Goal: Task Accomplishment & Management: Manage account settings

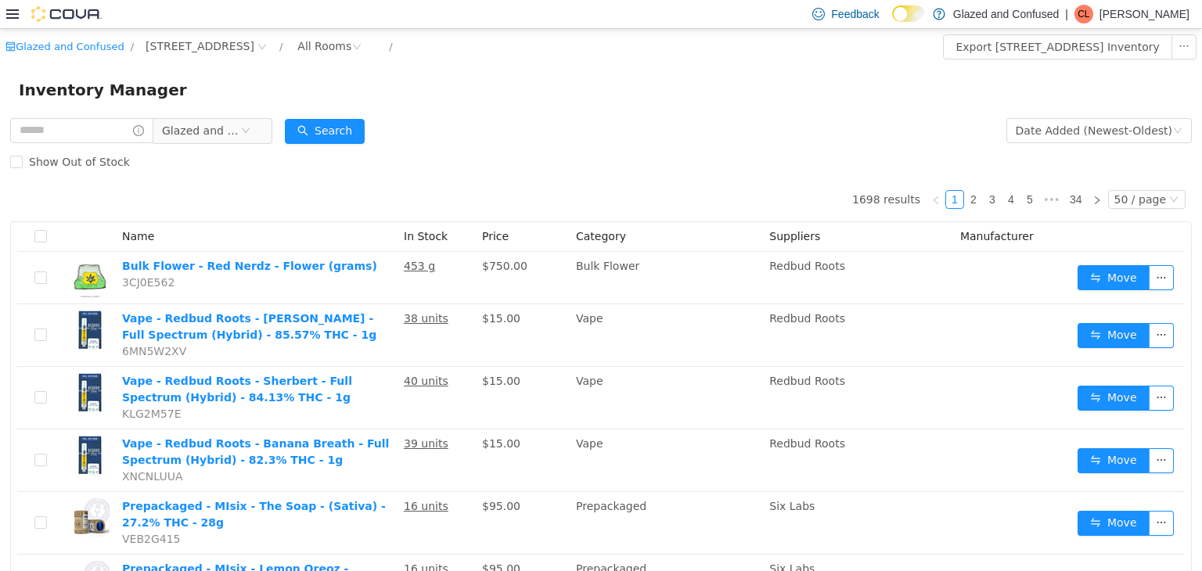
click at [584, 118] on form "Glazed and Confused Date Added (Newest-Oldest) Search Show Out of Stock" at bounding box center [600, 145] width 1181 height 63
click at [358, 140] on button "Search" at bounding box center [325, 130] width 80 height 25
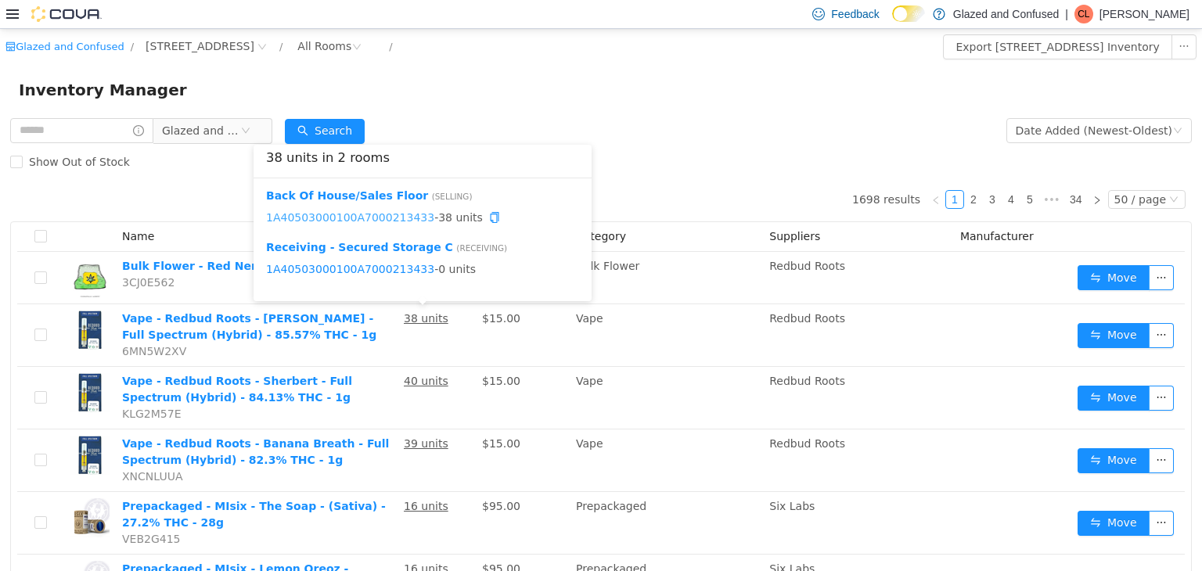
click at [393, 214] on link "1A40503000100A7000213433" at bounding box center [350, 216] width 168 height 13
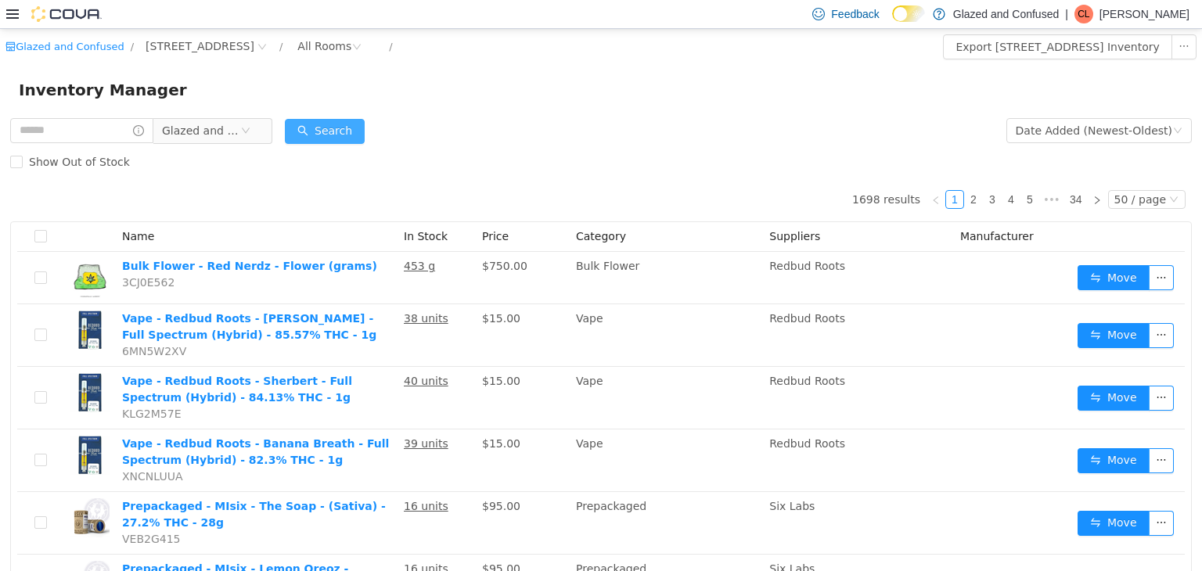
click at [323, 126] on button "Search" at bounding box center [325, 130] width 80 height 25
click at [510, 111] on div "Inventory Manager" at bounding box center [601, 89] width 1202 height 50
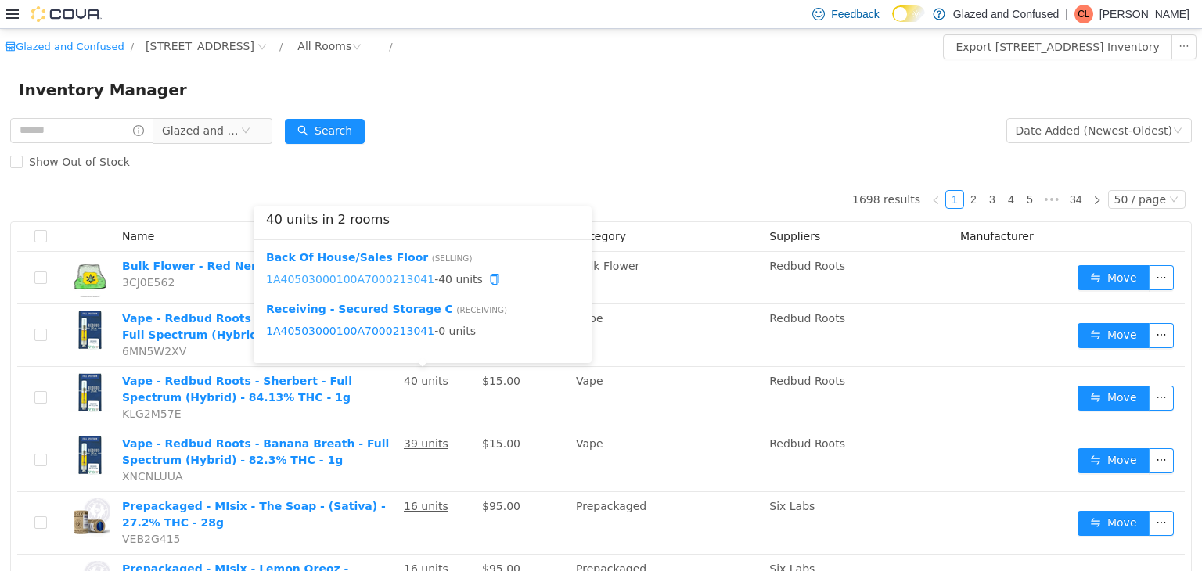
click at [367, 278] on link "1A40503000100A7000213041" at bounding box center [350, 278] width 168 height 13
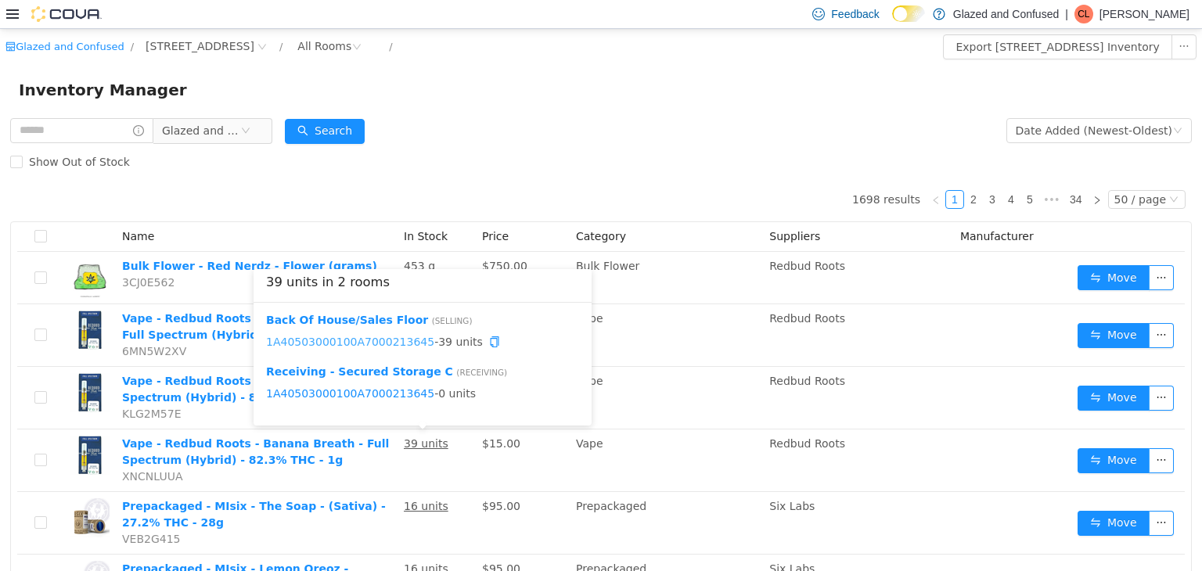
click at [390, 336] on link "1A40503000100A7000213645" at bounding box center [350, 341] width 168 height 13
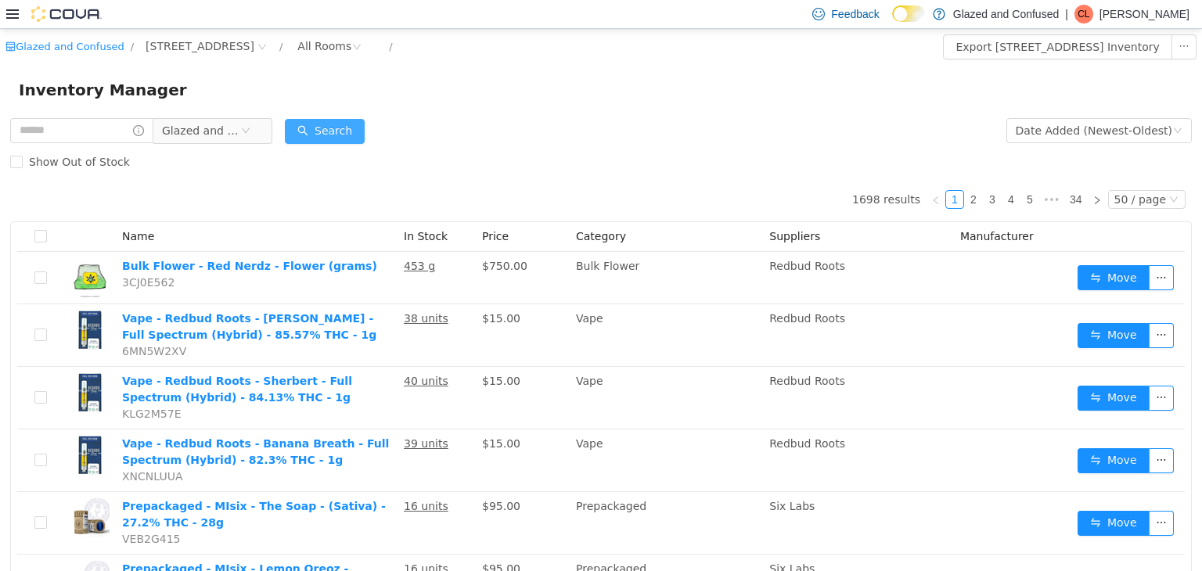
click at [345, 138] on button "Search" at bounding box center [325, 130] width 80 height 25
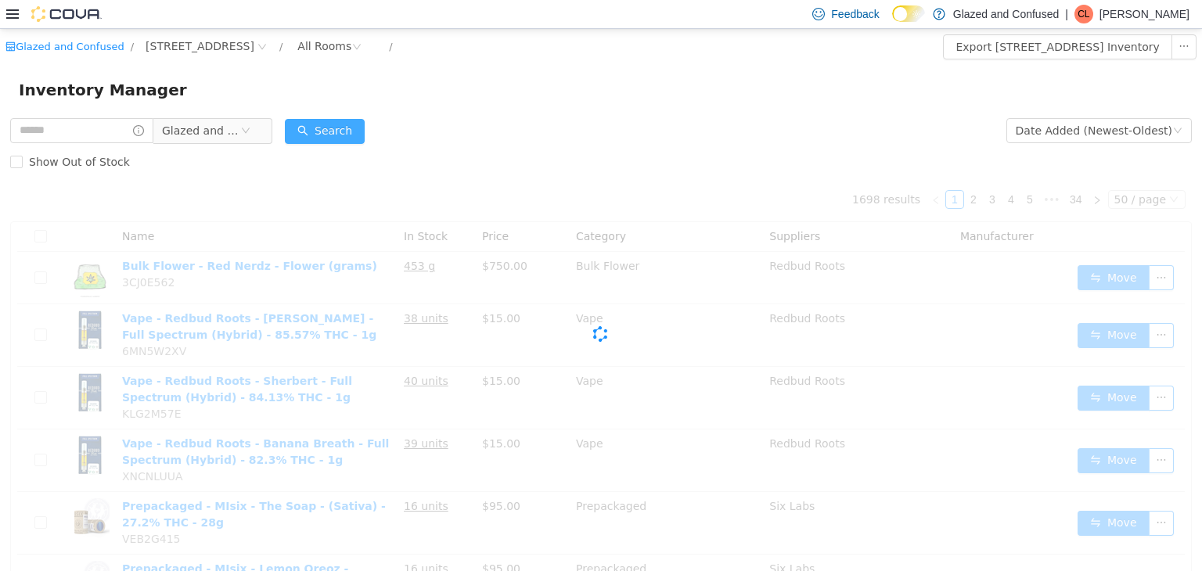
click at [342, 138] on button "Search" at bounding box center [325, 130] width 80 height 25
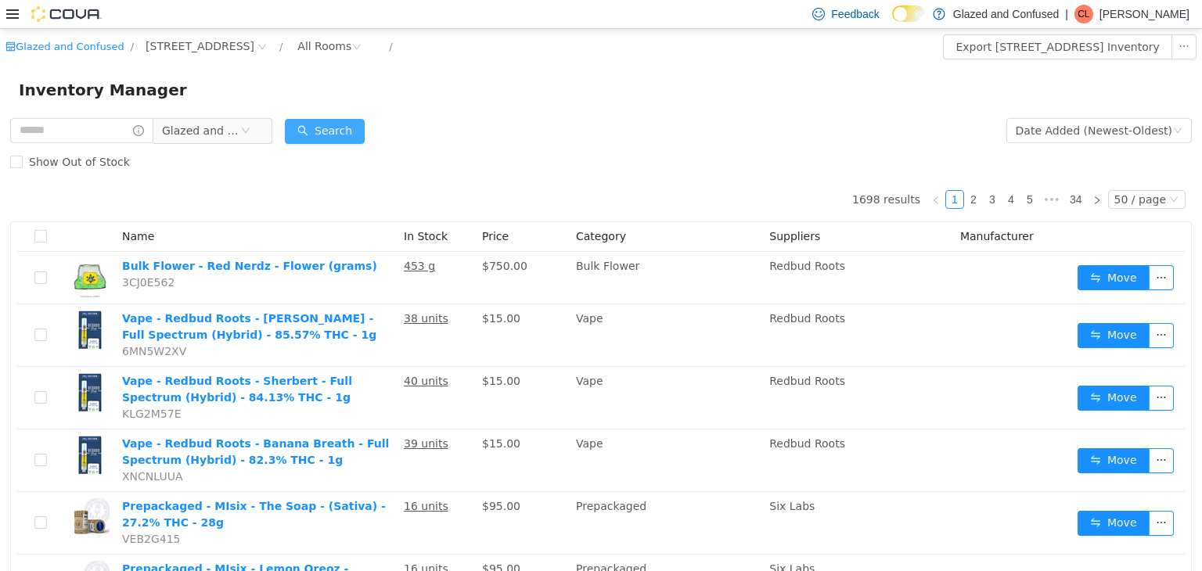
click at [328, 142] on button "Search" at bounding box center [325, 130] width 80 height 25
click at [331, 138] on button "Search" at bounding box center [325, 130] width 80 height 25
click at [729, 102] on div "Inventory Manager" at bounding box center [601, 89] width 1202 height 50
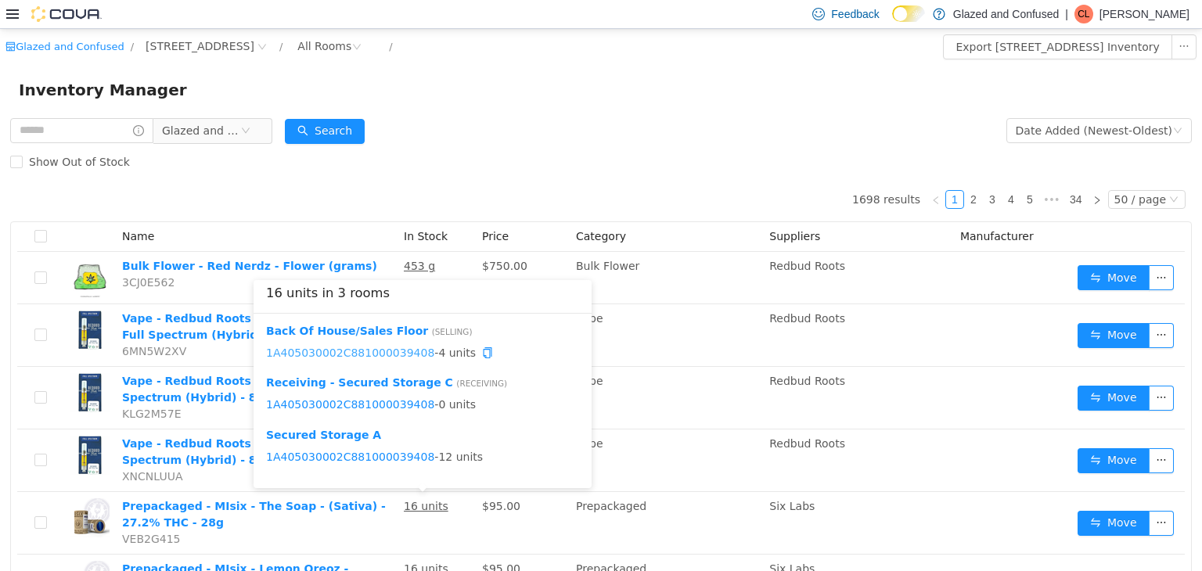
click at [391, 352] on link "1A405030002C881000039408" at bounding box center [350, 352] width 168 height 13
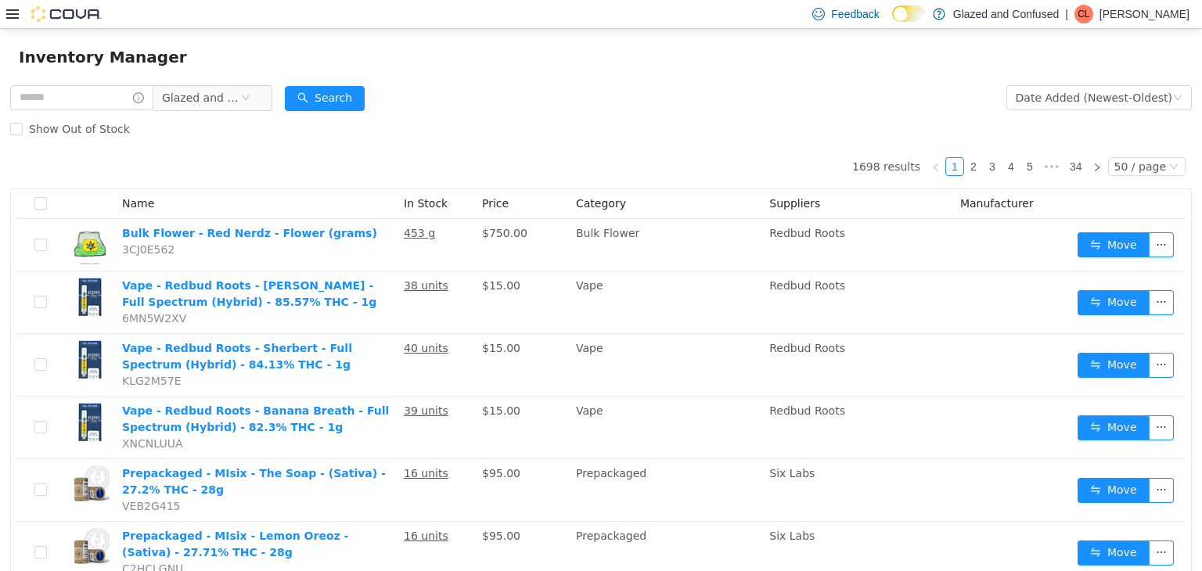
scroll to position [56, 0]
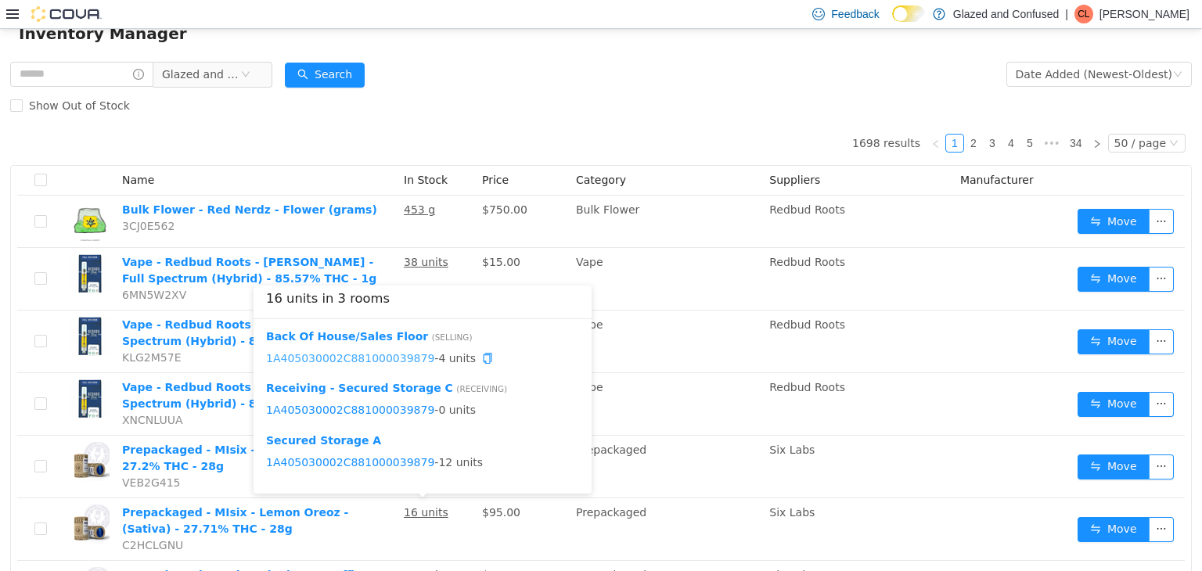
click at [399, 358] on link "1A405030002C881000039879" at bounding box center [350, 357] width 168 height 13
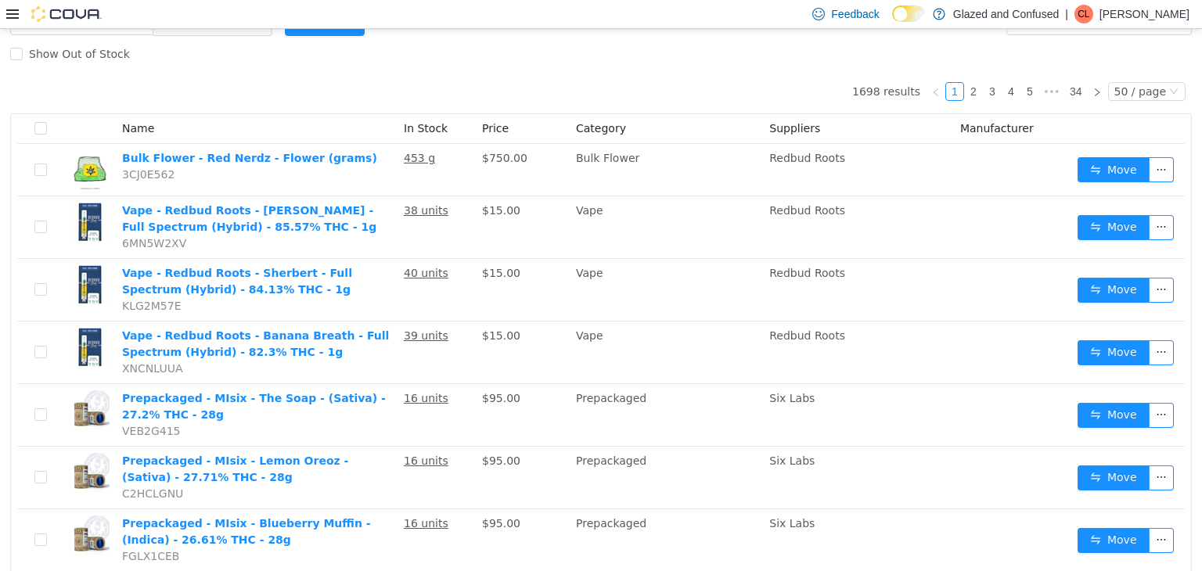
scroll to position [119, 0]
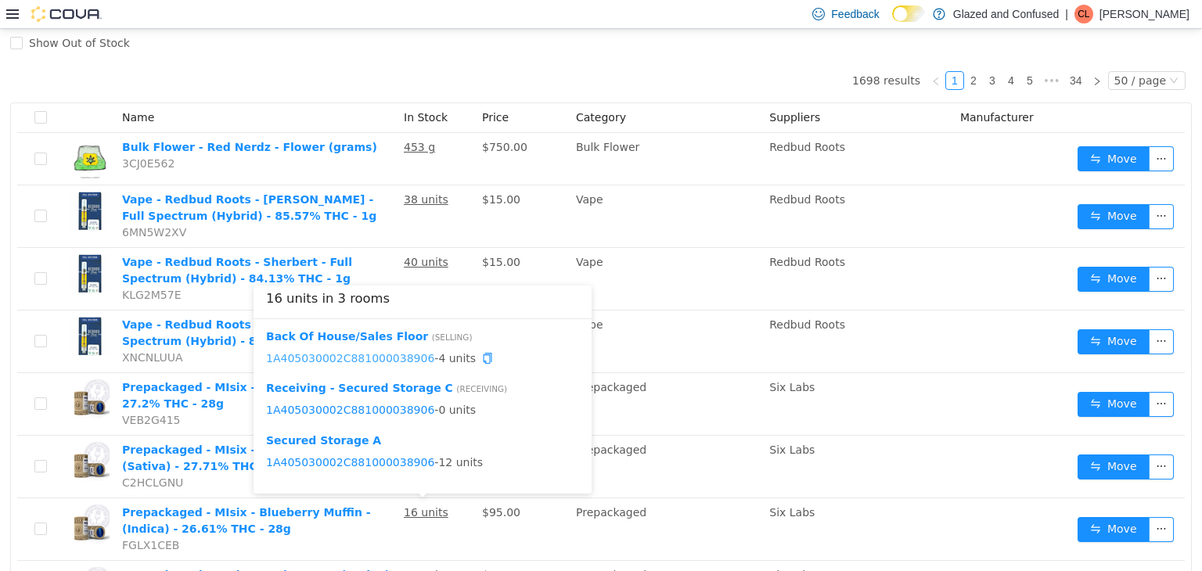
click at [369, 361] on link "1A405030002C881000038906" at bounding box center [350, 357] width 168 height 13
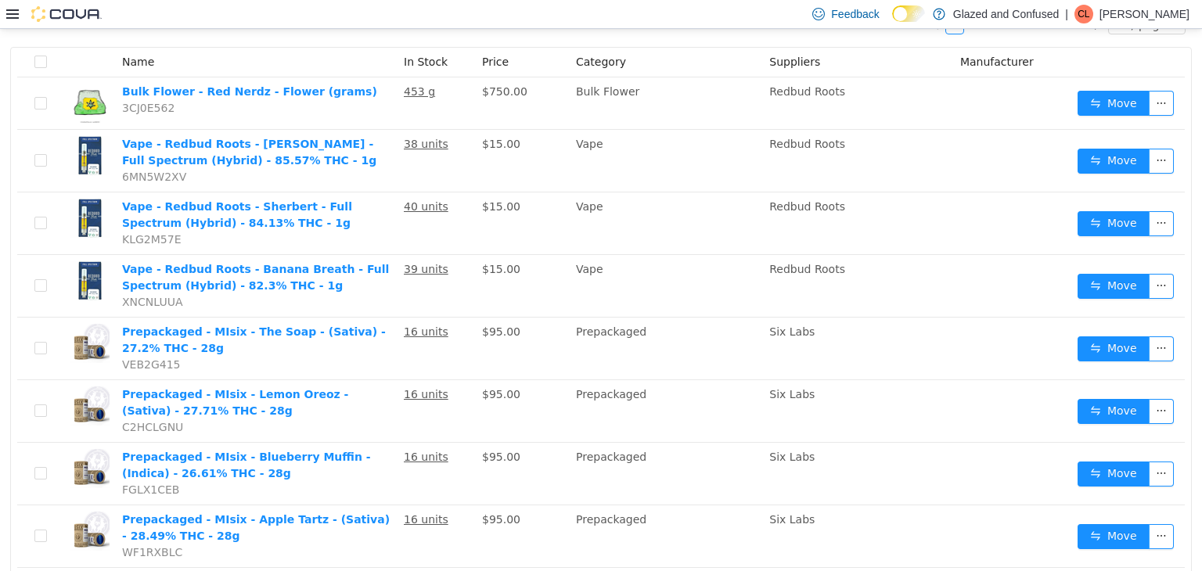
scroll to position [181, 0]
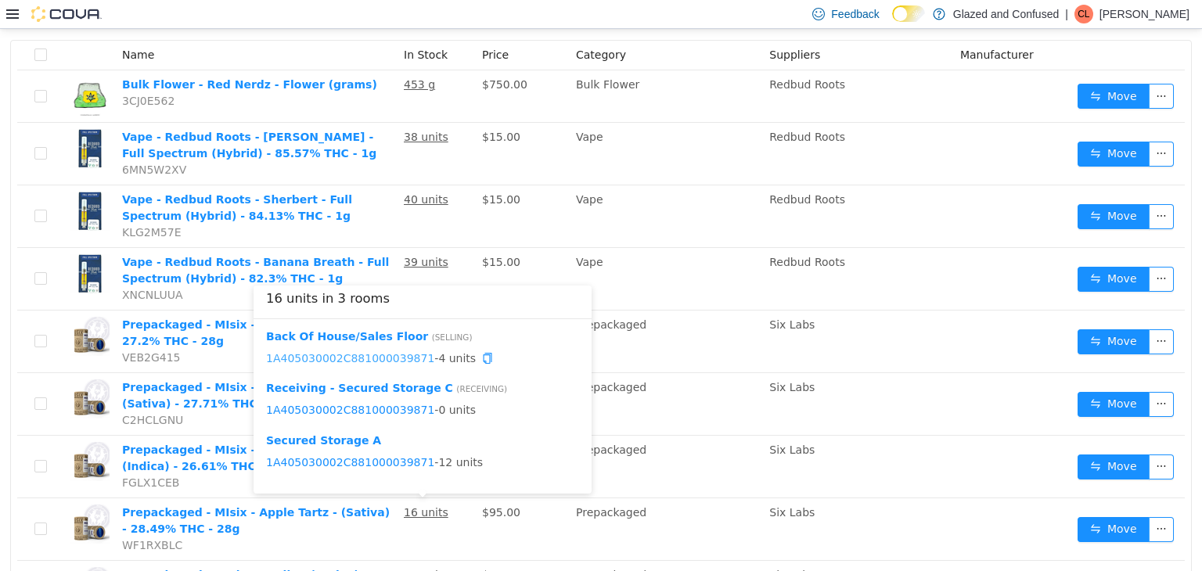
click at [380, 352] on link "1A405030002C881000039871" at bounding box center [350, 357] width 168 height 13
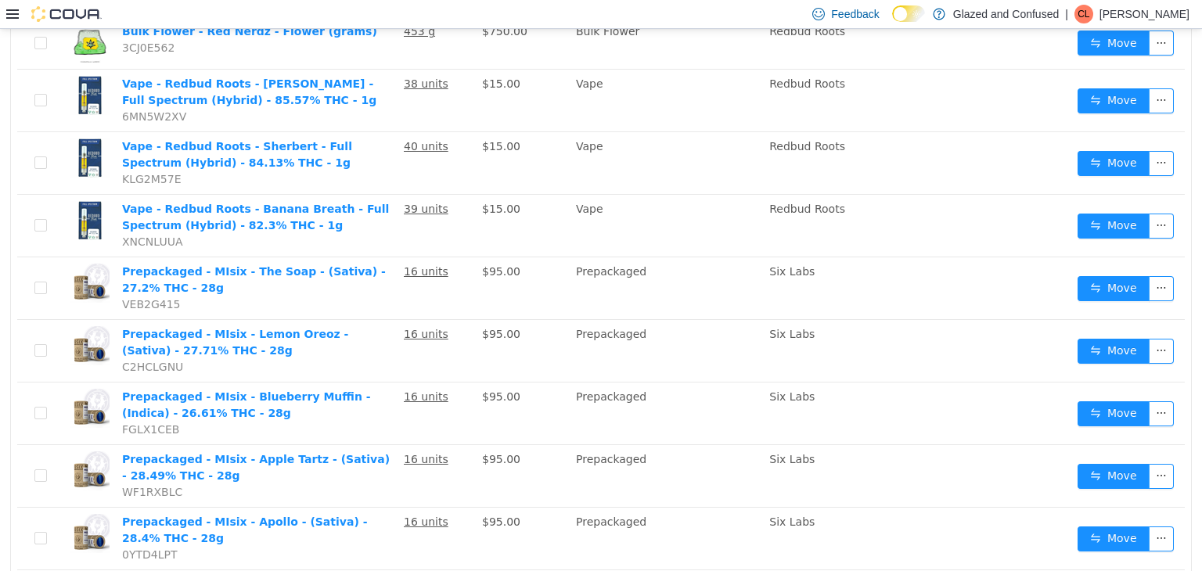
scroll to position [244, 0]
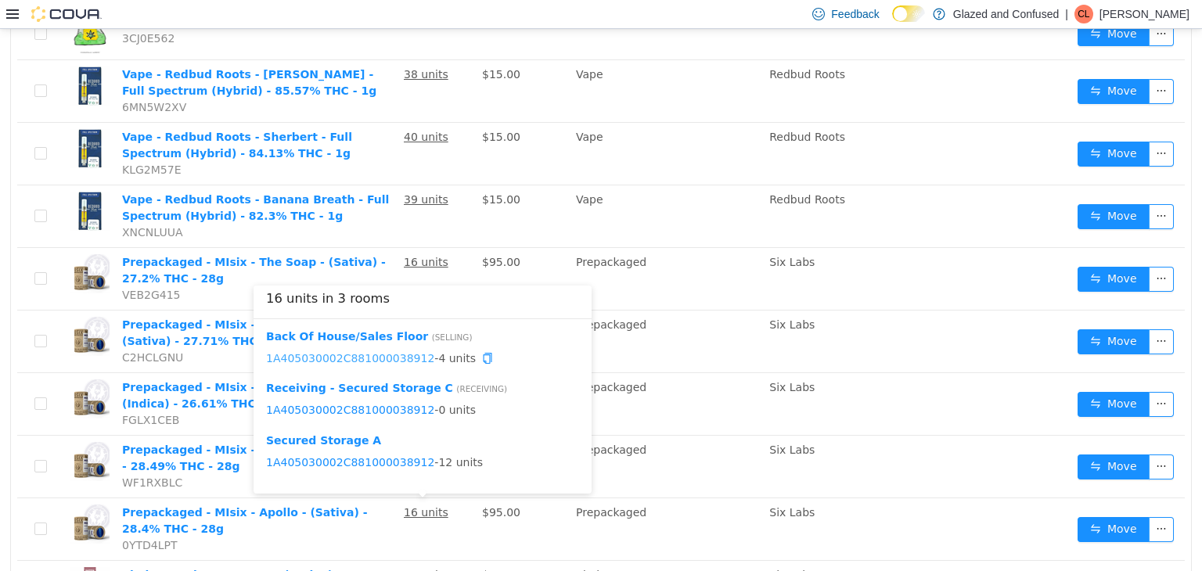
click at [373, 360] on link "1A405030002C881000038912" at bounding box center [350, 357] width 168 height 13
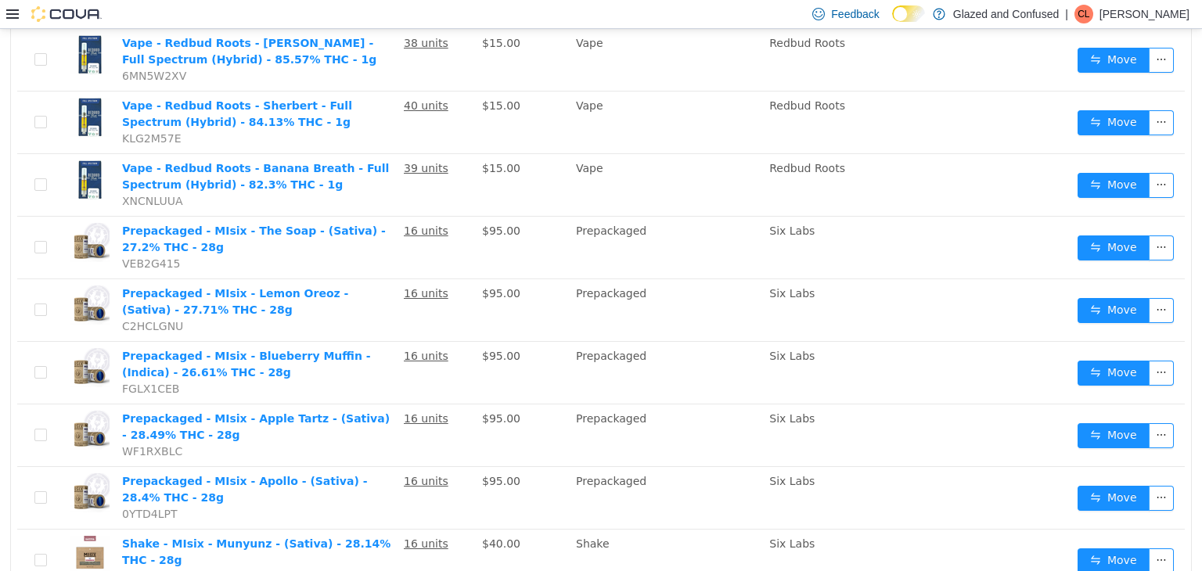
scroll to position [307, 0]
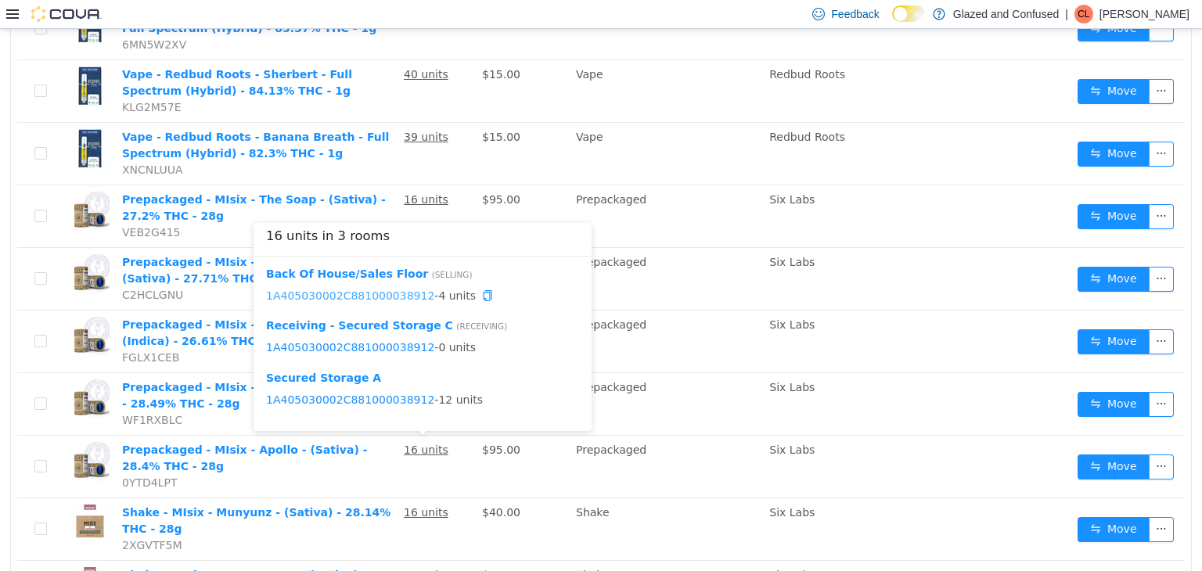
click at [380, 293] on link "1A405030002C881000038912" at bounding box center [350, 295] width 168 height 13
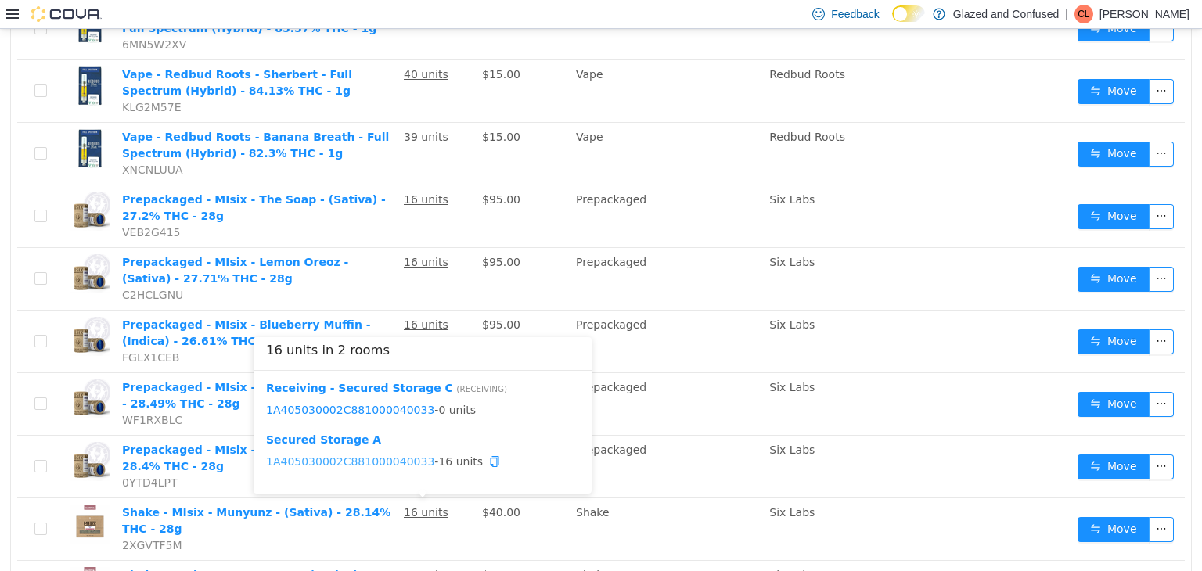
click at [372, 459] on link "1A405030002C881000040033" at bounding box center [350, 461] width 168 height 13
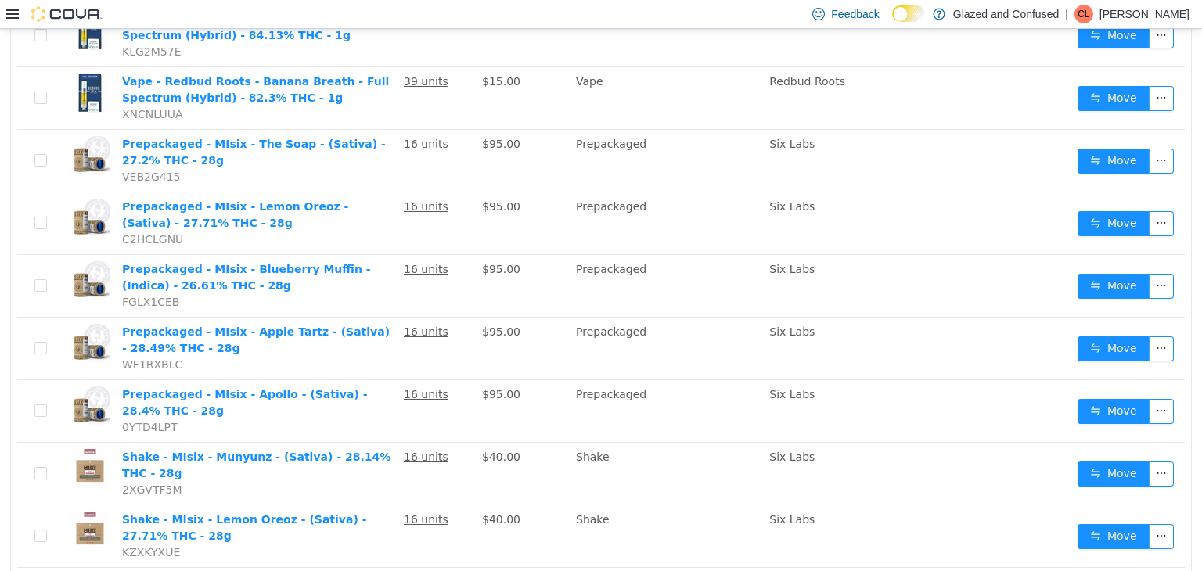
scroll to position [369, 0]
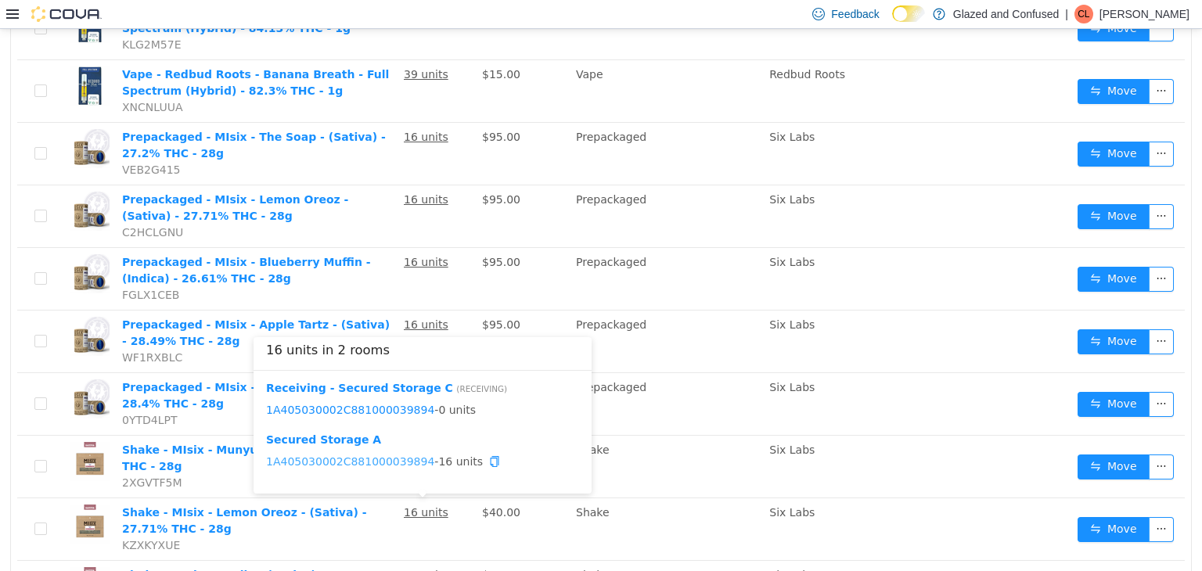
click at [389, 456] on link "1A405030002C881000039894" at bounding box center [350, 461] width 168 height 13
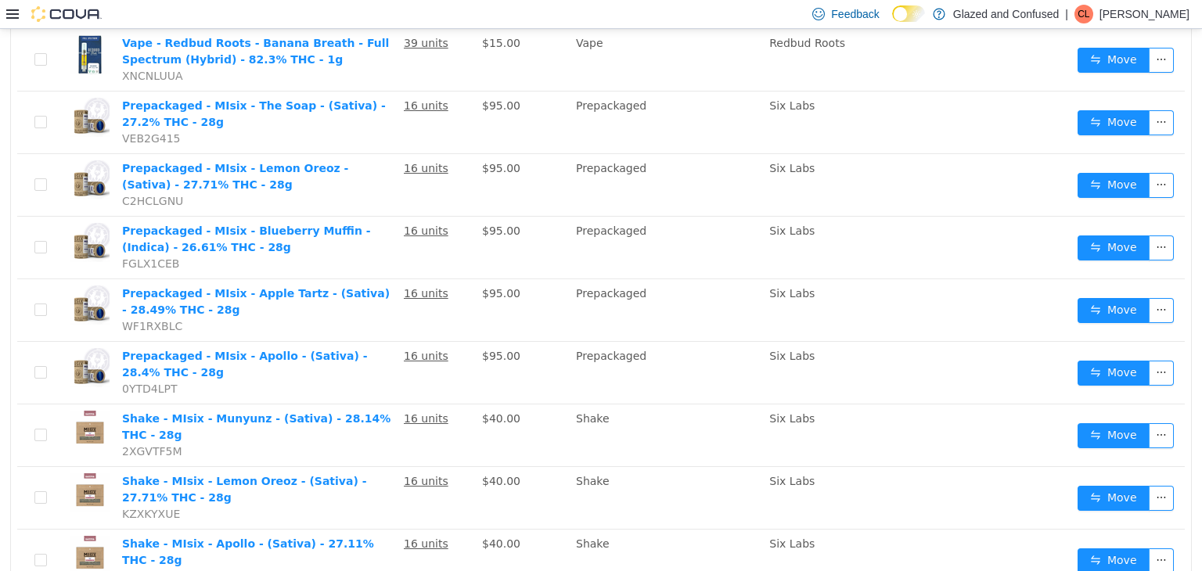
scroll to position [432, 0]
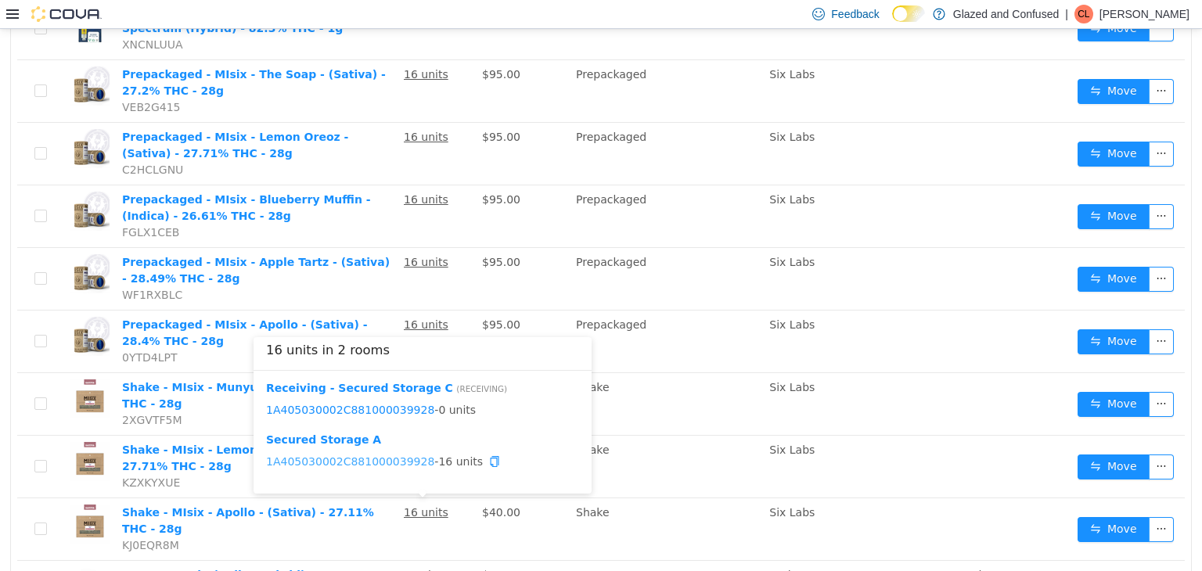
click at [386, 464] on link "1A405030002C881000039928" at bounding box center [350, 461] width 168 height 13
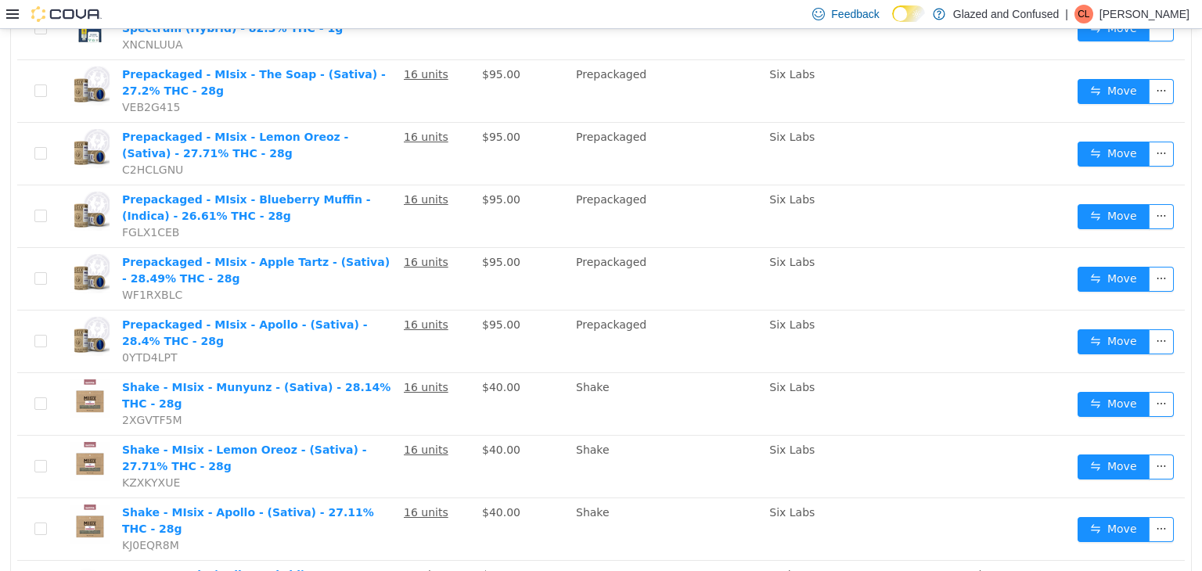
scroll to position [463, 0]
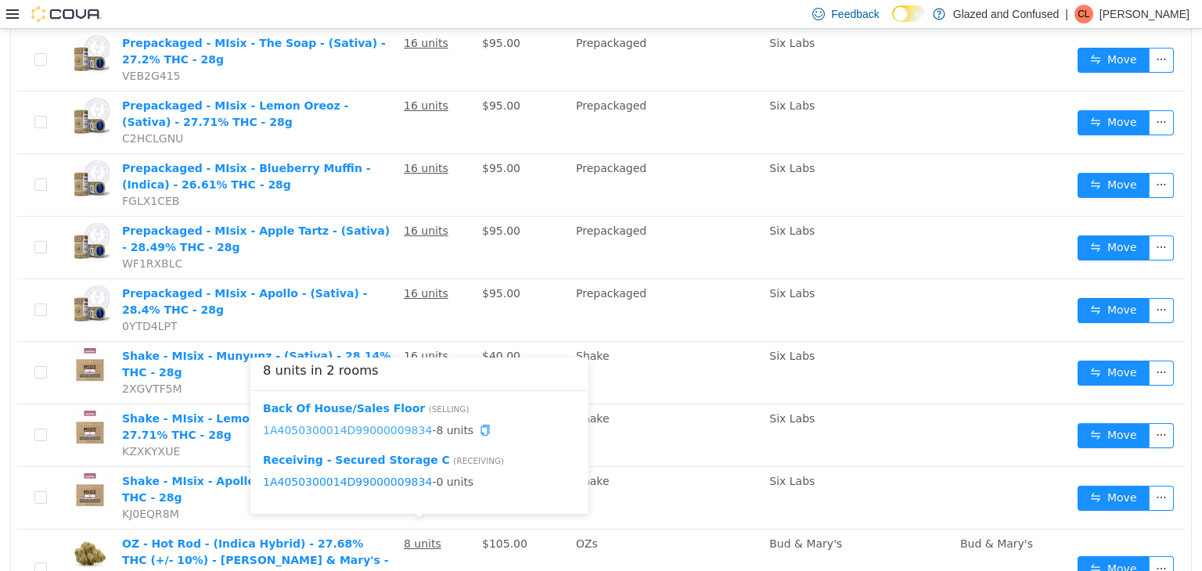
click at [353, 424] on link "1A4050300014D99000009834" at bounding box center [347, 429] width 169 height 13
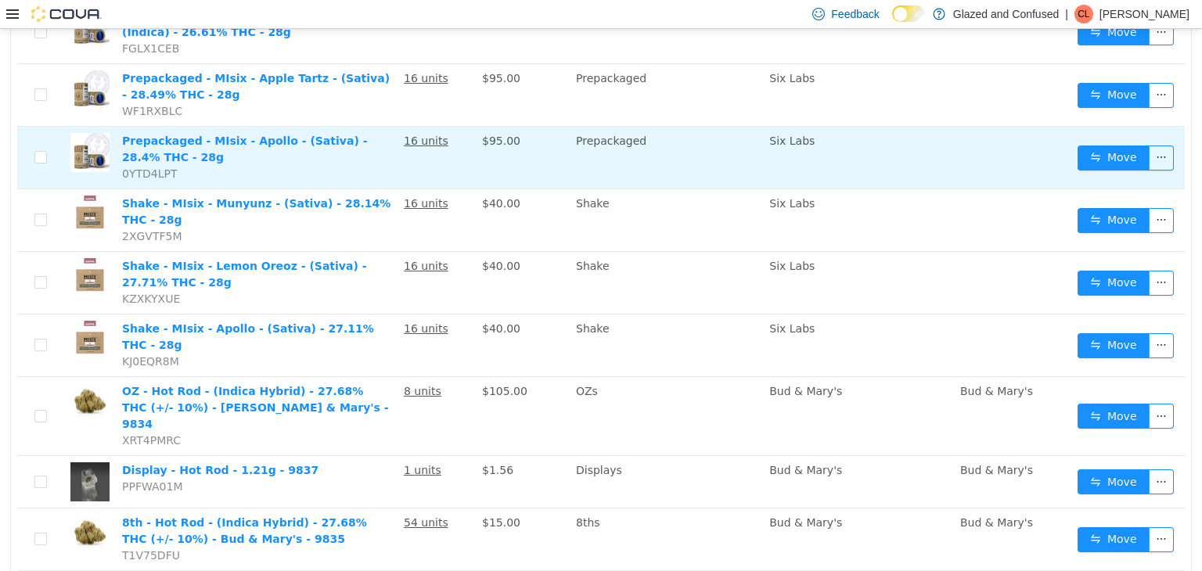
scroll to position [620, 0]
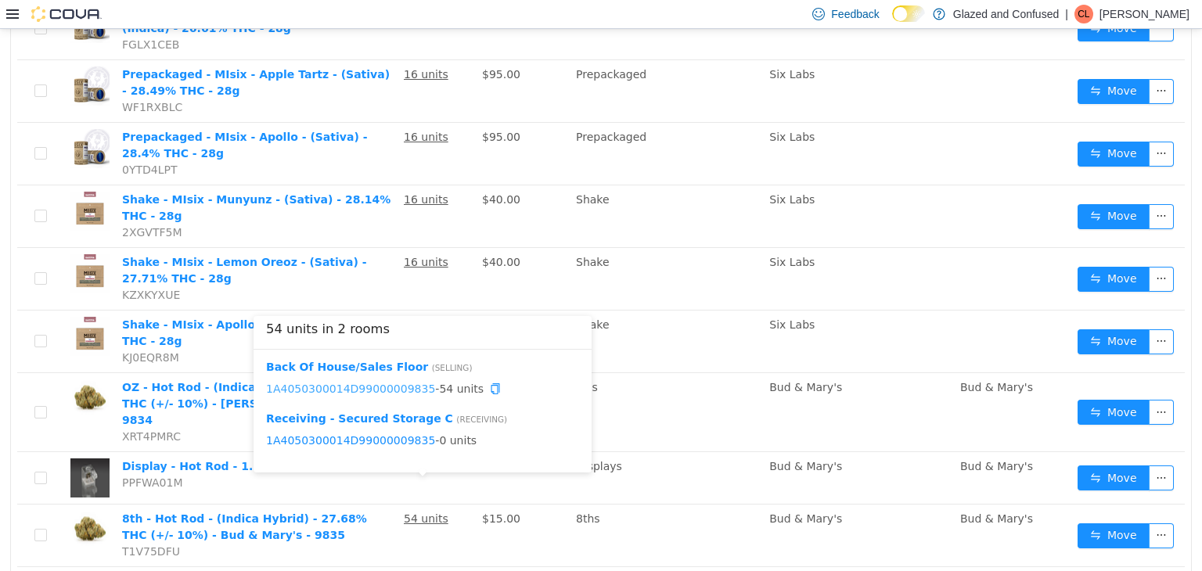
click at [368, 383] on link "1A4050300014D99000009835" at bounding box center [350, 388] width 169 height 13
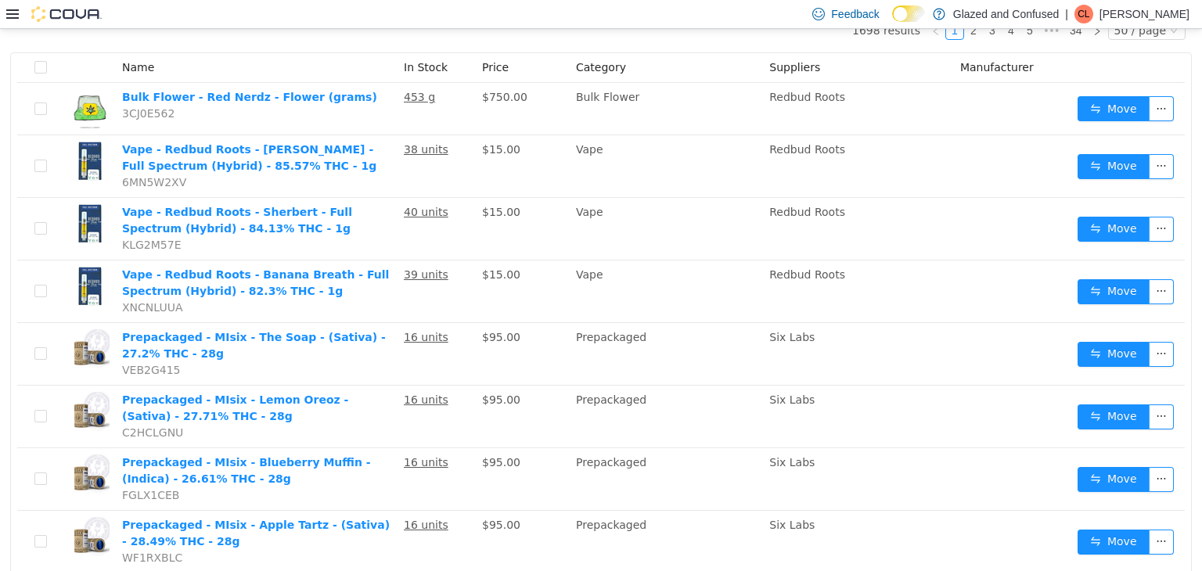
scroll to position [0, 0]
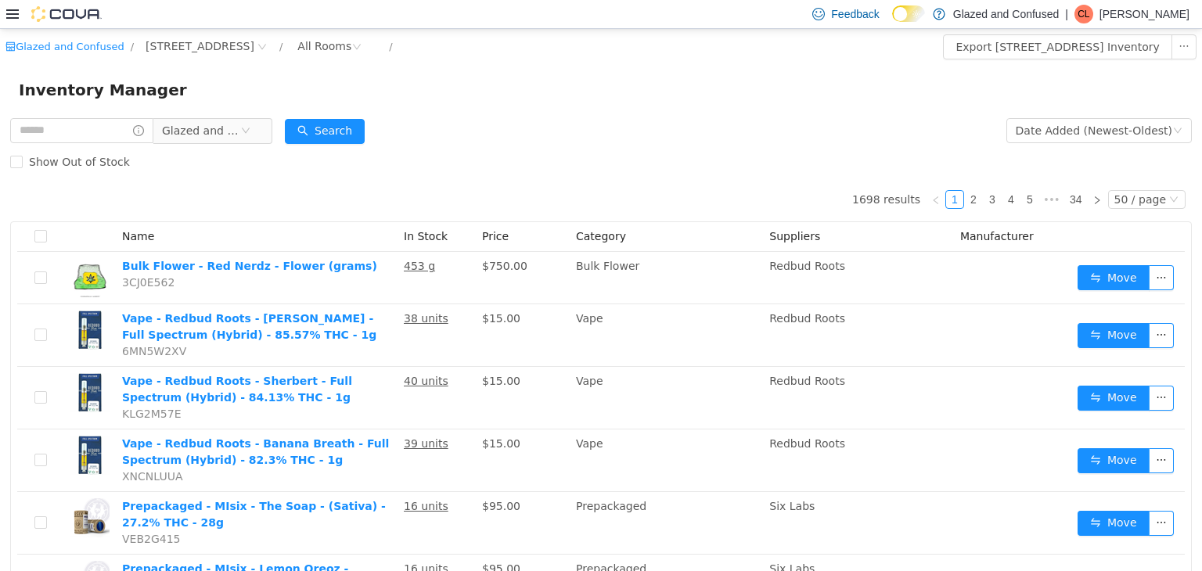
click at [376, 115] on form "Glazed and Confused Date Added (Newest-Oldest) Search Show Out of Stock" at bounding box center [600, 145] width 1181 height 63
click at [344, 143] on div "Search" at bounding box center [325, 129] width 80 height 31
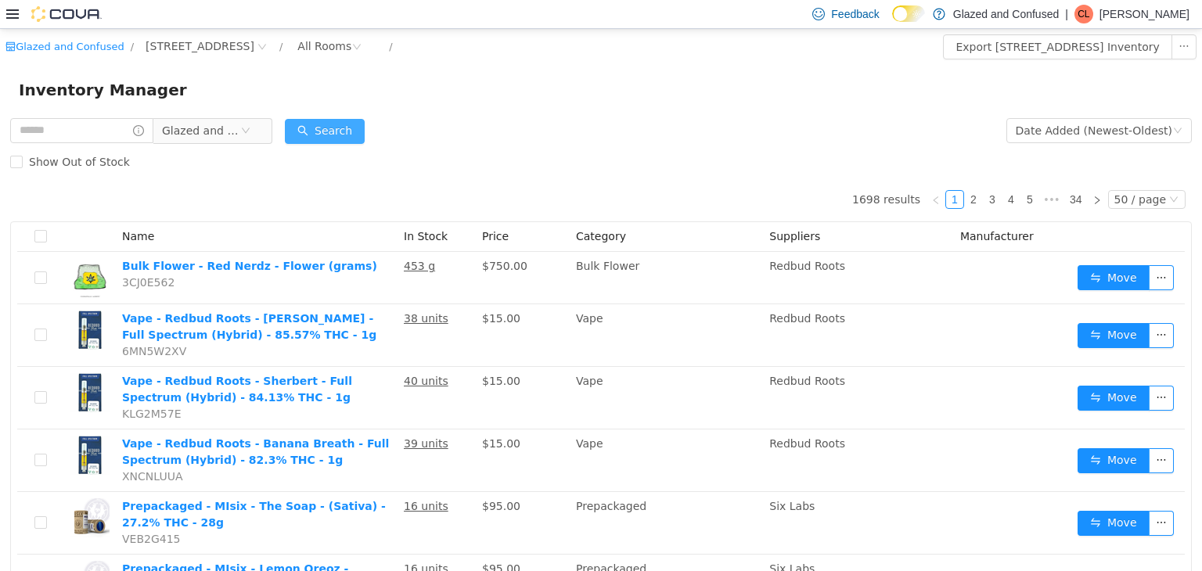
click at [344, 140] on button "Search" at bounding box center [325, 130] width 80 height 25
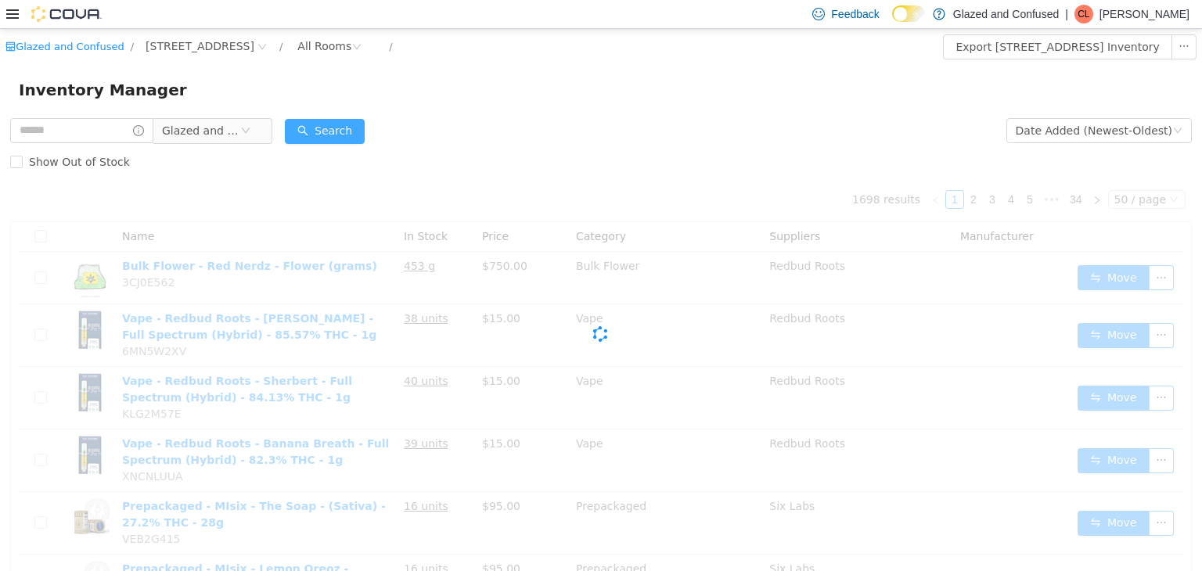
click at [350, 138] on button "Search" at bounding box center [325, 130] width 80 height 25
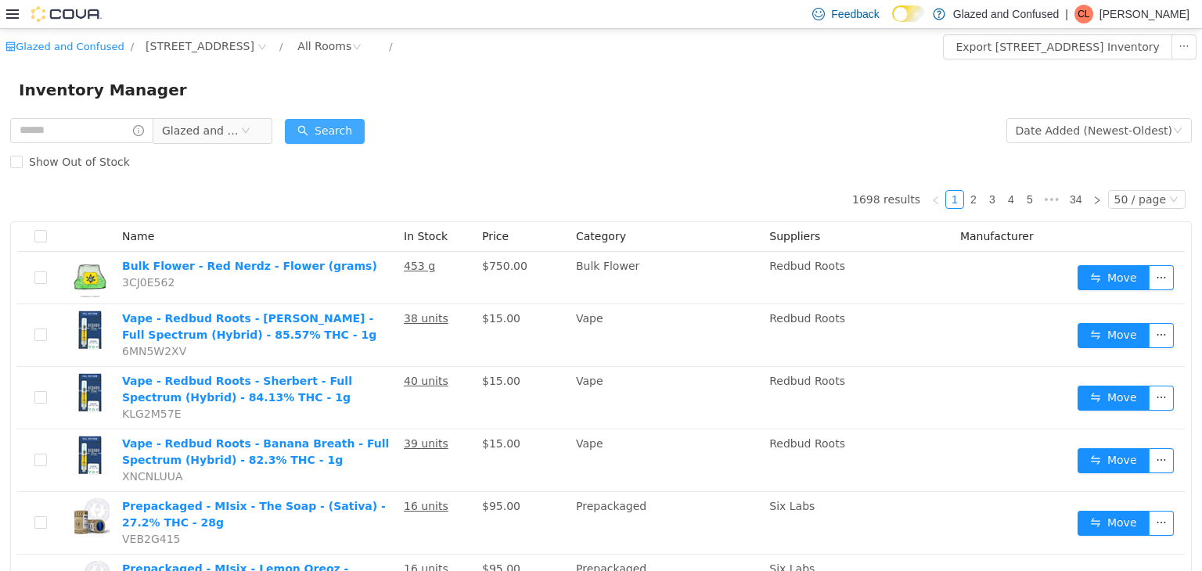
click at [350, 138] on button "Search" at bounding box center [325, 130] width 80 height 25
click at [351, 138] on button "Search" at bounding box center [325, 130] width 80 height 25
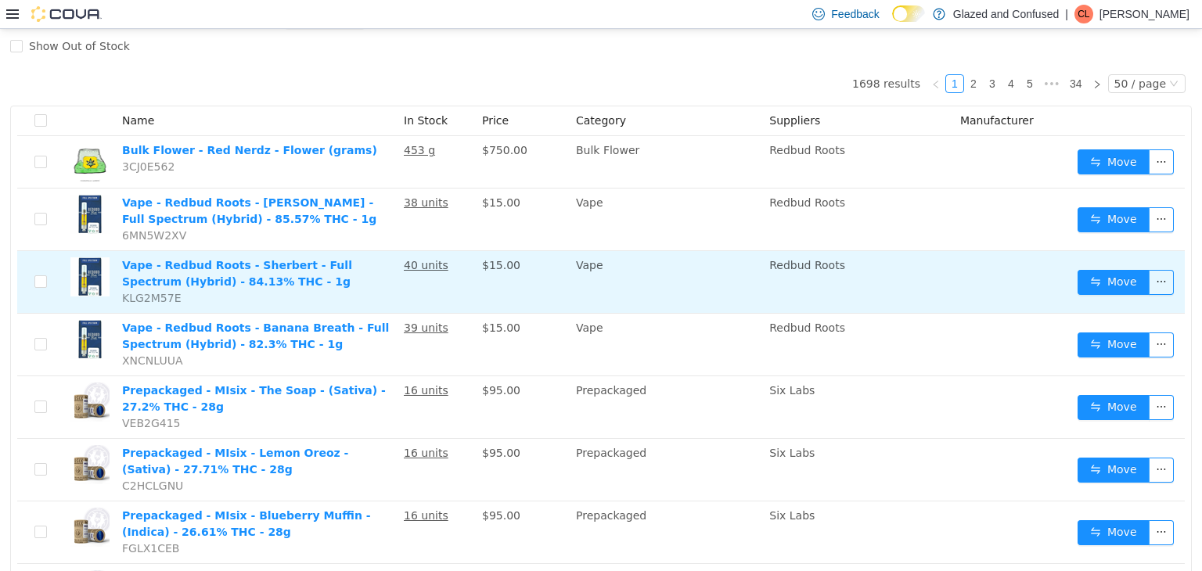
scroll to position [241, 0]
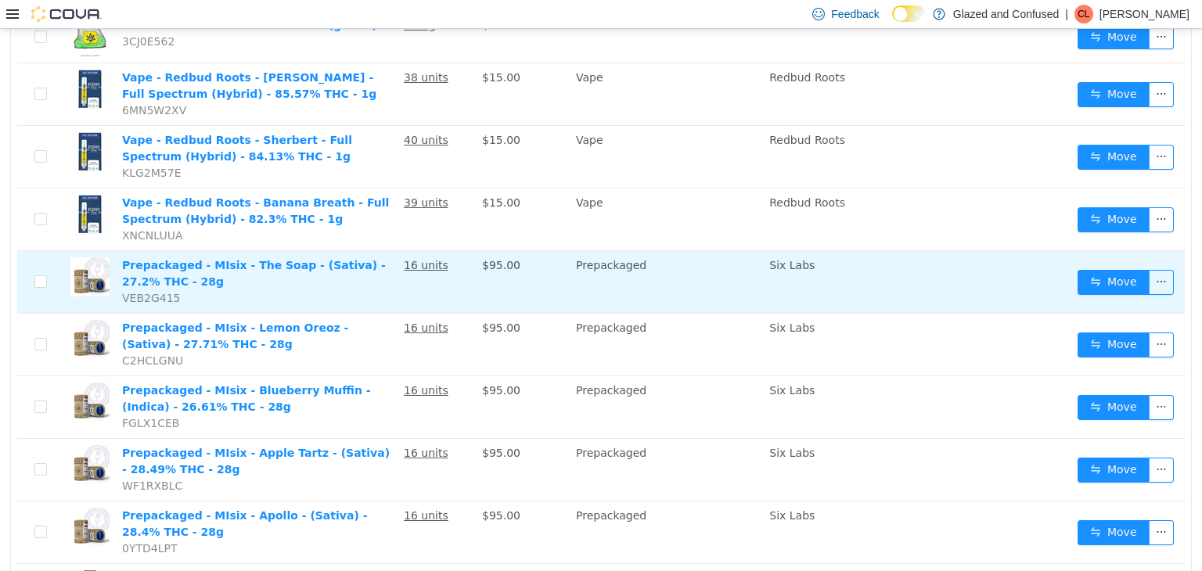
click at [1137, 261] on td "Move" at bounding box center [1127, 281] width 113 height 63
click at [753, 251] on td "Prepackaged" at bounding box center [666, 281] width 193 height 63
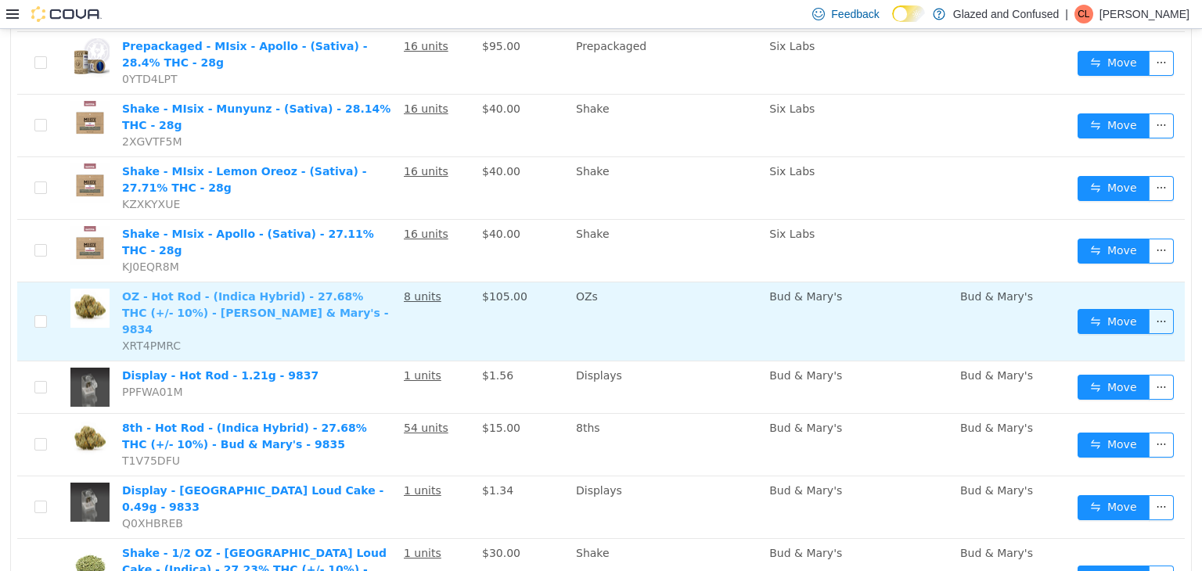
scroll to position [710, 0]
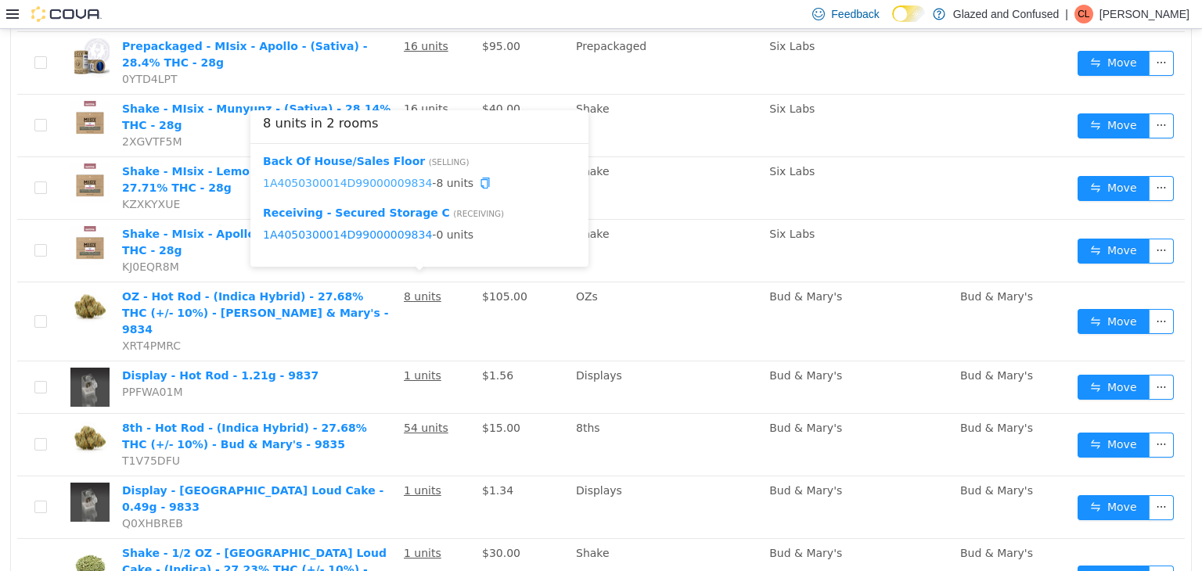
click at [386, 179] on link "1A4050300014D99000009834" at bounding box center [347, 182] width 169 height 13
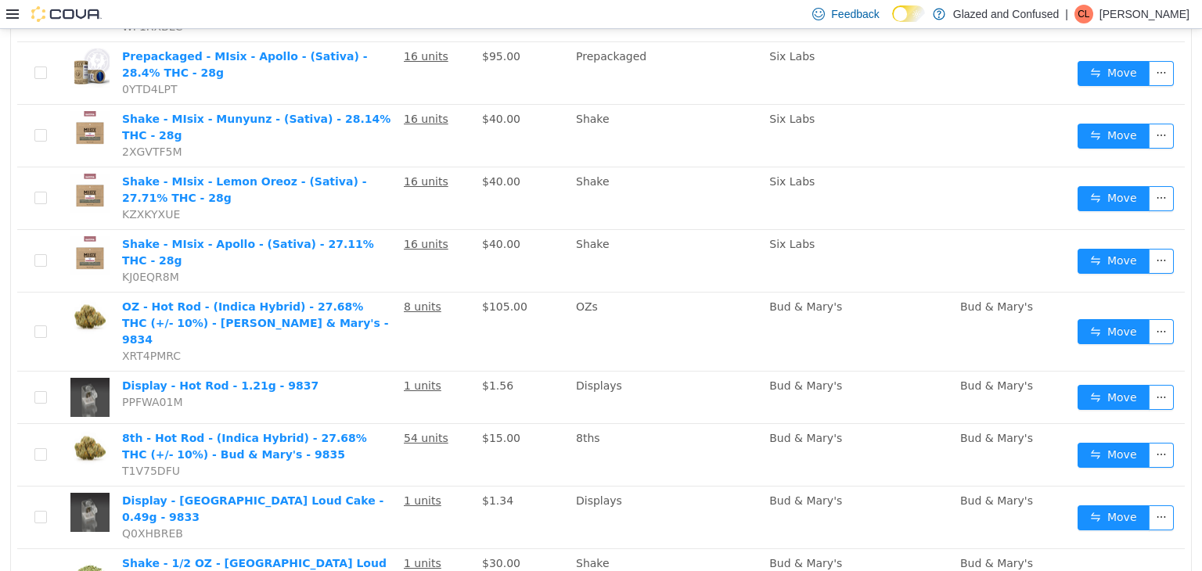
scroll to position [632, 0]
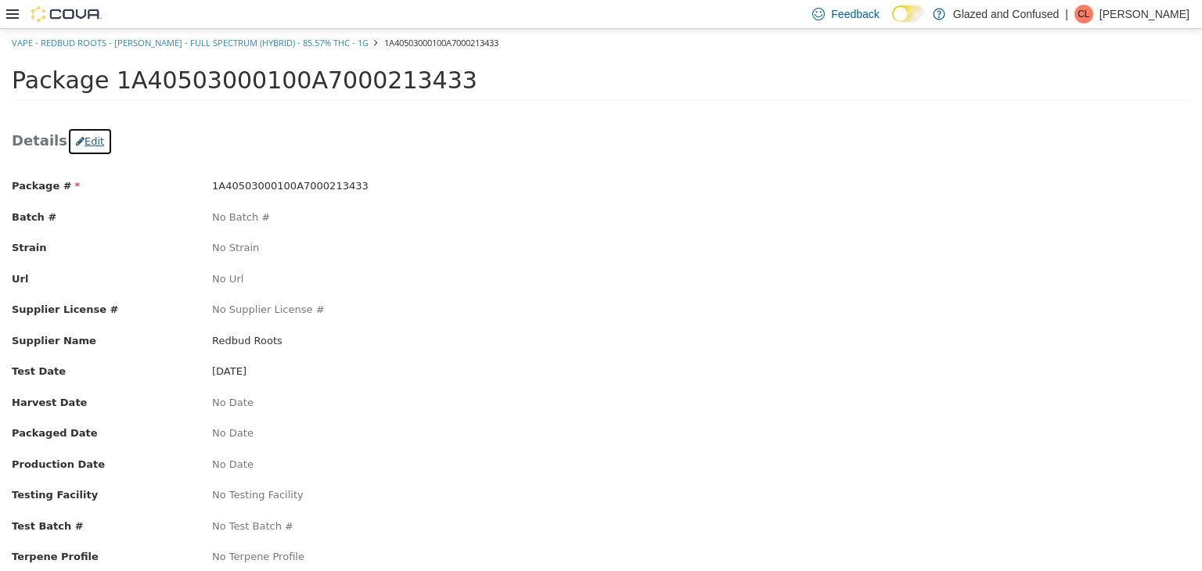
click at [84, 134] on button "Edit" at bounding box center [89, 141] width 45 height 28
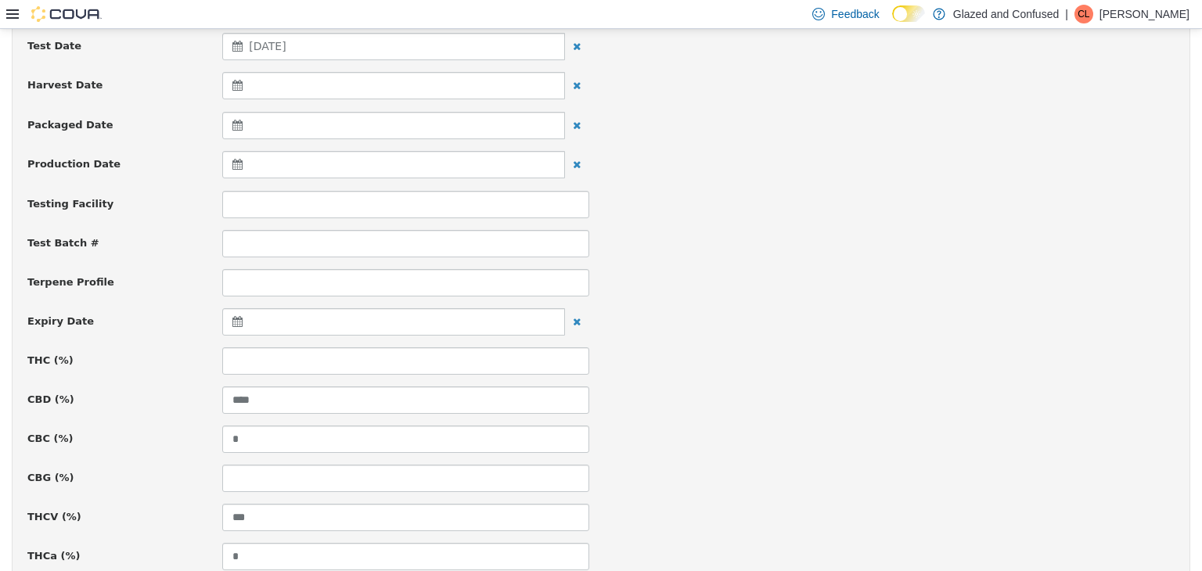
scroll to position [391, 0]
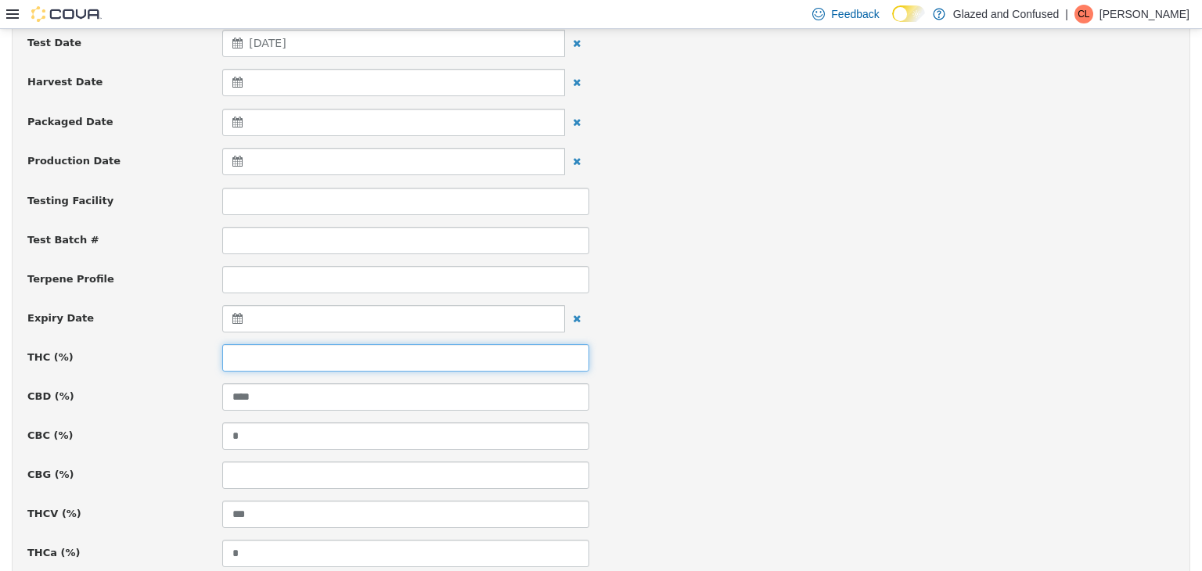
click at [282, 366] on input at bounding box center [405, 356] width 367 height 27
type input "*****"
click at [782, 270] on div "Terpene Profile" at bounding box center [601, 278] width 1170 height 27
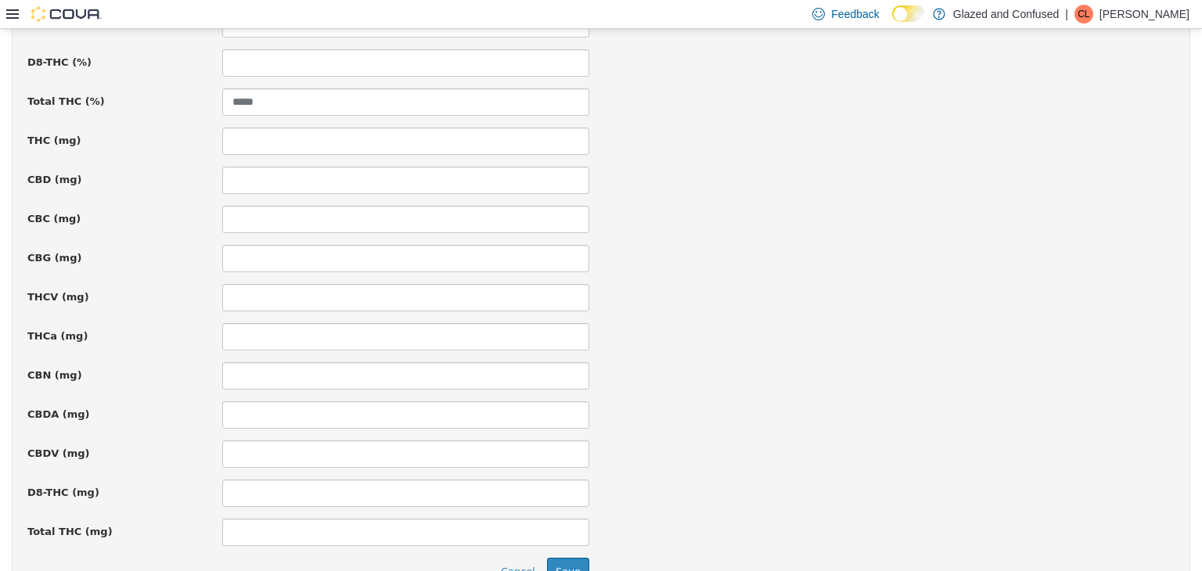
scroll to position [1123, 0]
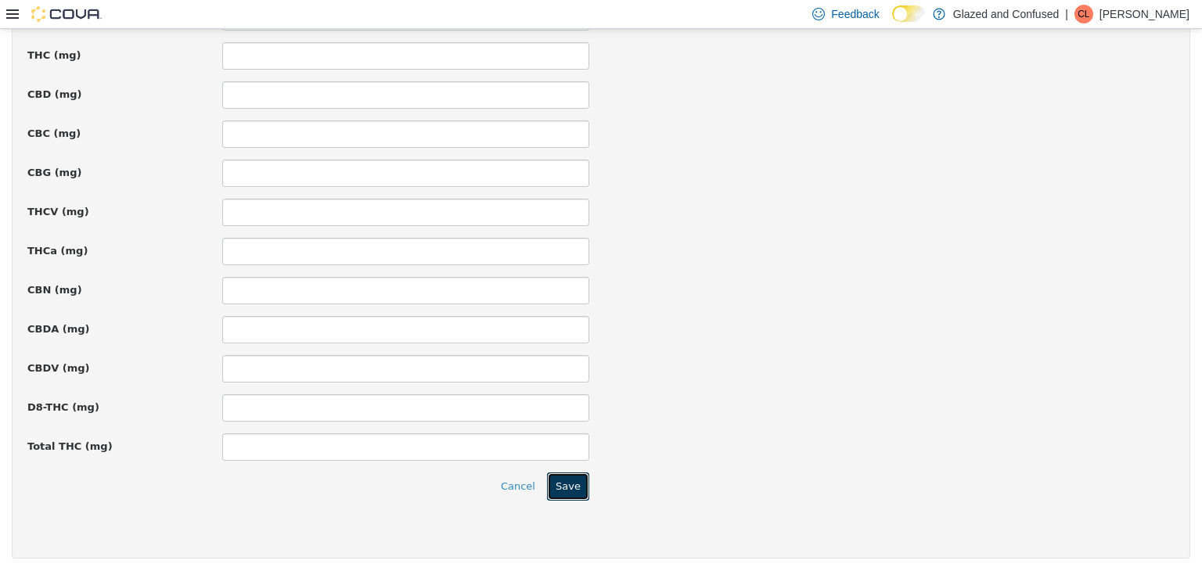
click at [570, 472] on button "Save" at bounding box center [568, 486] width 42 height 28
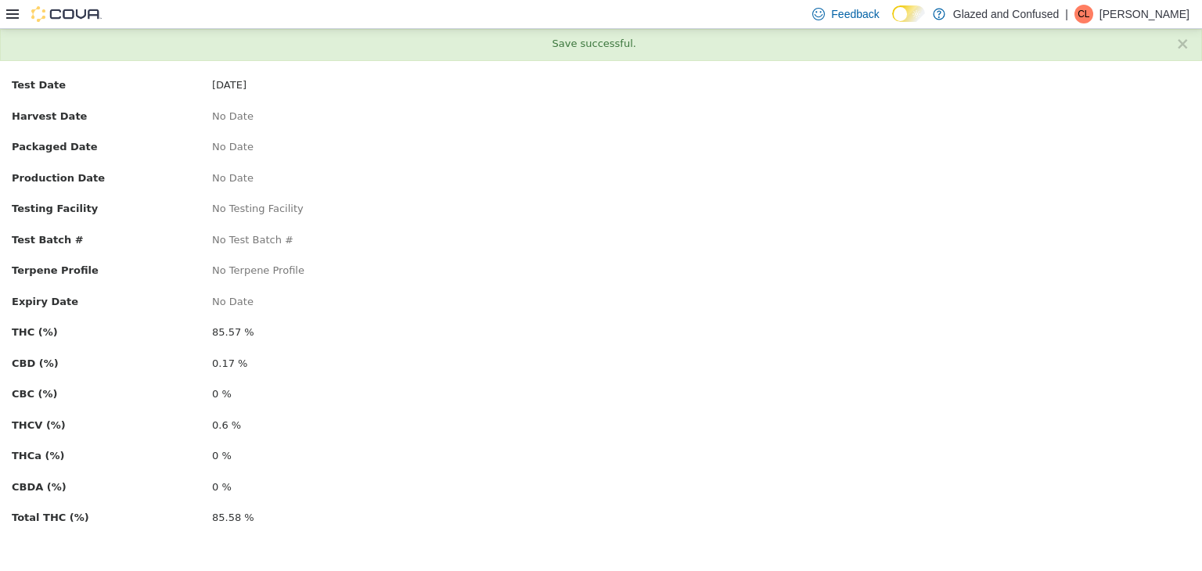
scroll to position [0, 0]
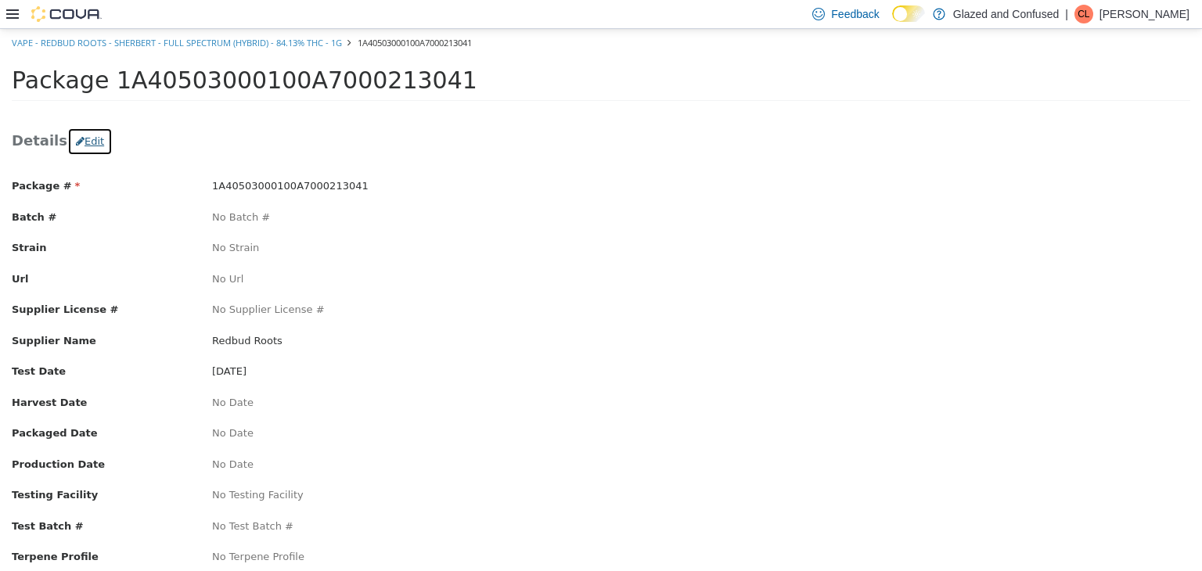
click at [90, 133] on button "Edit" at bounding box center [89, 141] width 45 height 28
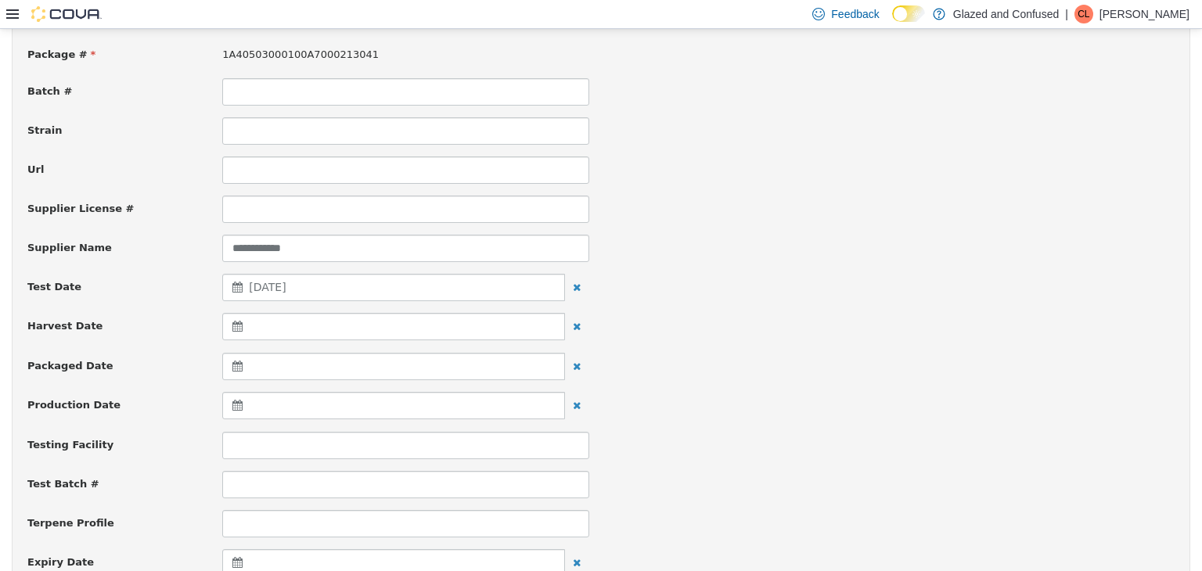
scroll to position [313, 0]
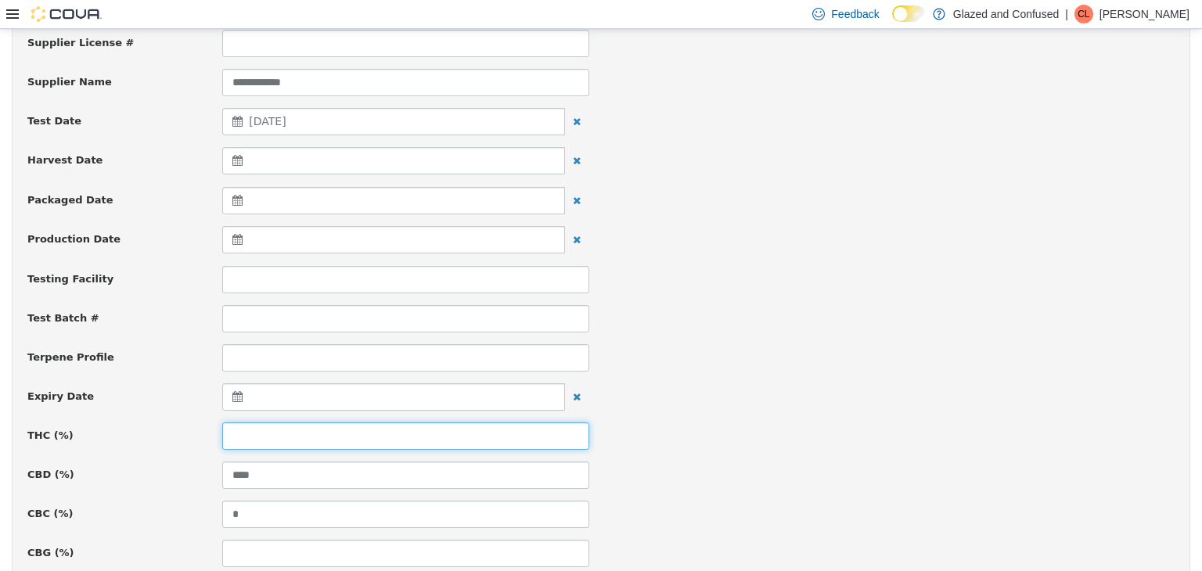
click at [285, 426] on input at bounding box center [405, 435] width 367 height 27
type input "*****"
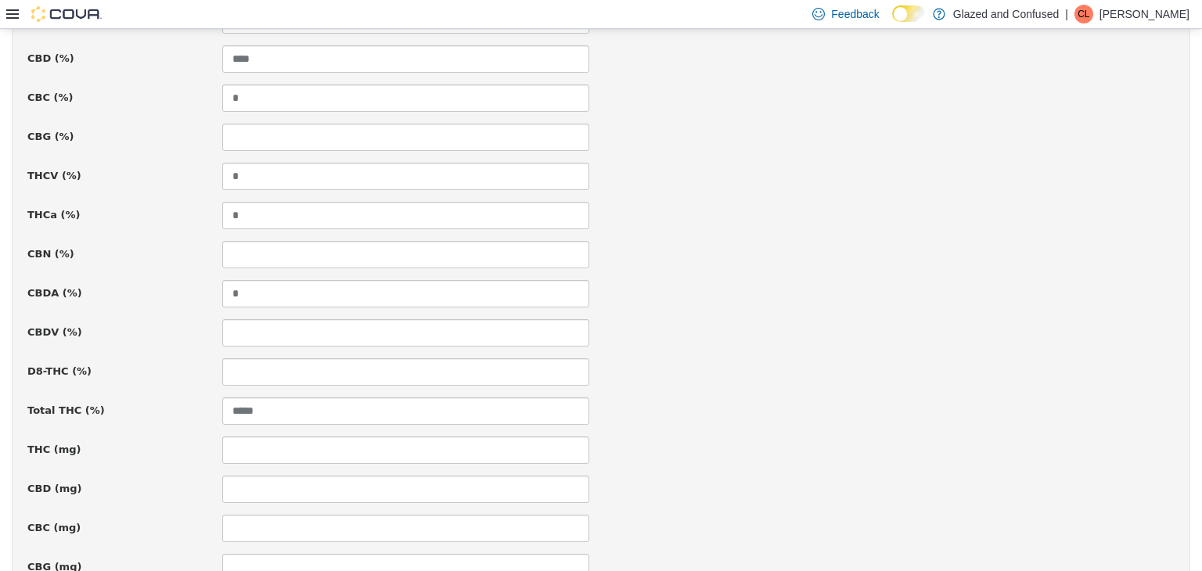
scroll to position [1095, 0]
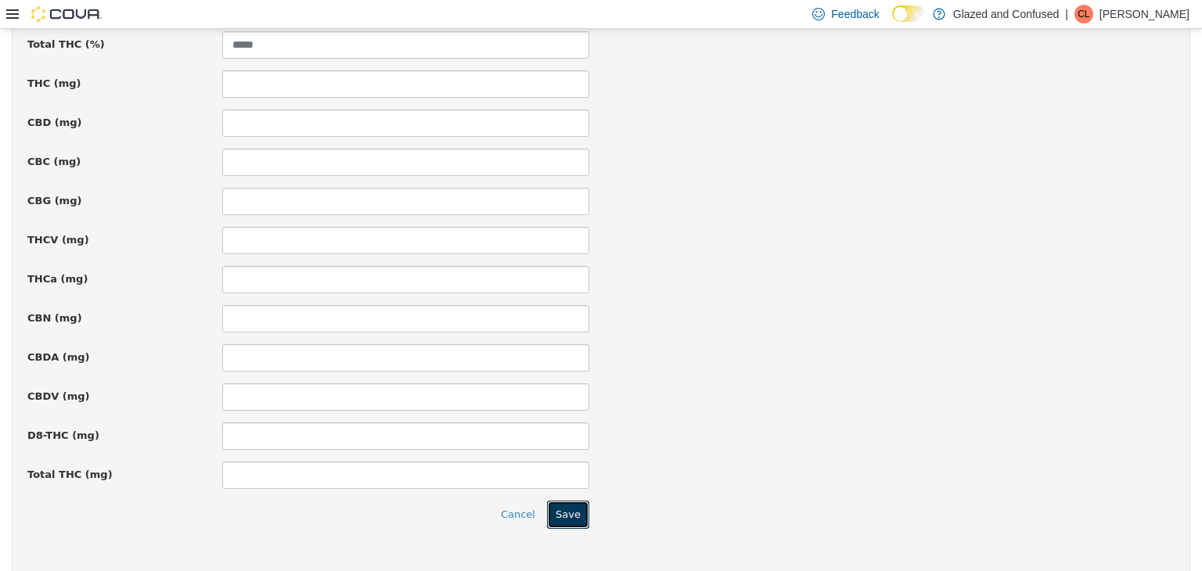
click at [560, 511] on button "Save" at bounding box center [568, 514] width 42 height 28
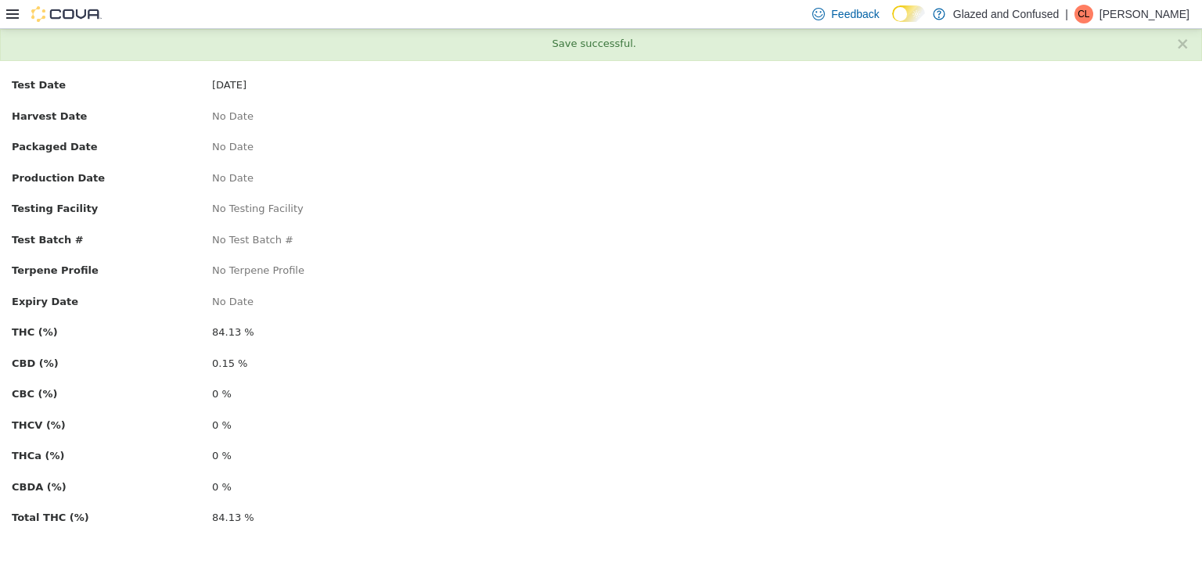
scroll to position [0, 0]
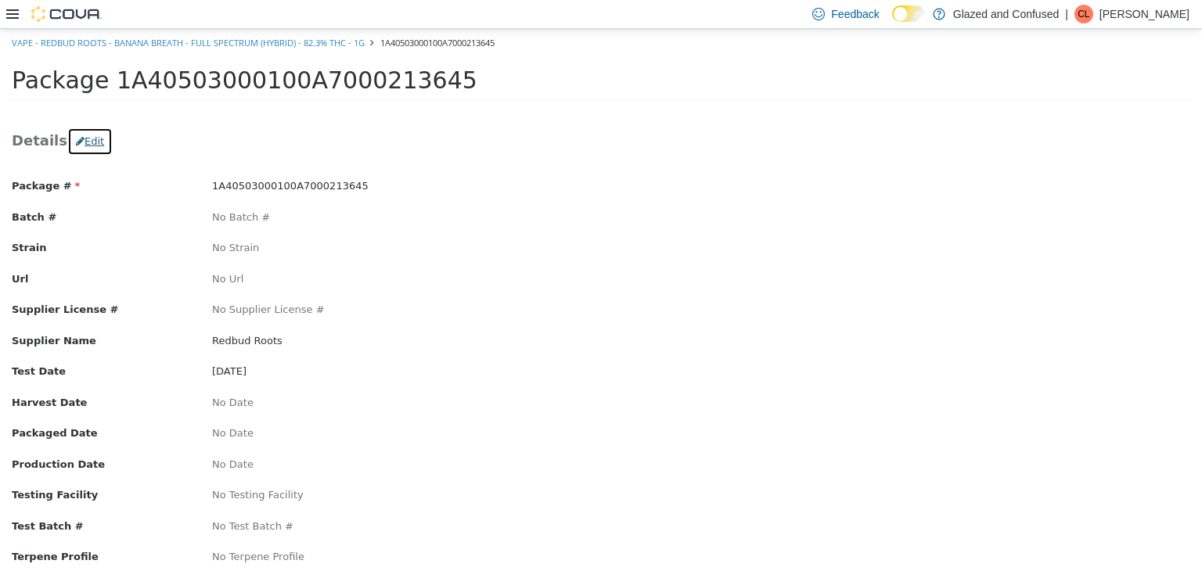
click at [76, 139] on icon "button" at bounding box center [80, 140] width 9 height 10
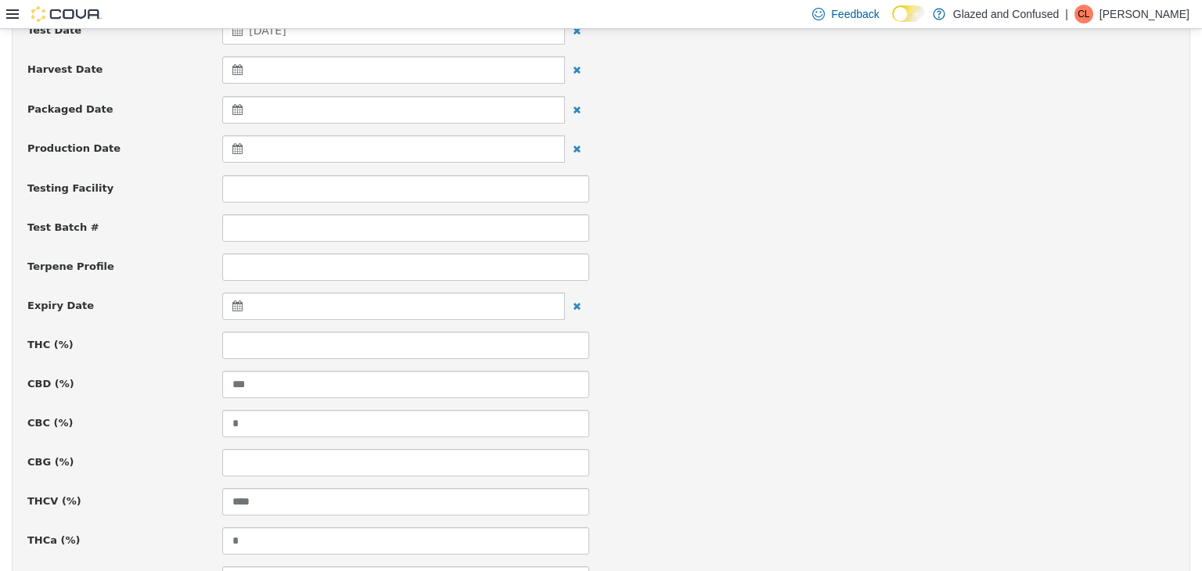
scroll to position [469, 0]
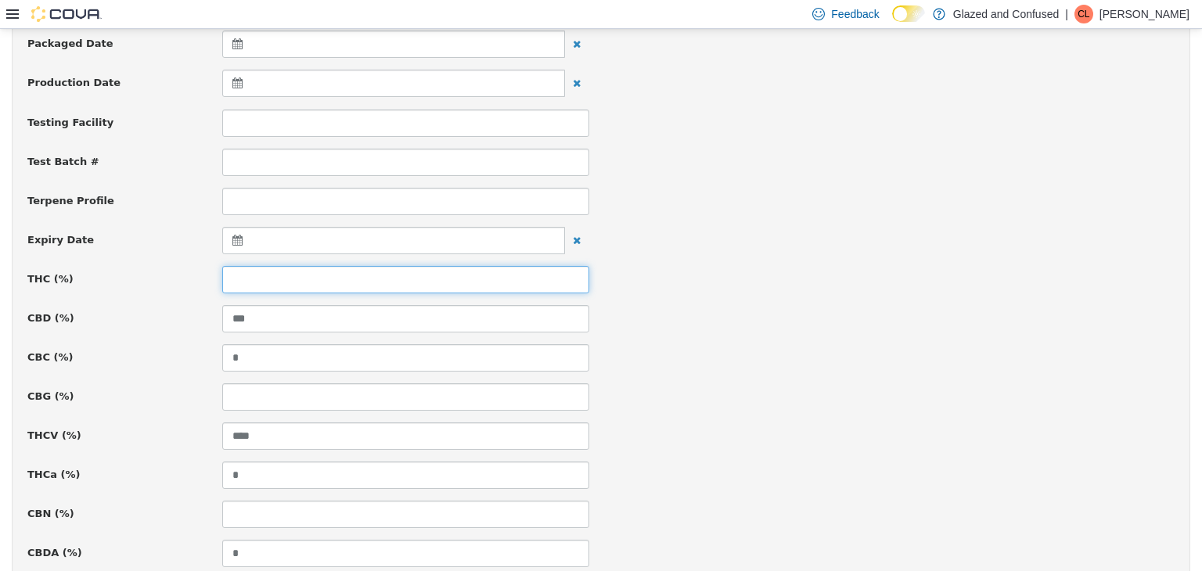
click at [247, 284] on input at bounding box center [405, 278] width 367 height 27
type input "****"
drag, startPoint x: 720, startPoint y: 236, endPoint x: 728, endPoint y: 235, distance: 8.6
click at [728, 235] on div "Expiry Date" at bounding box center [601, 240] width 1170 height 28
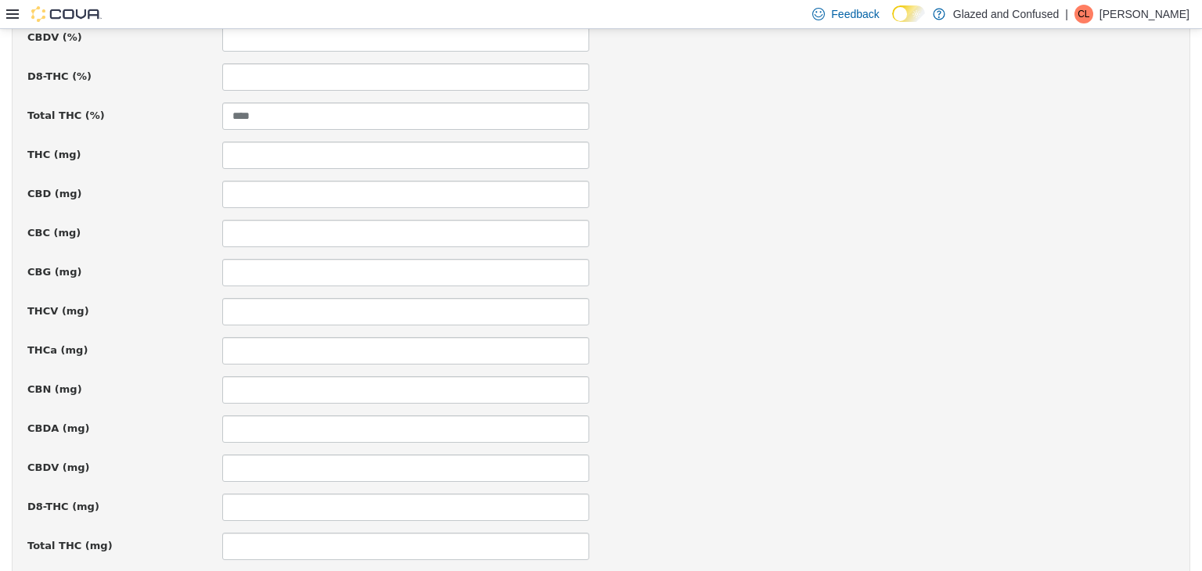
scroll to position [1095, 0]
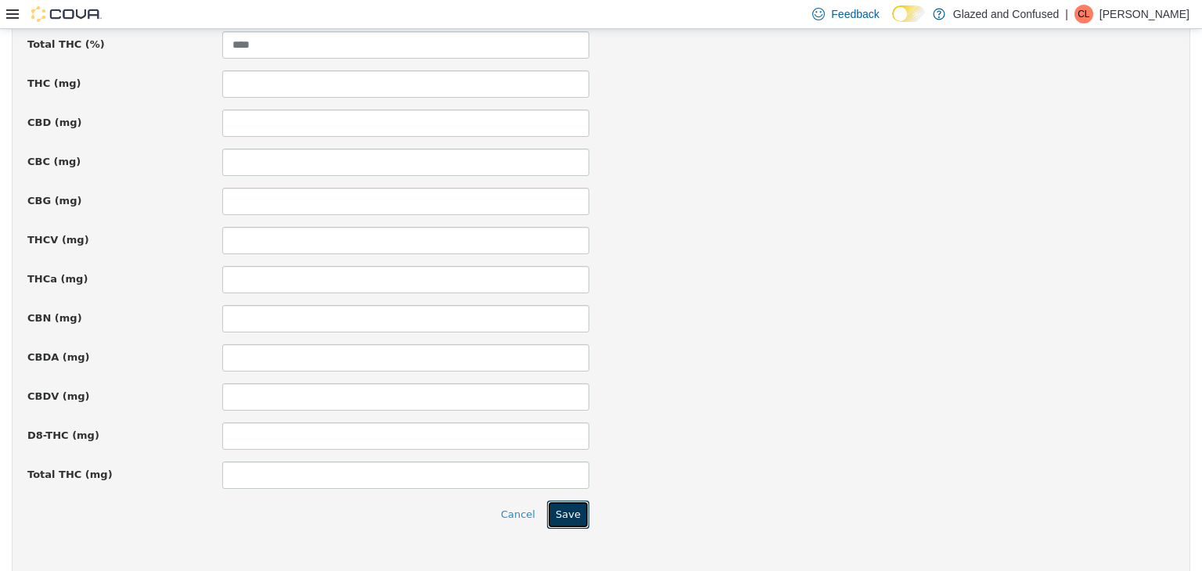
click at [568, 505] on button "Save" at bounding box center [568, 514] width 42 height 28
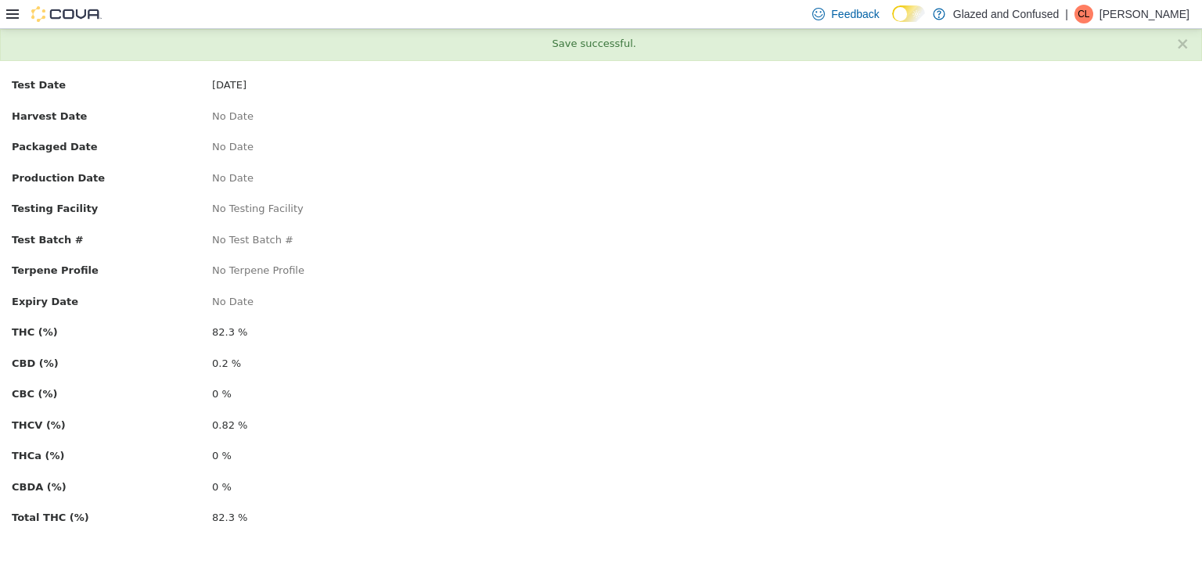
scroll to position [0, 0]
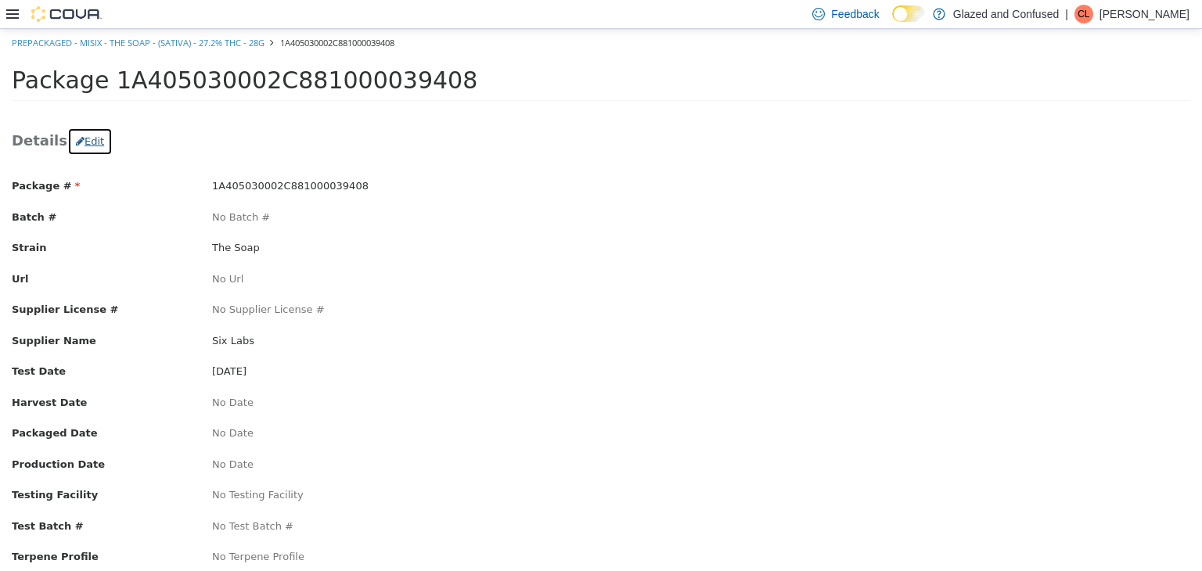
click at [91, 146] on button "Edit" at bounding box center [89, 141] width 45 height 28
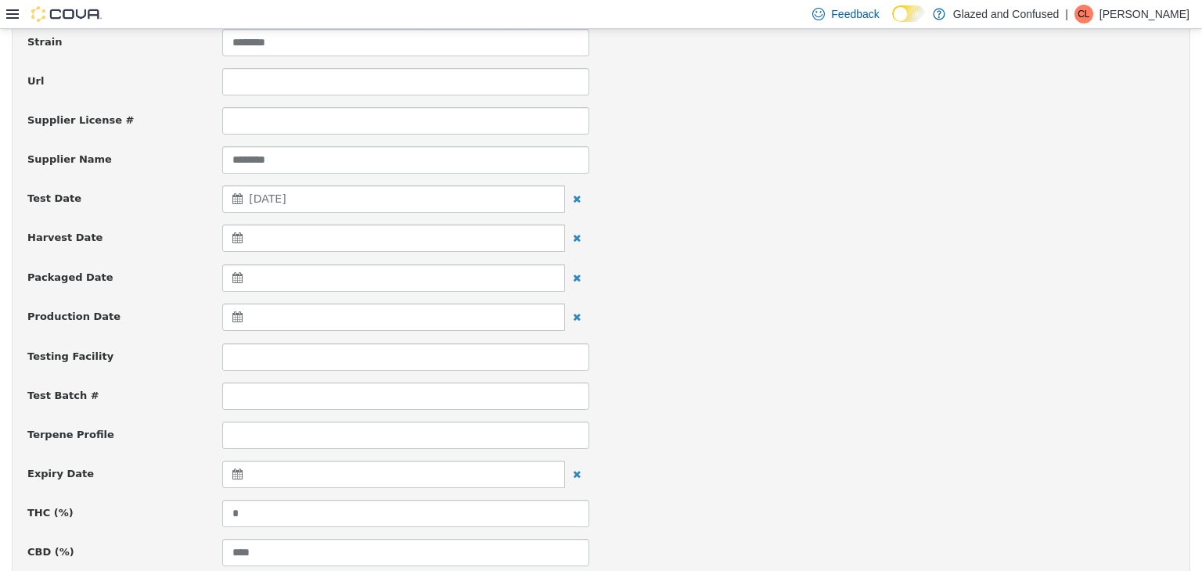
scroll to position [313, 0]
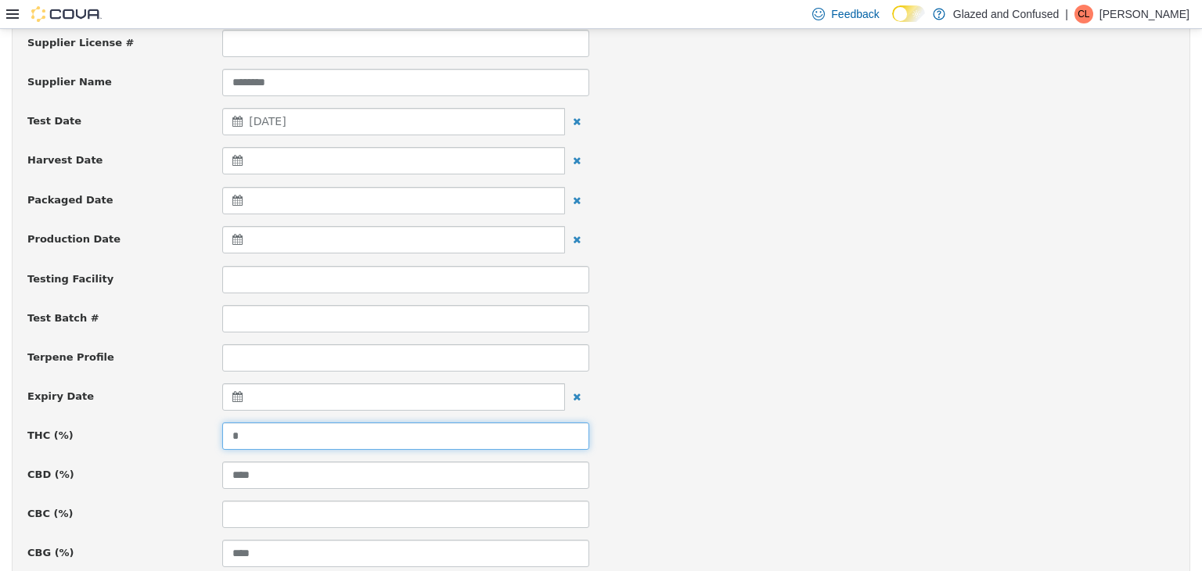
drag, startPoint x: 271, startPoint y: 426, endPoint x: 113, endPoint y: 431, distance: 158.9
click at [113, 431] on div "THC (%) *" at bounding box center [601, 435] width 1170 height 27
type input "****"
click at [820, 327] on div "Test Batch #" at bounding box center [601, 317] width 1170 height 27
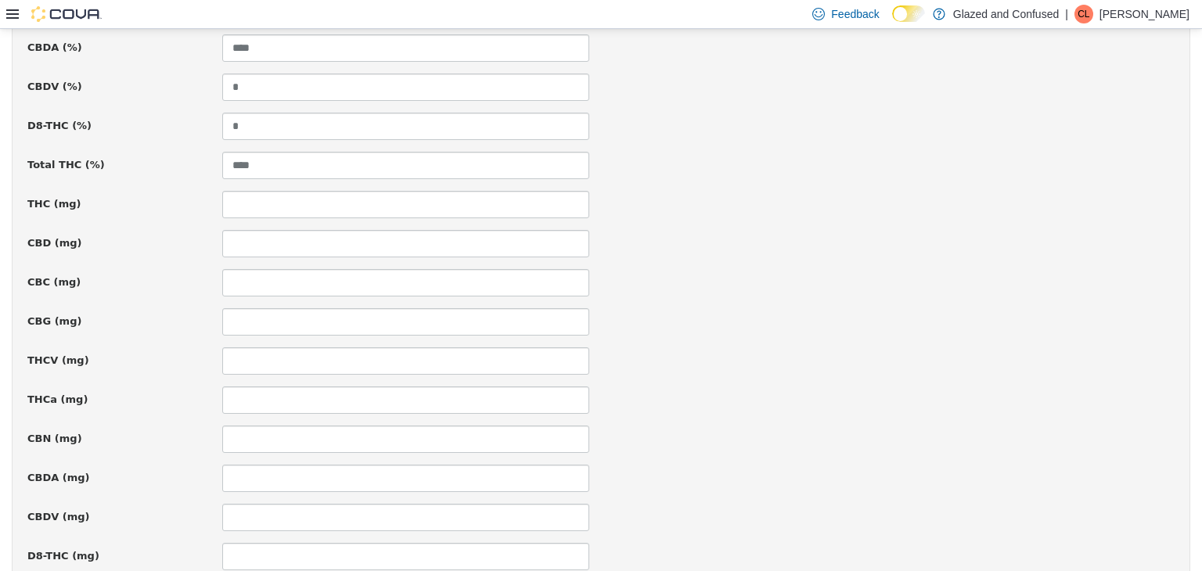
scroll to position [1123, 0]
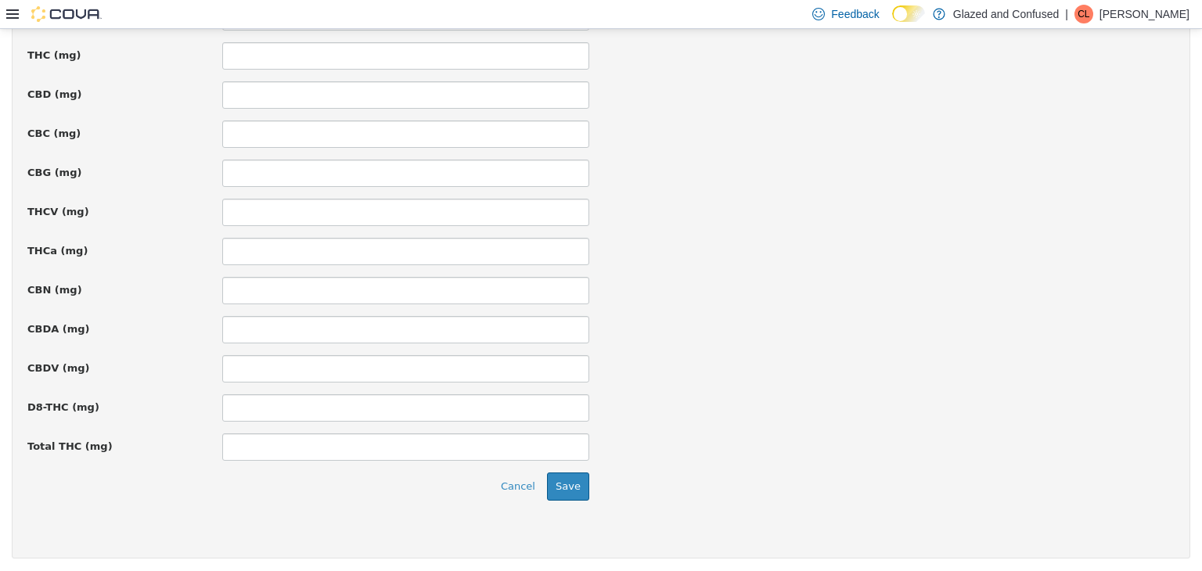
click at [554, 480] on button "Save" at bounding box center [568, 486] width 42 height 28
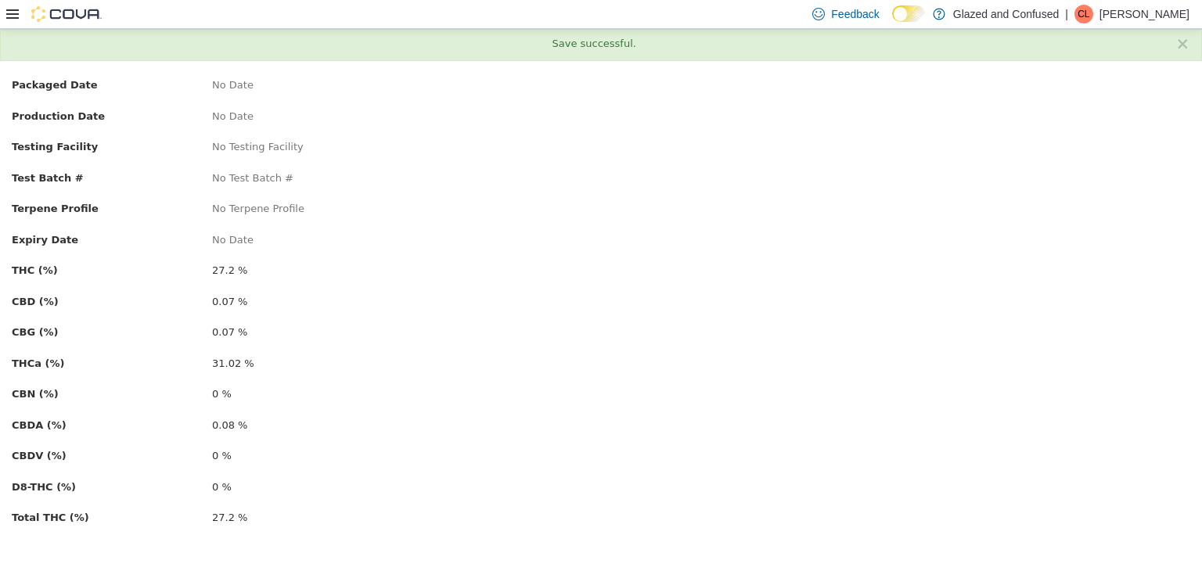
scroll to position [0, 0]
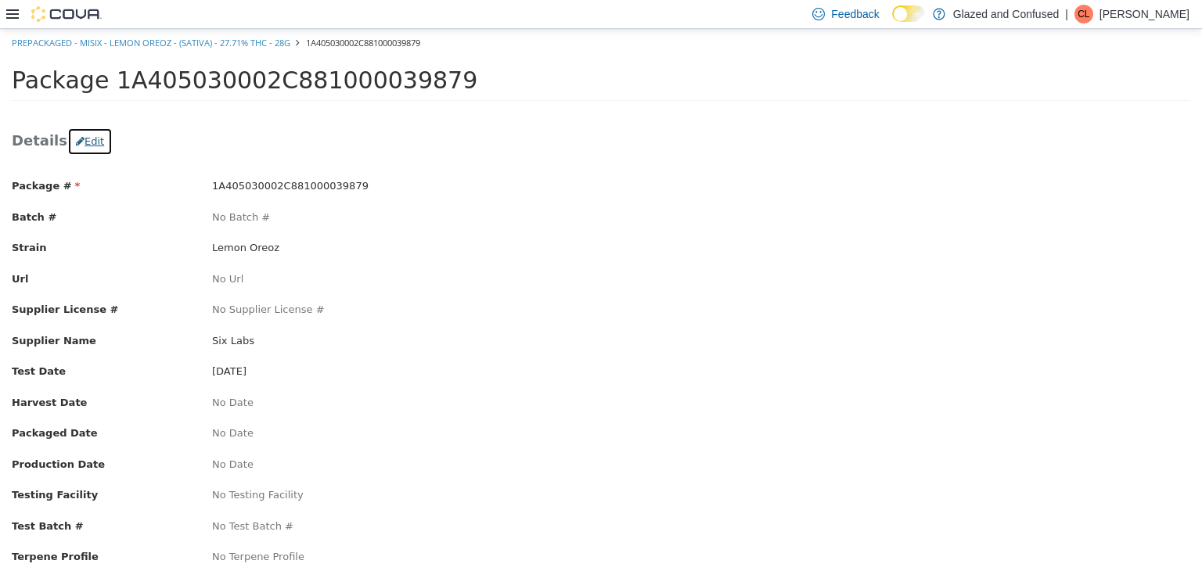
click at [79, 138] on button "Edit" at bounding box center [89, 141] width 45 height 28
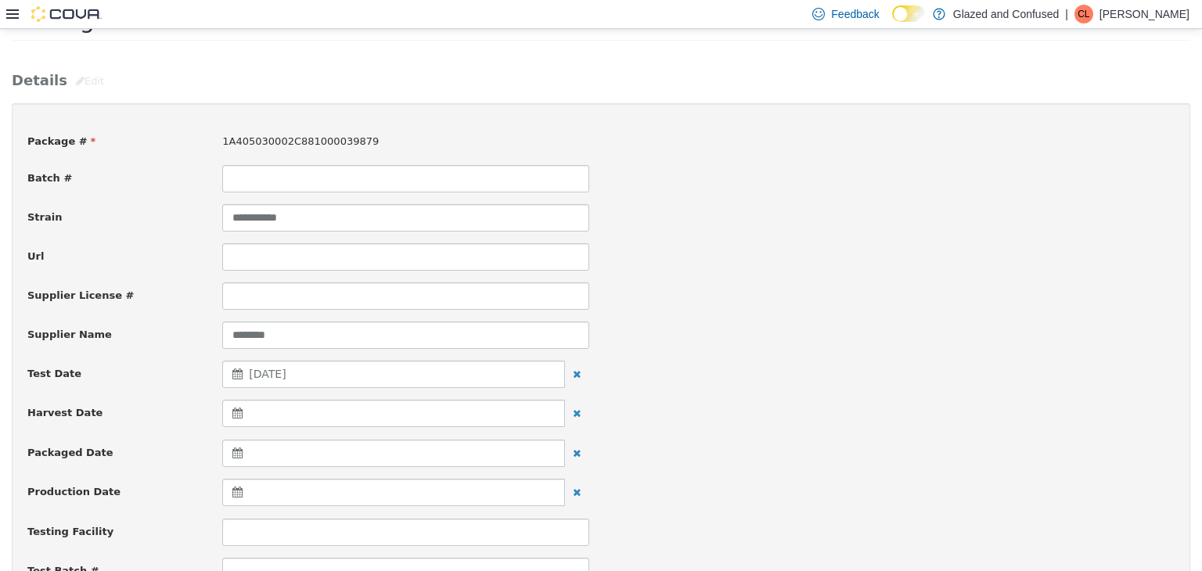
scroll to position [313, 0]
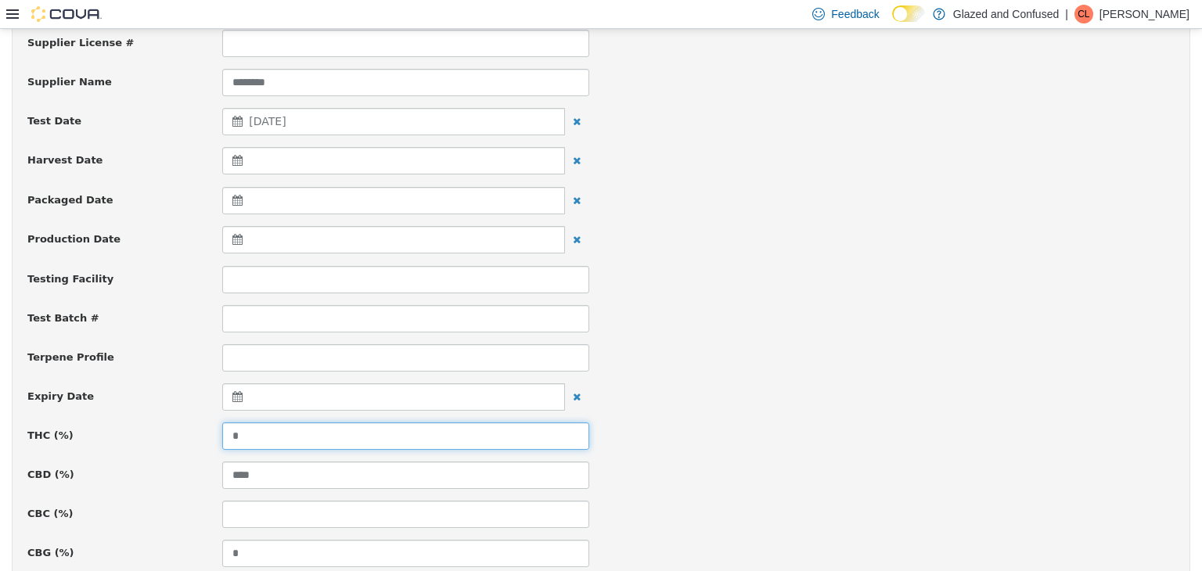
click at [257, 431] on input "*" at bounding box center [405, 435] width 367 height 27
type input "*****"
click at [739, 319] on div "Test Batch #" at bounding box center [601, 317] width 1170 height 27
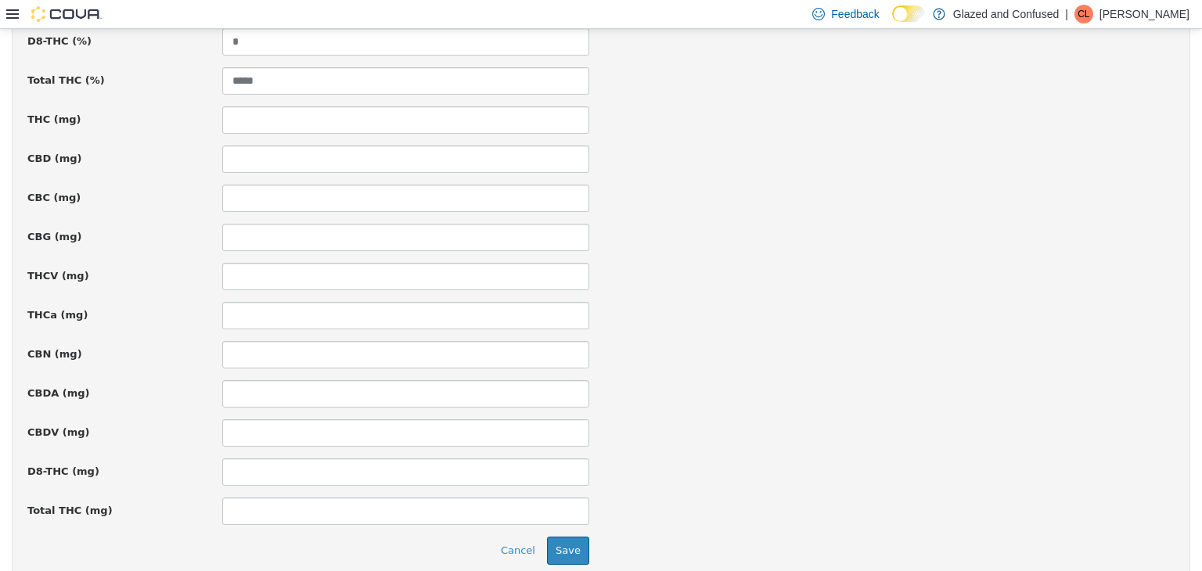
scroll to position [1123, 0]
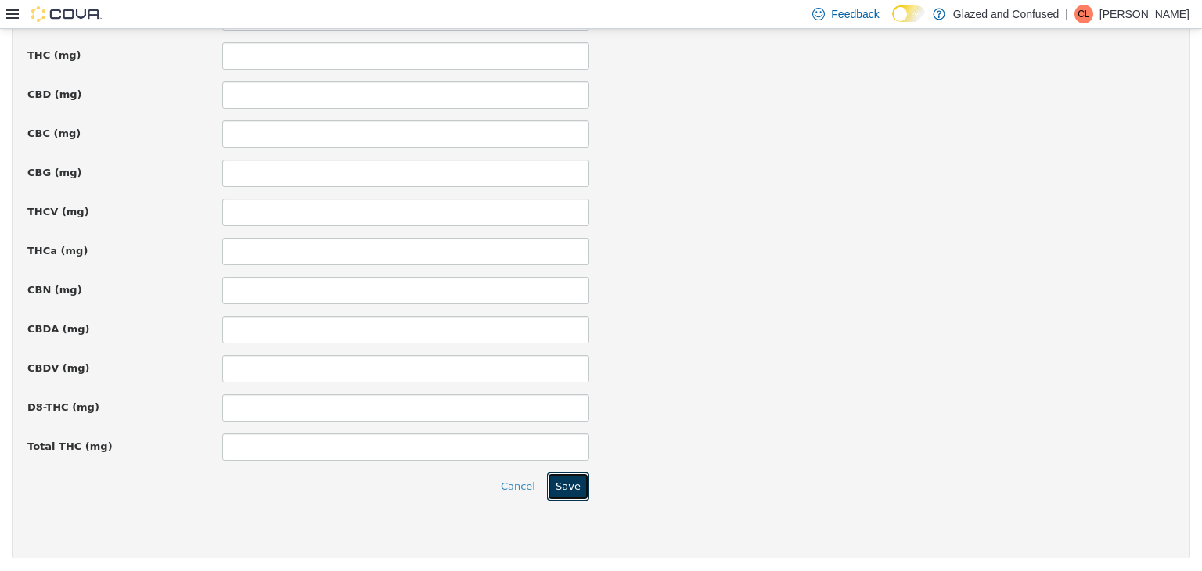
click at [560, 489] on button "Save" at bounding box center [568, 486] width 42 height 28
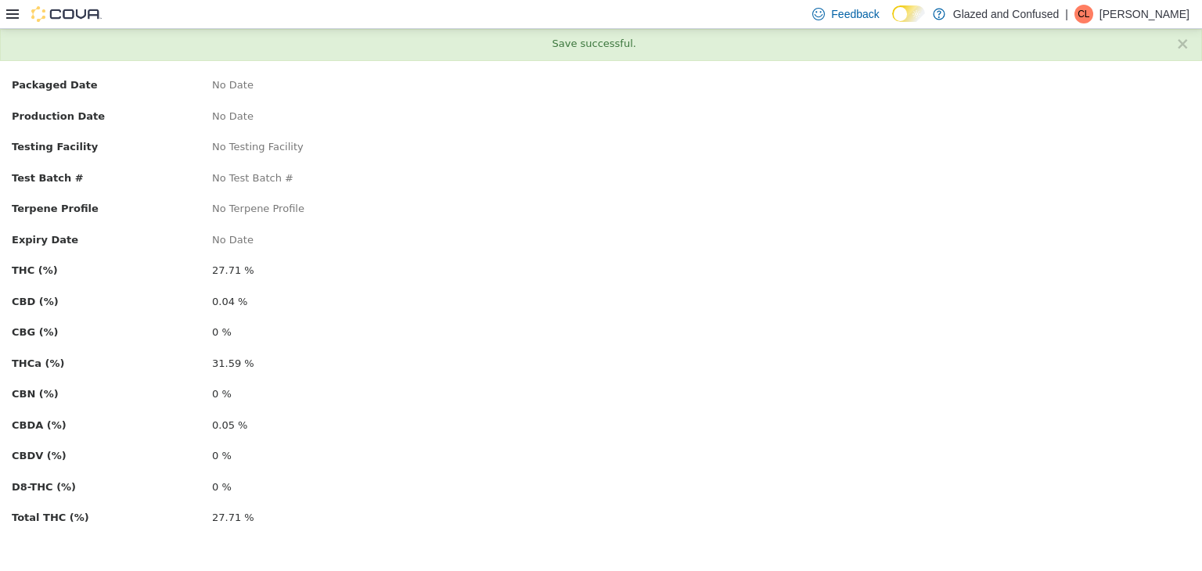
scroll to position [0, 0]
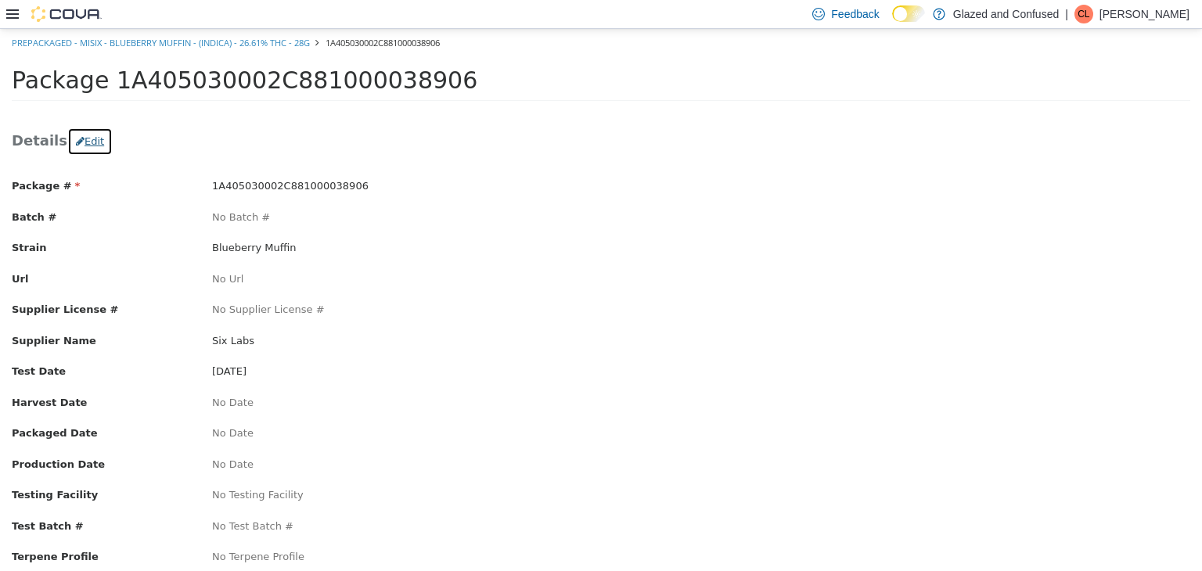
click at [76, 153] on button "Edit" at bounding box center [89, 141] width 45 height 28
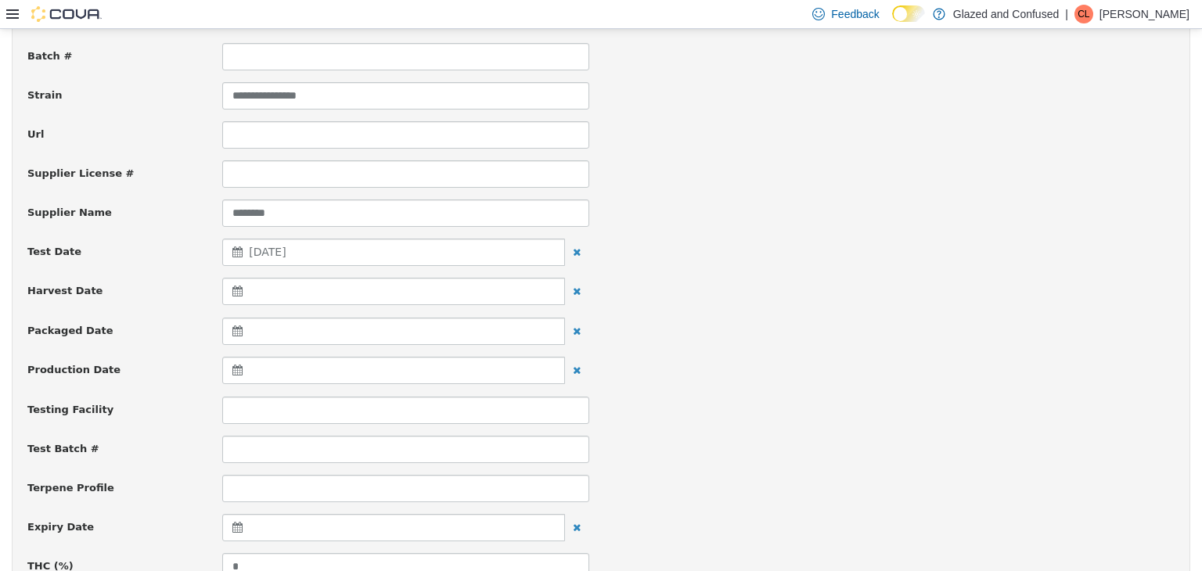
scroll to position [391, 0]
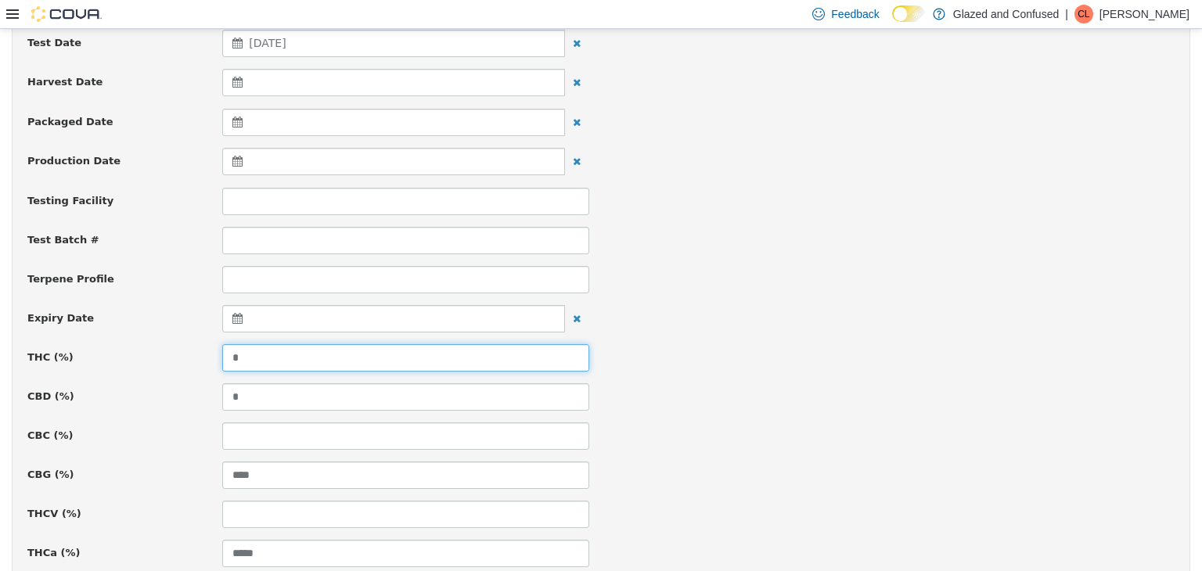
click at [276, 361] on input "*" at bounding box center [405, 356] width 367 height 27
type input "*****"
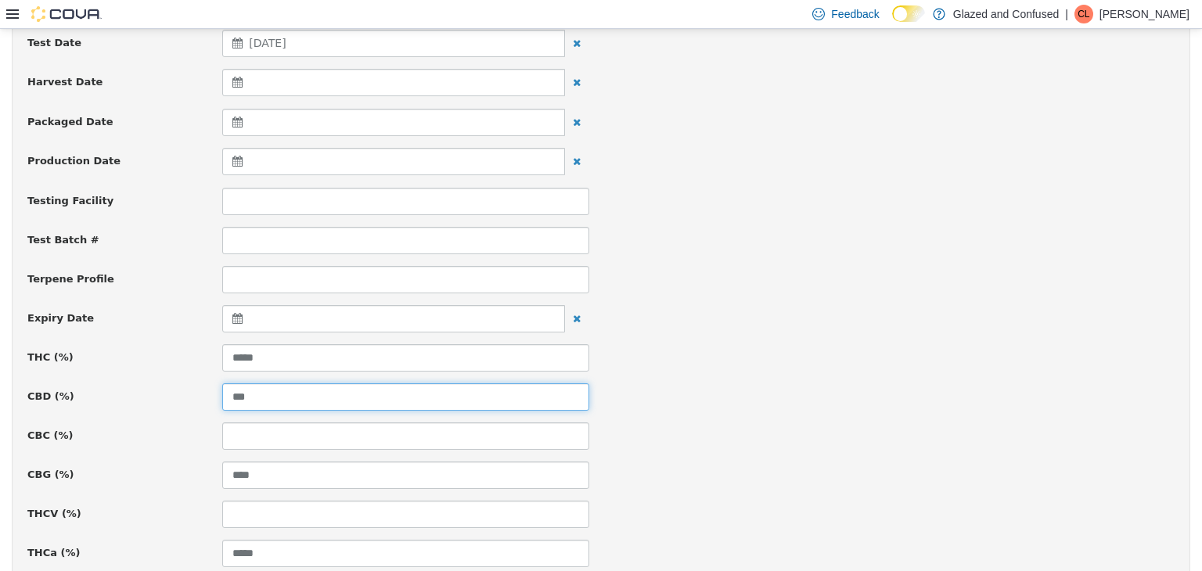
type input "***"
click at [707, 351] on div "THC (%) *****" at bounding box center [601, 356] width 1170 height 27
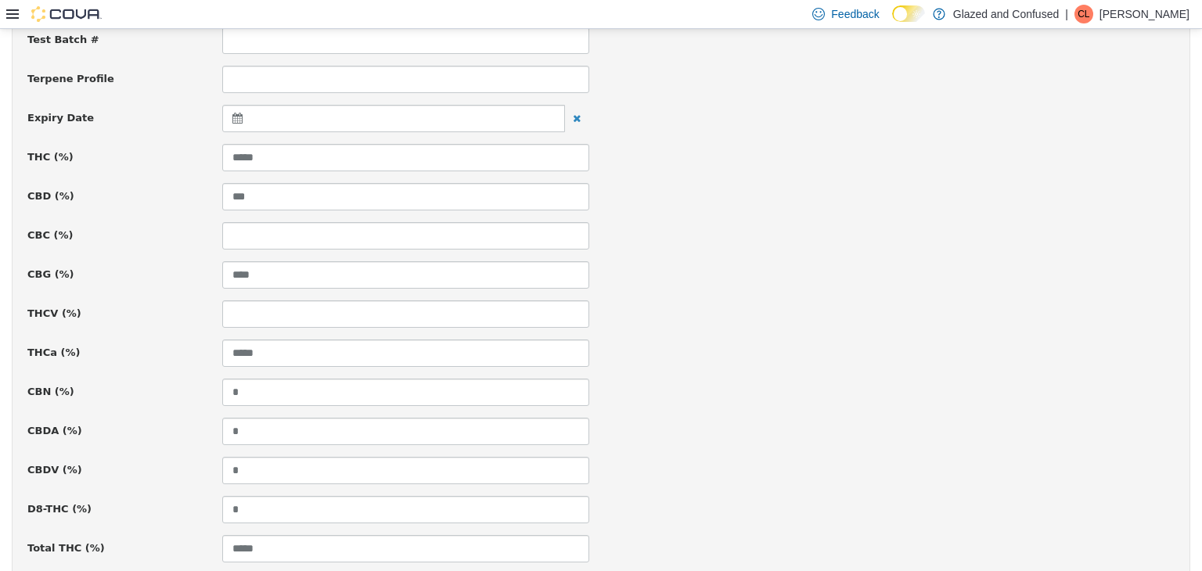
scroll to position [1123, 0]
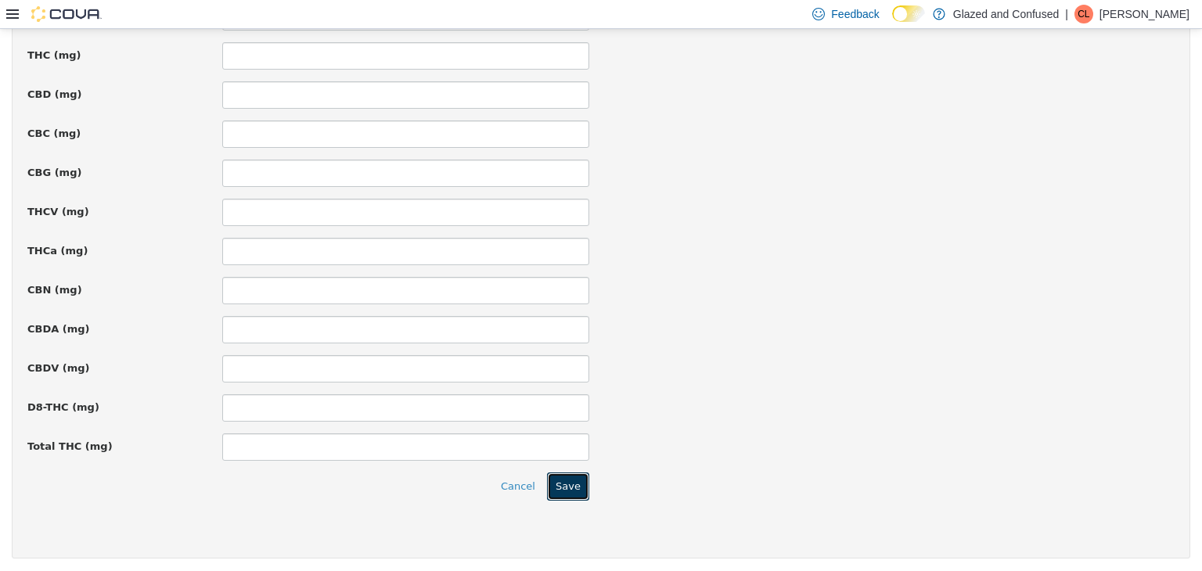
click at [574, 472] on button "Save" at bounding box center [568, 486] width 42 height 28
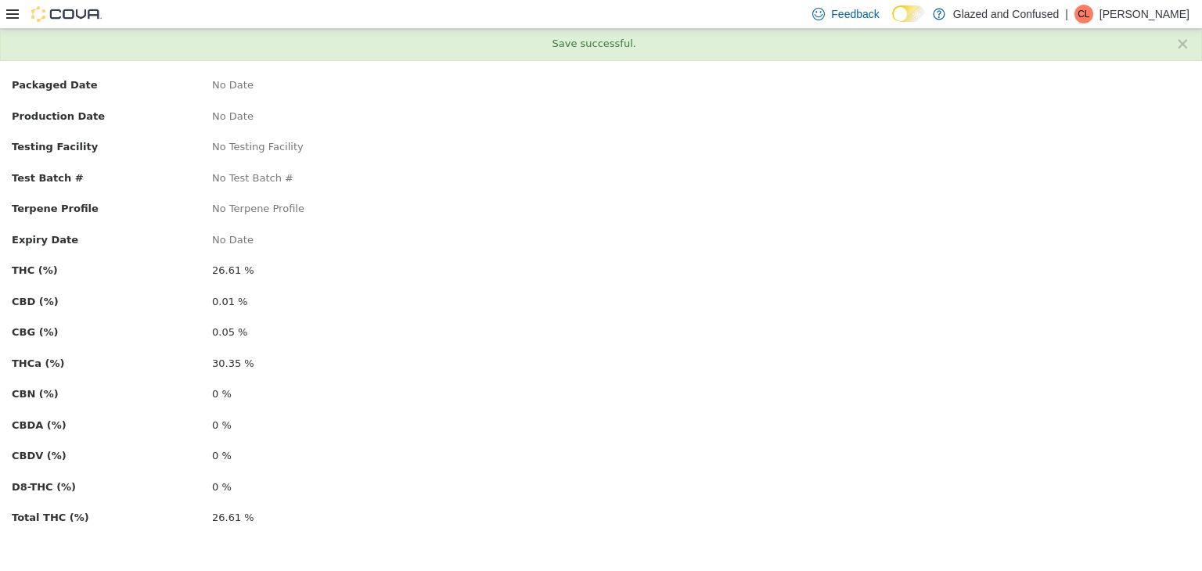
scroll to position [0, 0]
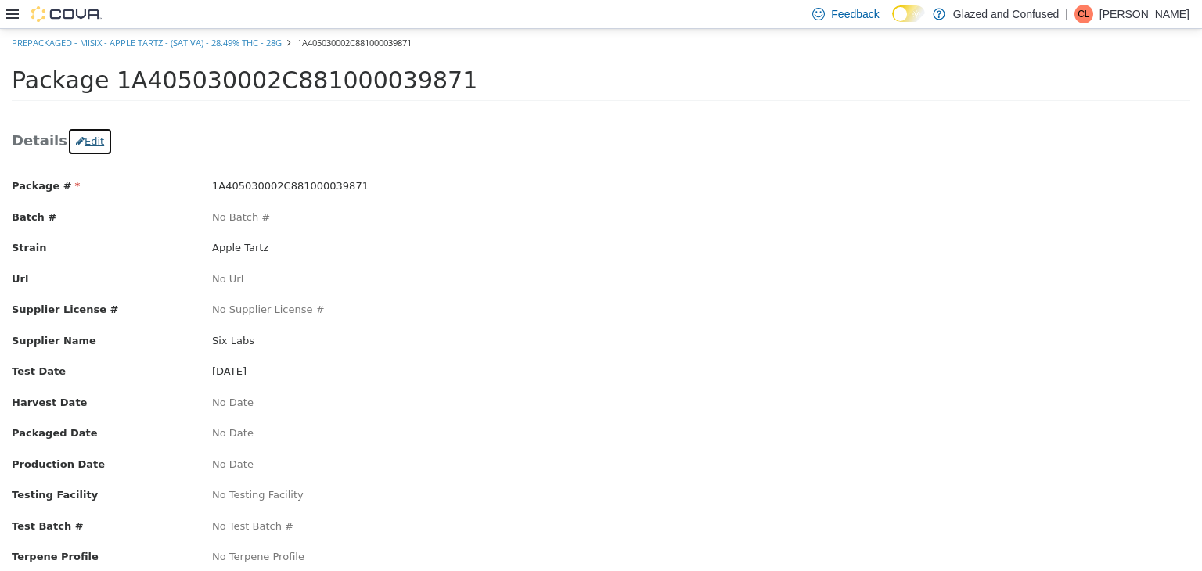
click at [92, 153] on button "Edit" at bounding box center [89, 141] width 45 height 28
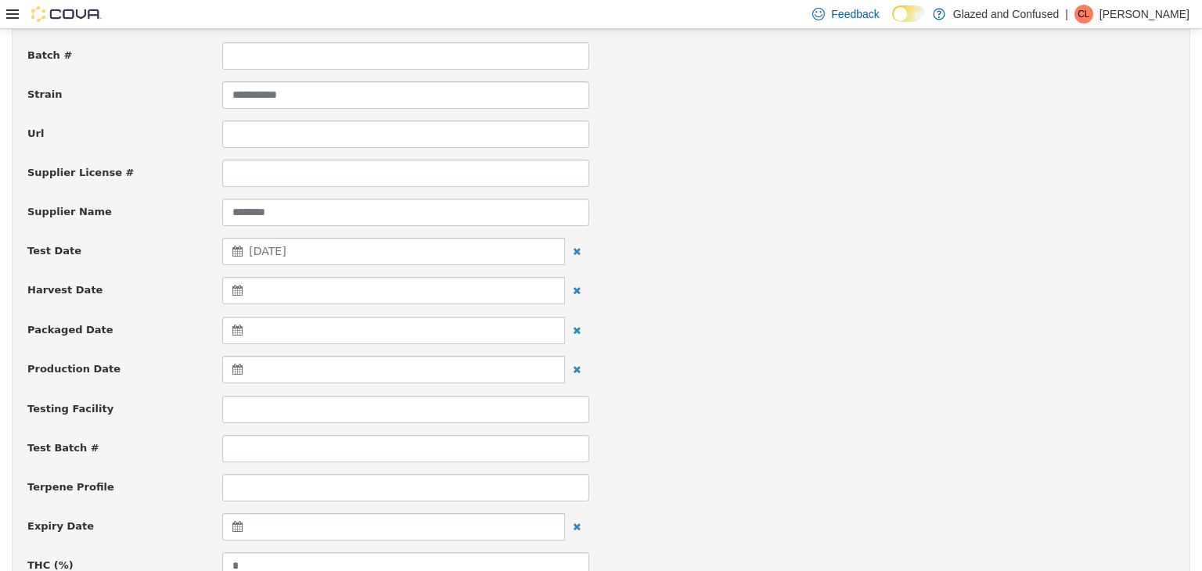
scroll to position [235, 0]
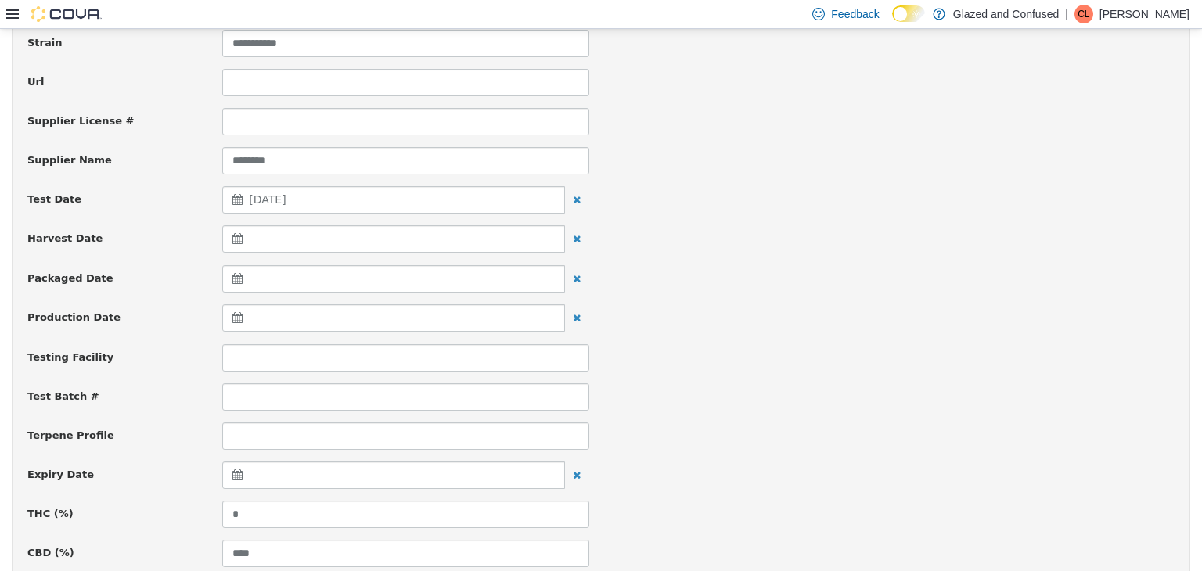
click at [269, 505] on input "*" at bounding box center [405, 513] width 367 height 27
click at [261, 505] on input "*" at bounding box center [405, 513] width 367 height 27
type input "*****"
click at [920, 289] on div "Packaged Date" at bounding box center [601, 278] width 1170 height 28
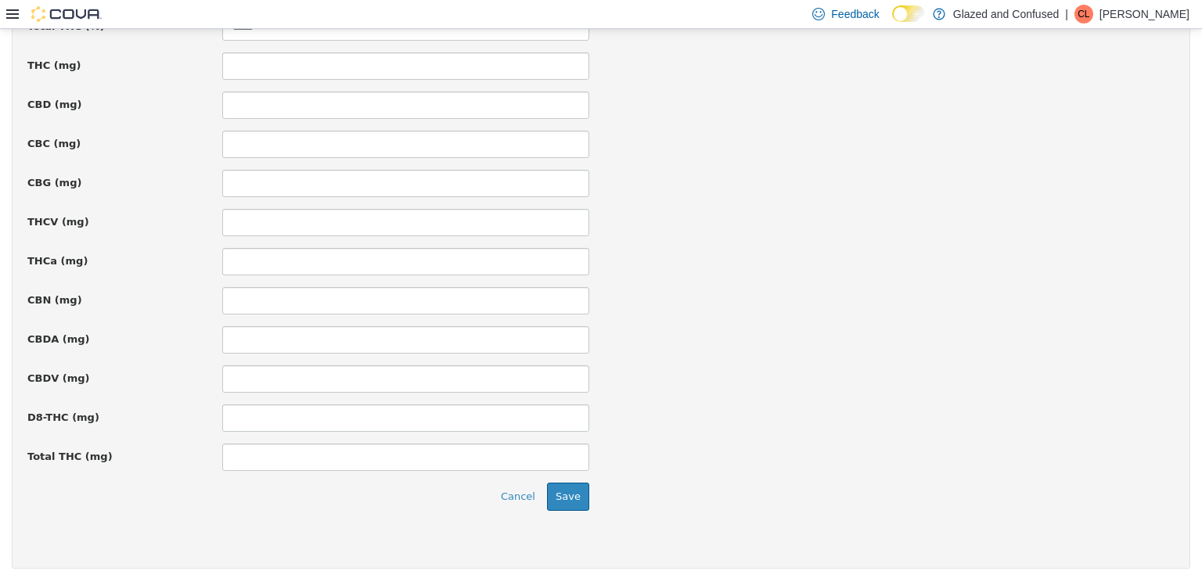
scroll to position [1123, 0]
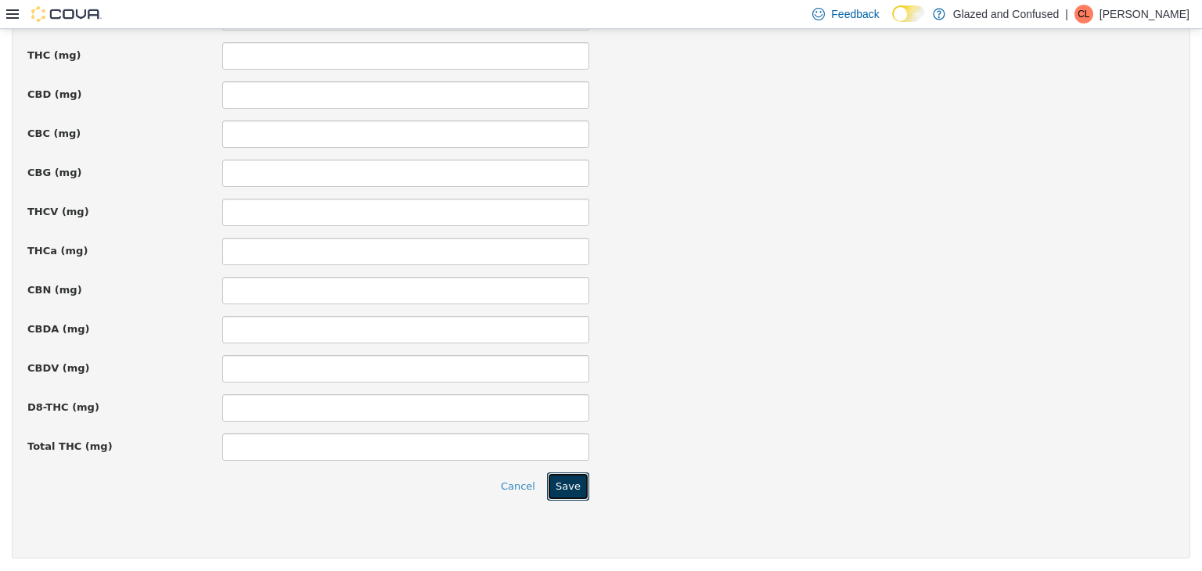
click at [572, 474] on button "Save" at bounding box center [568, 486] width 42 height 28
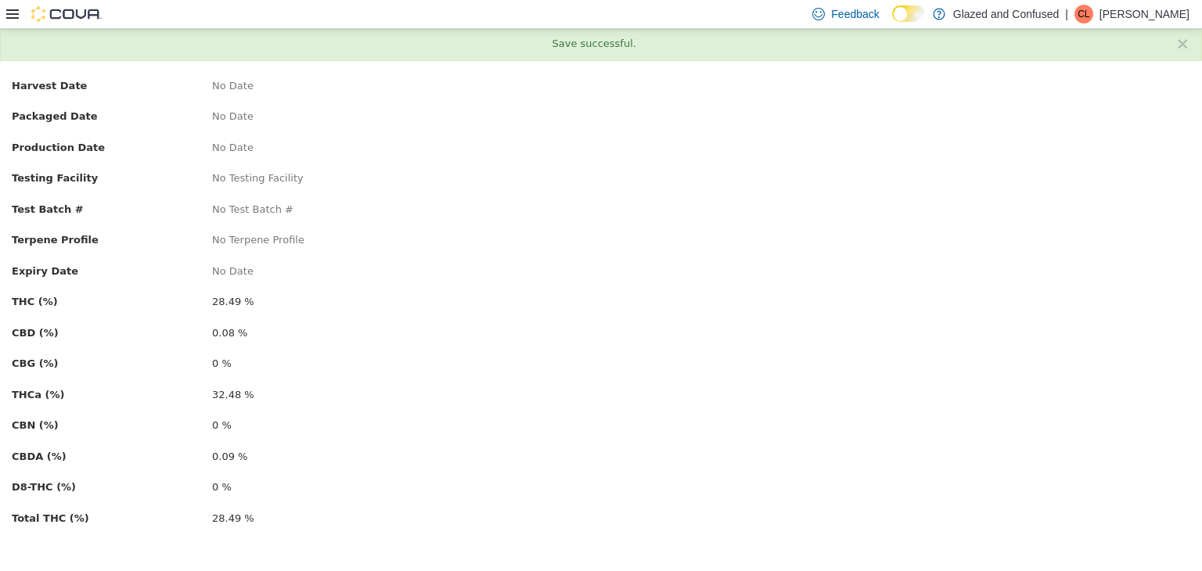
scroll to position [0, 0]
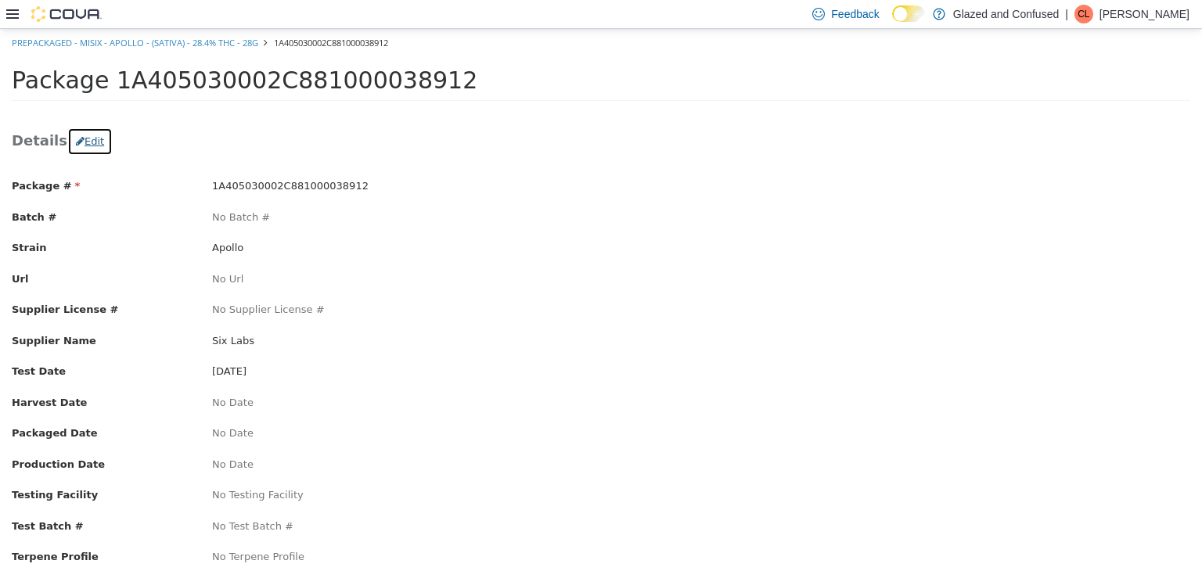
click at [88, 136] on button "Edit" at bounding box center [89, 141] width 45 height 28
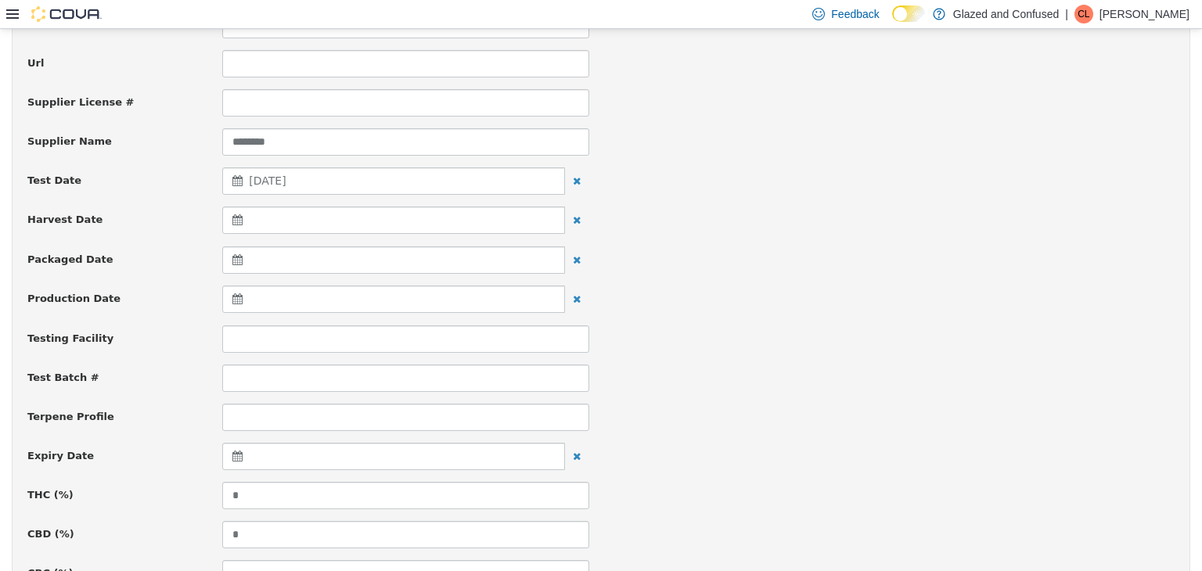
scroll to position [548, 0]
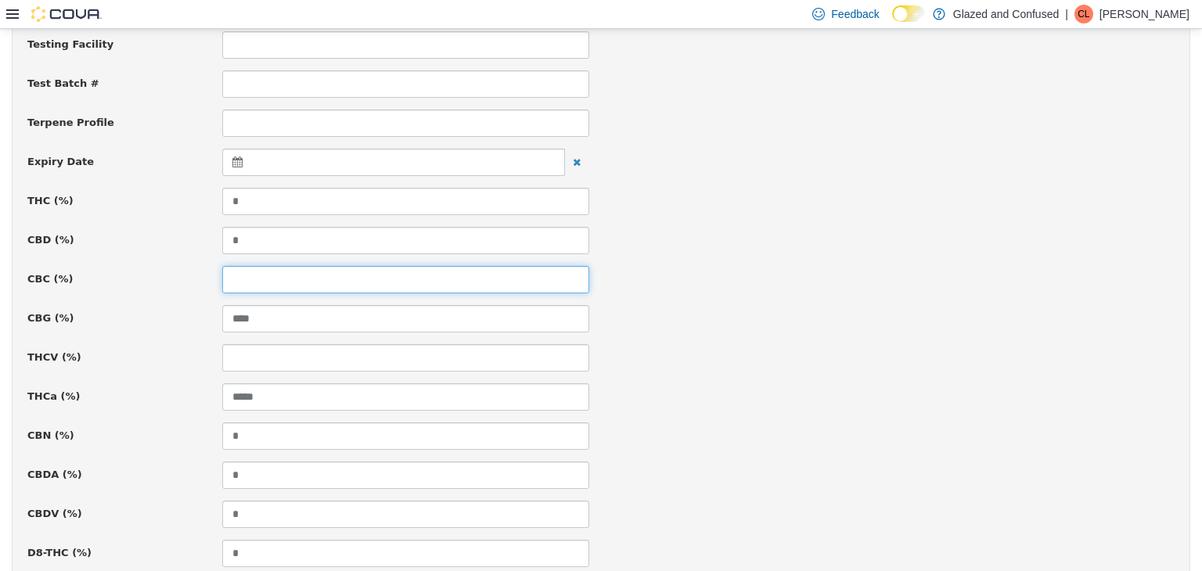
click at [280, 282] on input at bounding box center [405, 278] width 367 height 27
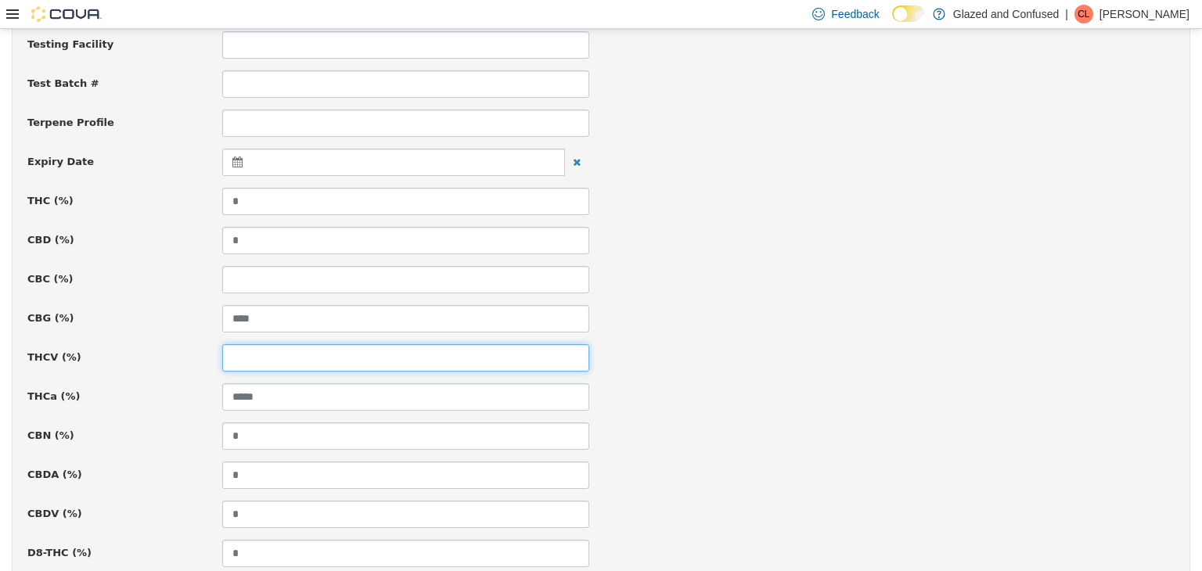
click at [257, 350] on input at bounding box center [405, 356] width 367 height 27
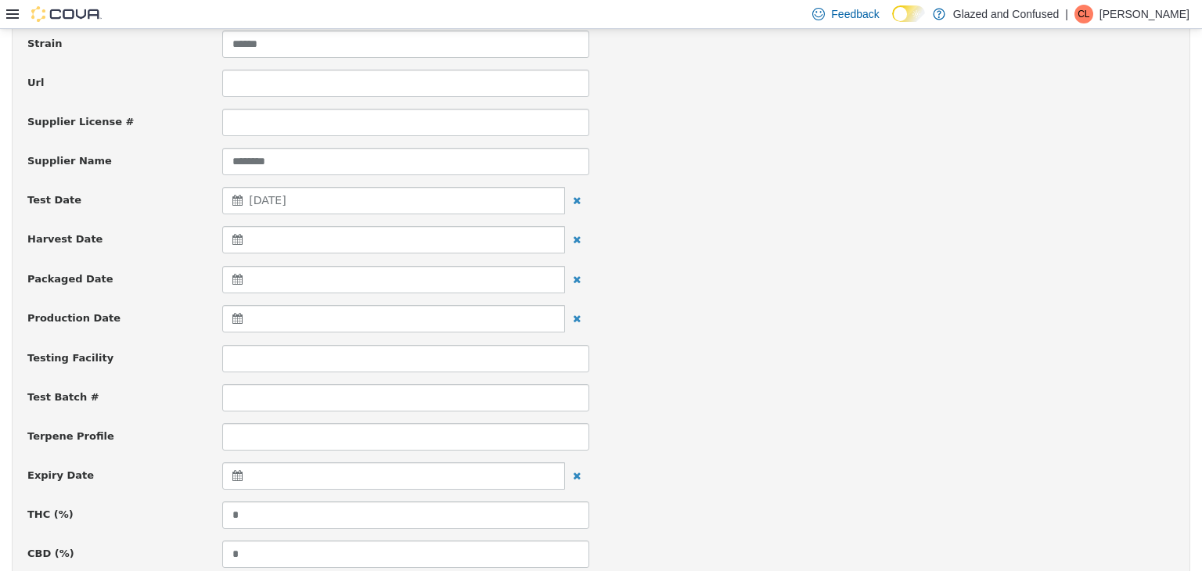
scroll to position [235, 0]
drag, startPoint x: 279, startPoint y: 508, endPoint x: 200, endPoint y: 487, distance: 81.8
click at [203, 500] on div "THC (%) *" at bounding box center [601, 513] width 1170 height 27
type input "****"
type input "***"
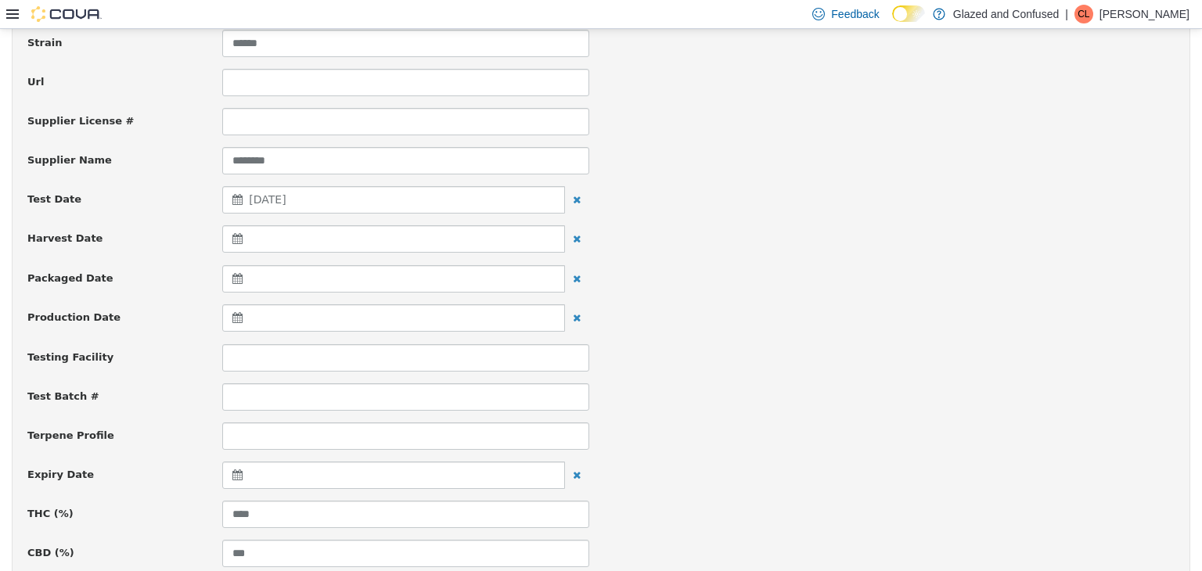
click at [846, 318] on div "Production Date" at bounding box center [601, 318] width 1170 height 28
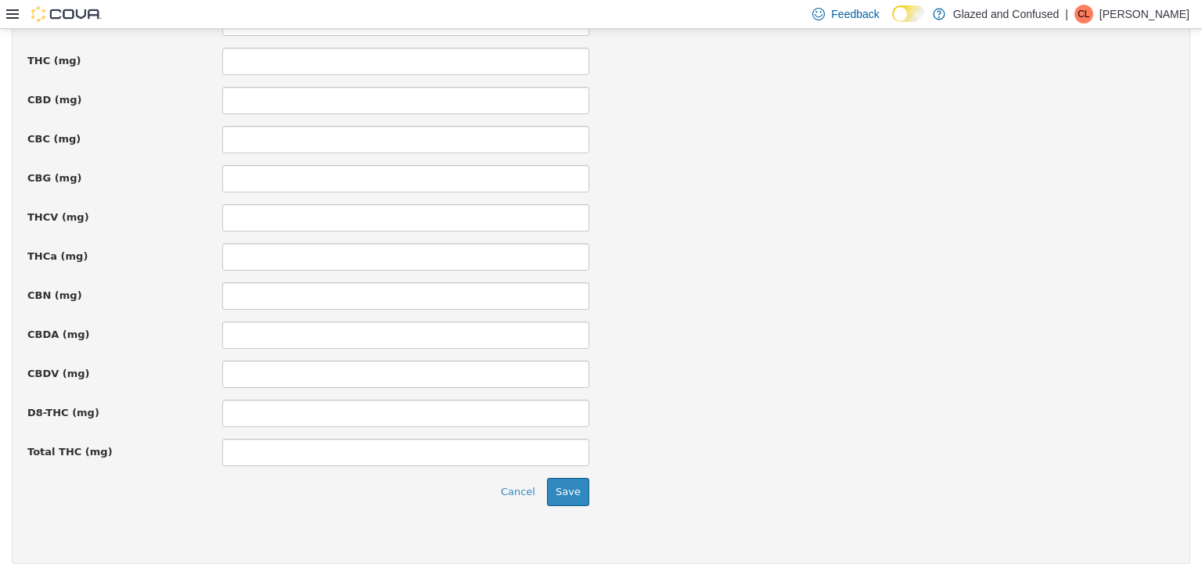
scroll to position [1123, 0]
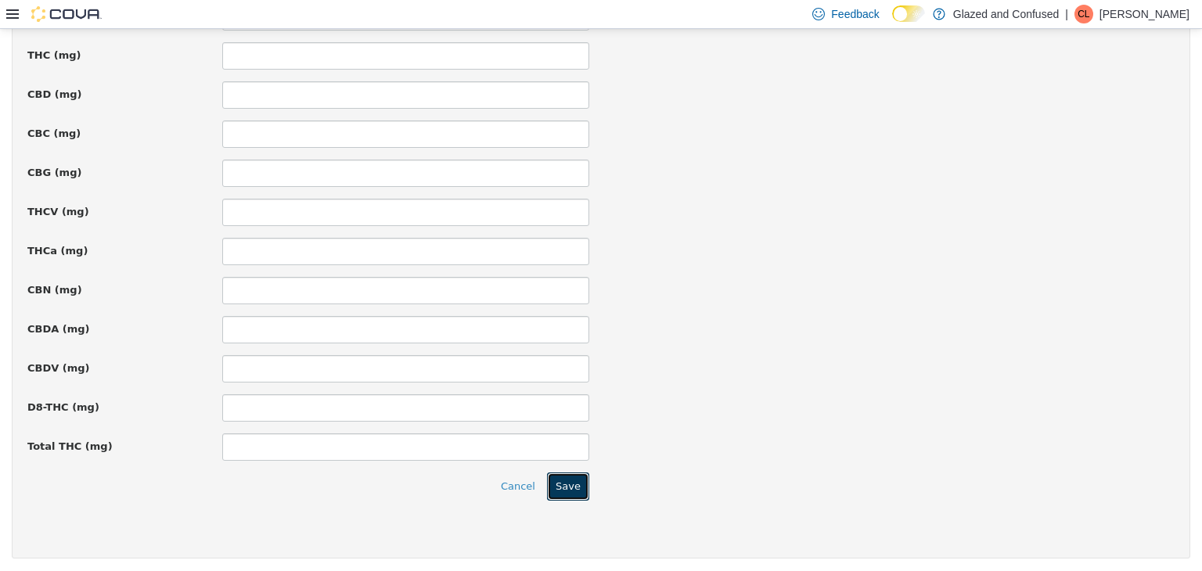
click at [570, 481] on button "Save" at bounding box center [568, 486] width 42 height 28
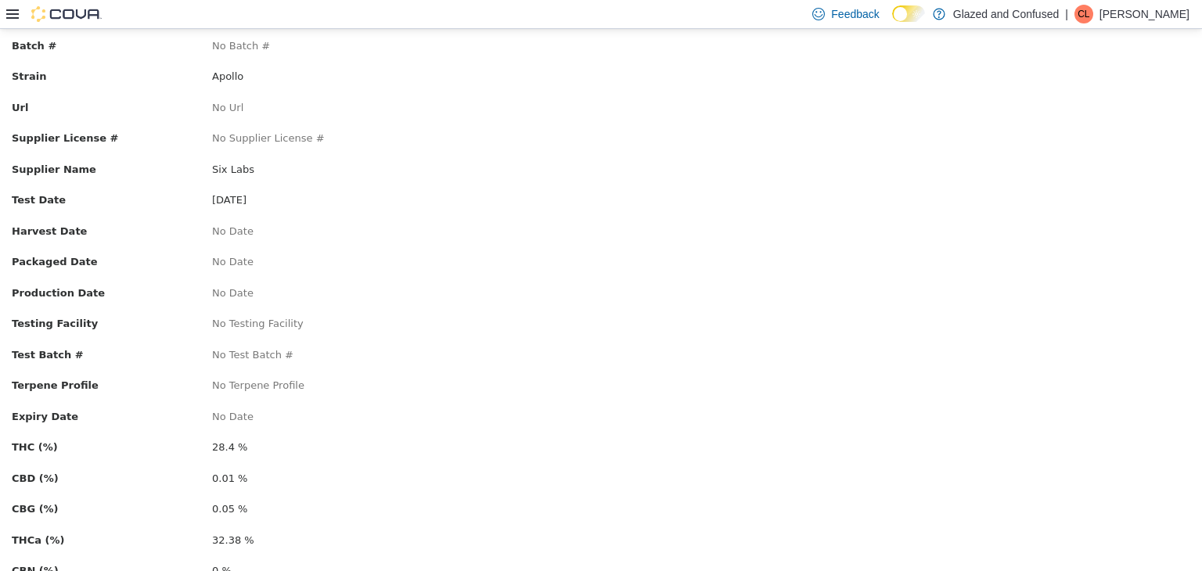
scroll to position [0, 0]
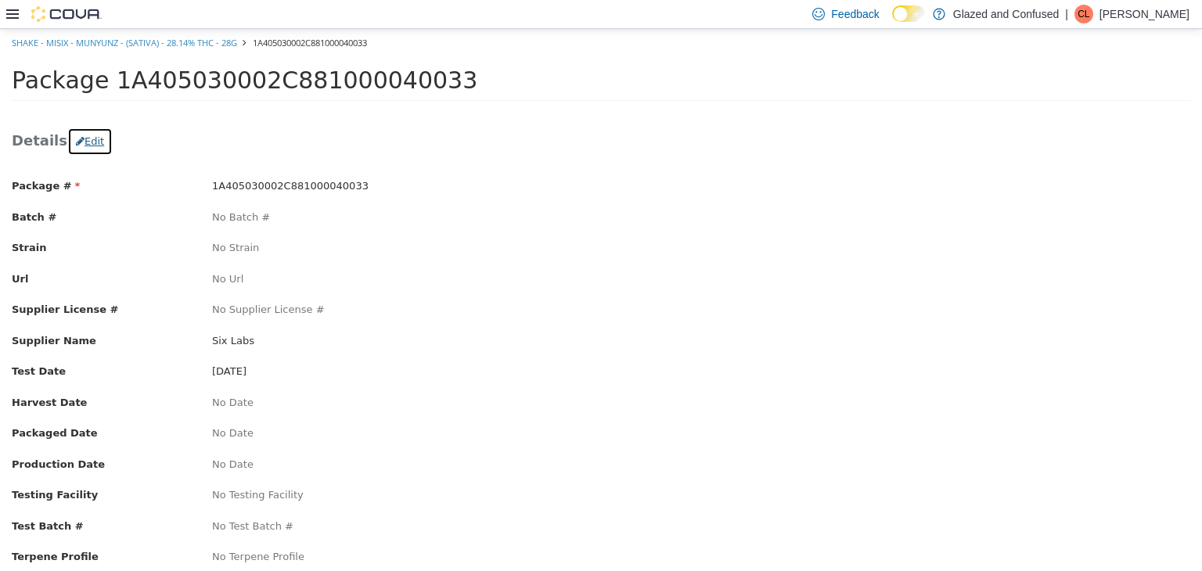
click at [91, 139] on button "Edit" at bounding box center [89, 141] width 45 height 28
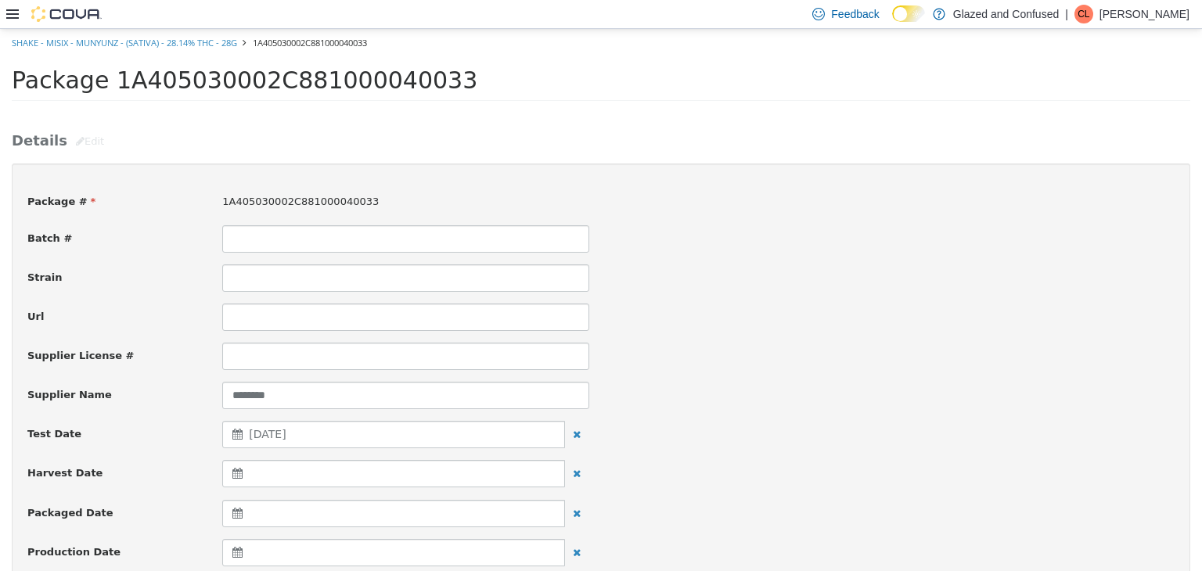
scroll to position [391, 0]
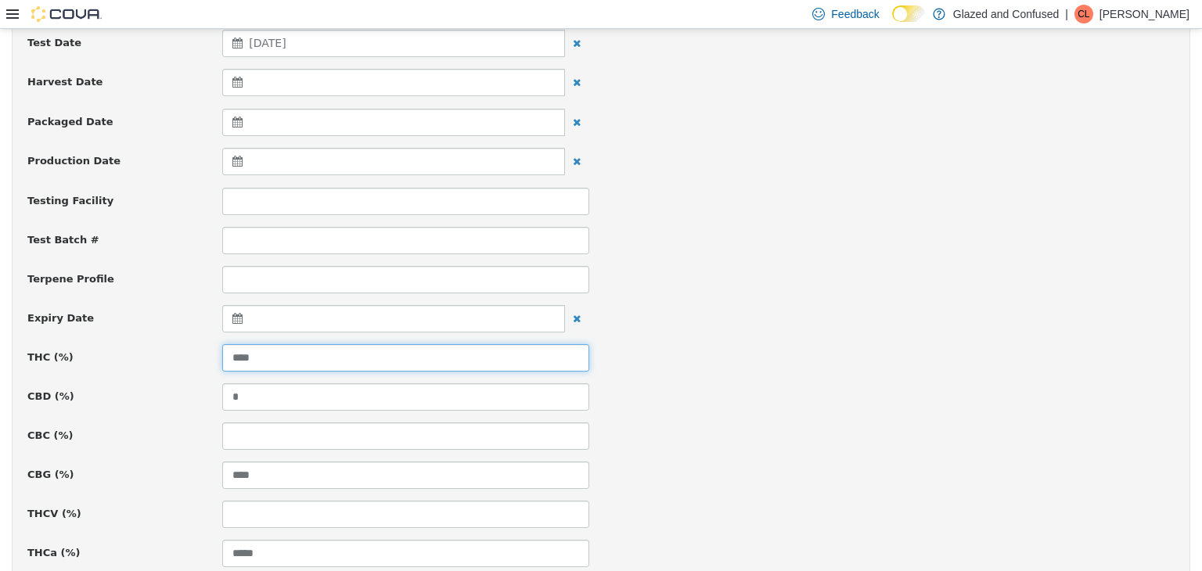
click at [304, 360] on input "****" at bounding box center [405, 356] width 367 height 27
type input "*****"
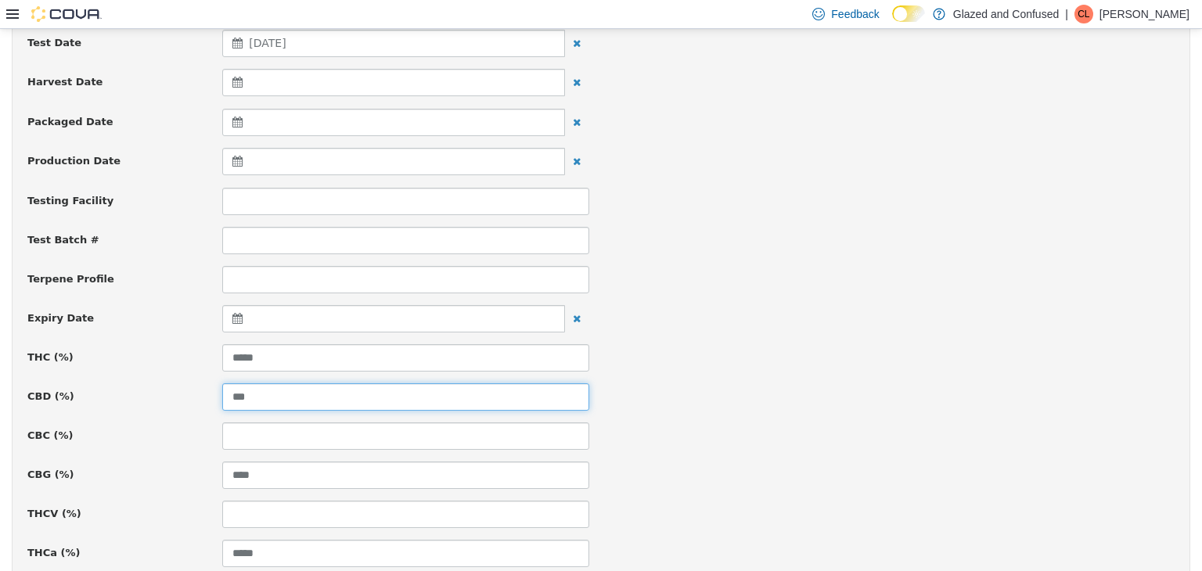
type input "***"
click at [751, 226] on div "Test Batch #" at bounding box center [601, 239] width 1170 height 27
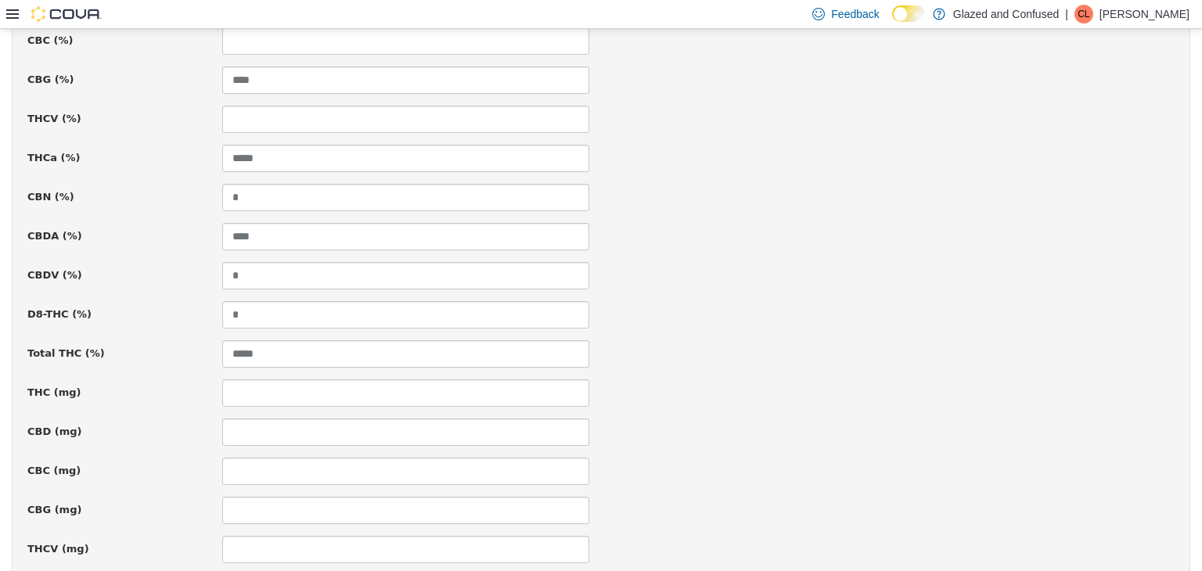
scroll to position [1123, 0]
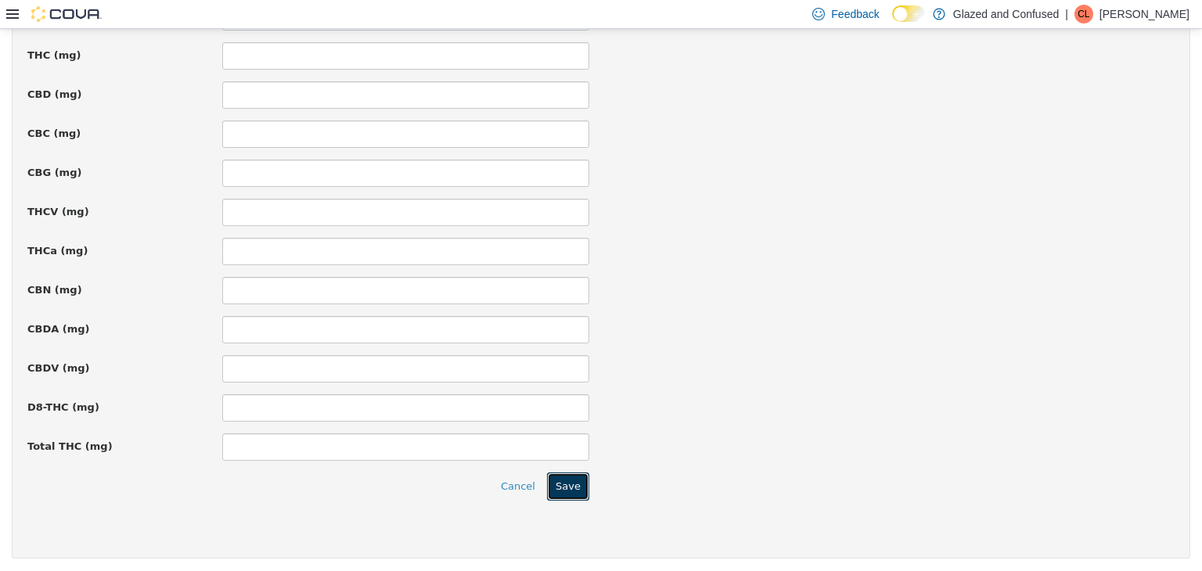
click at [557, 472] on button "Save" at bounding box center [568, 486] width 42 height 28
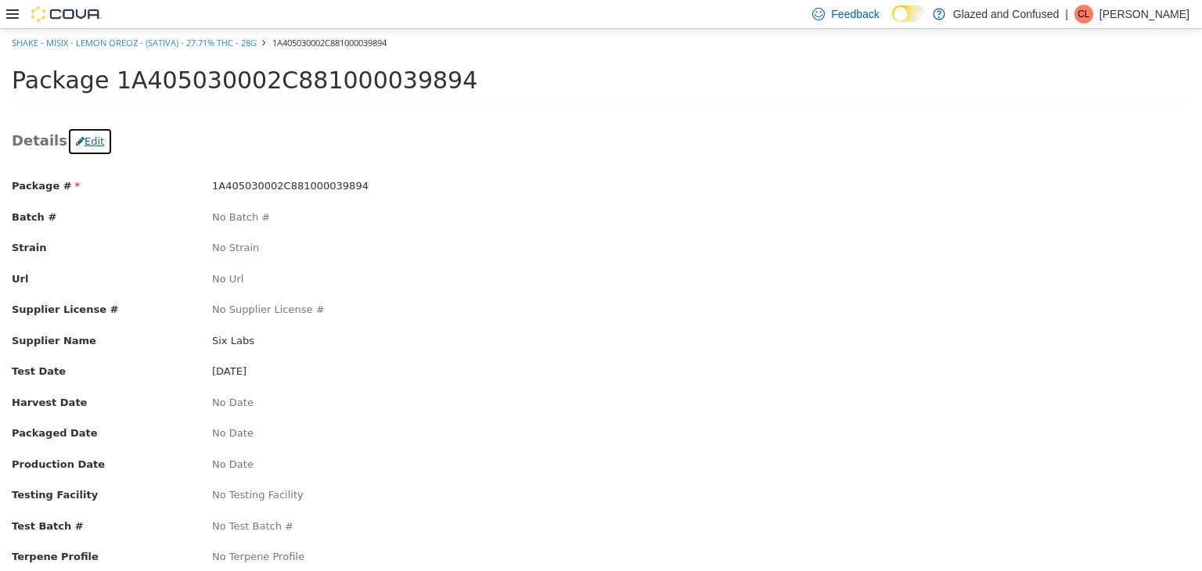
click at [77, 137] on button "Edit" at bounding box center [89, 141] width 45 height 28
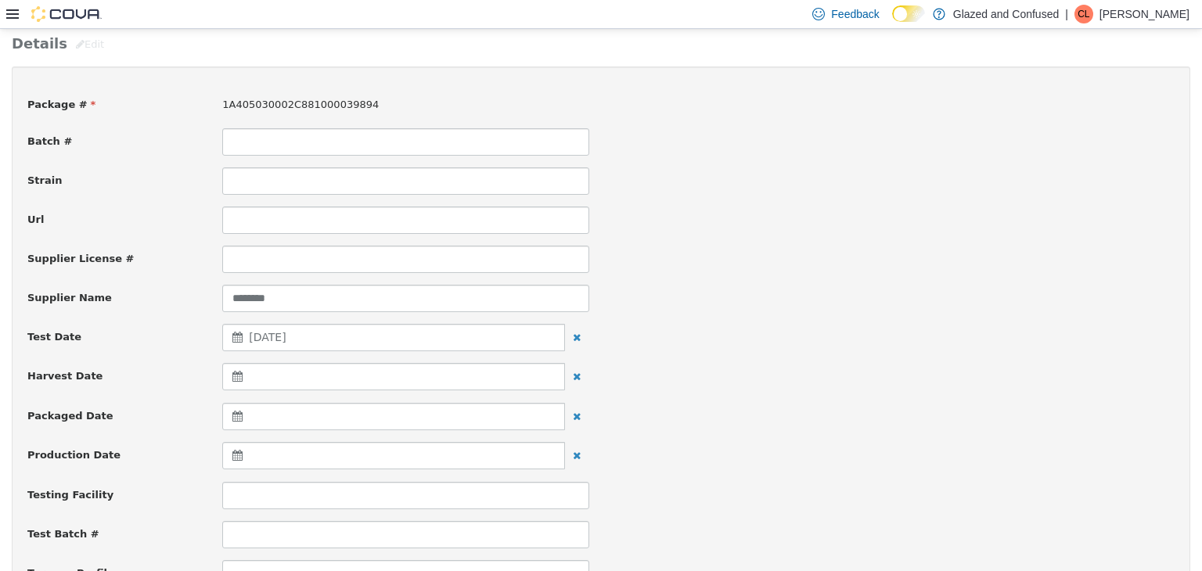
scroll to position [313, 0]
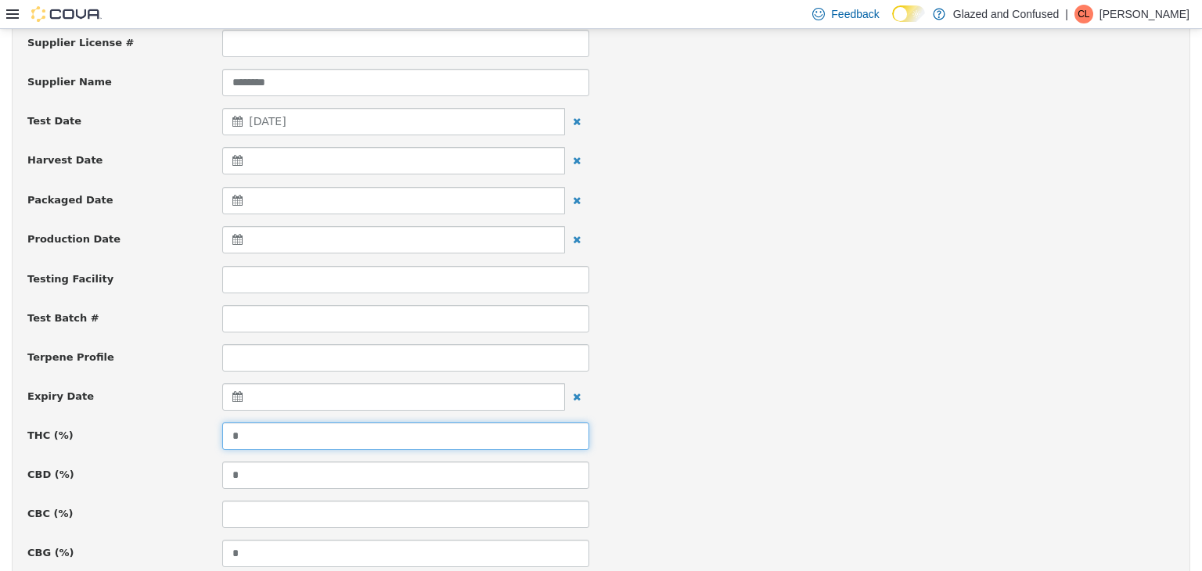
click at [250, 432] on input "*" at bounding box center [405, 435] width 367 height 27
type input "*****"
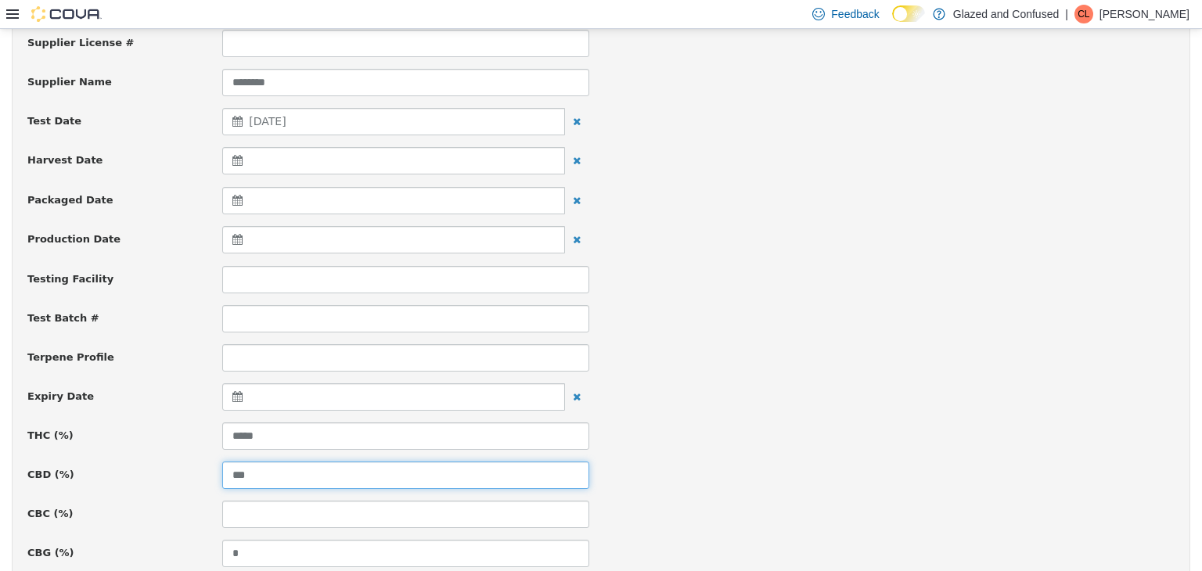
type input "***"
click at [760, 385] on div "Expiry Date" at bounding box center [601, 397] width 1170 height 28
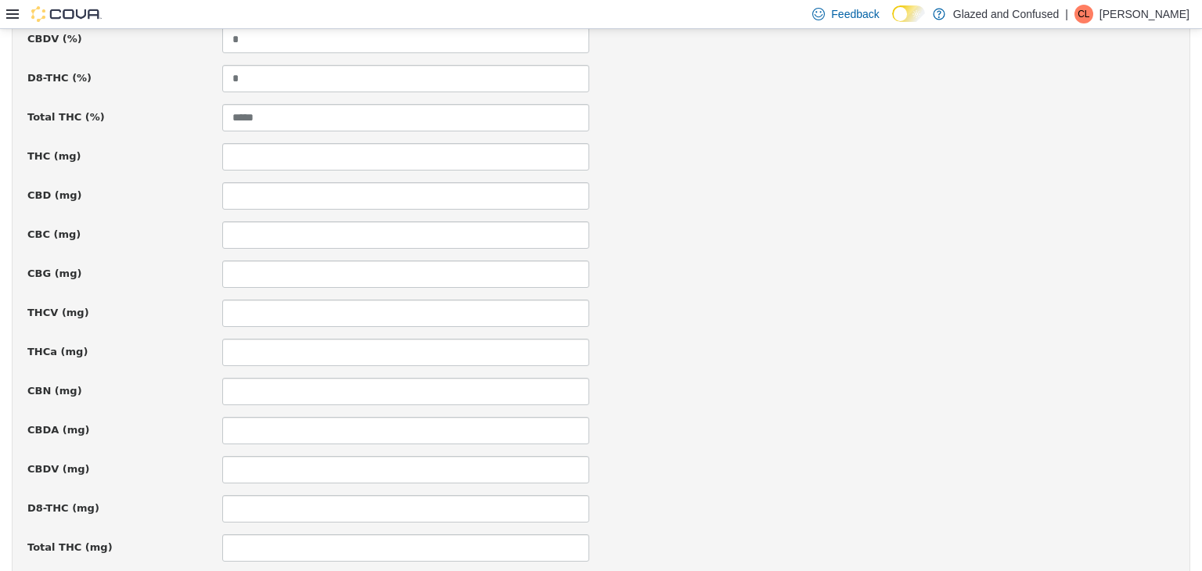
scroll to position [1123, 0]
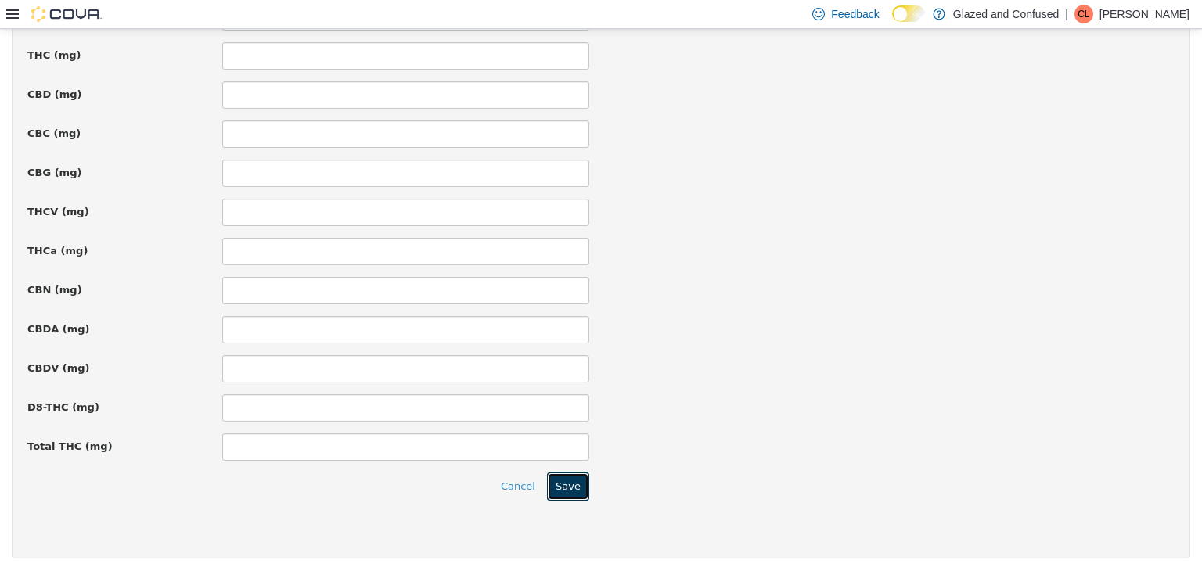
click at [577, 481] on button "Save" at bounding box center [568, 486] width 42 height 28
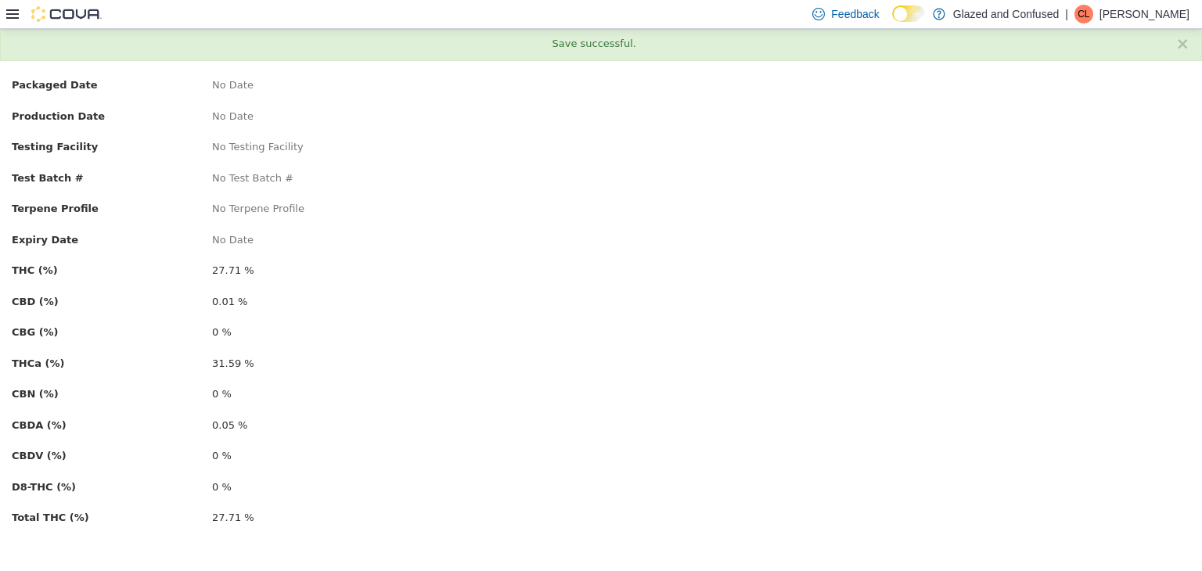
scroll to position [0, 0]
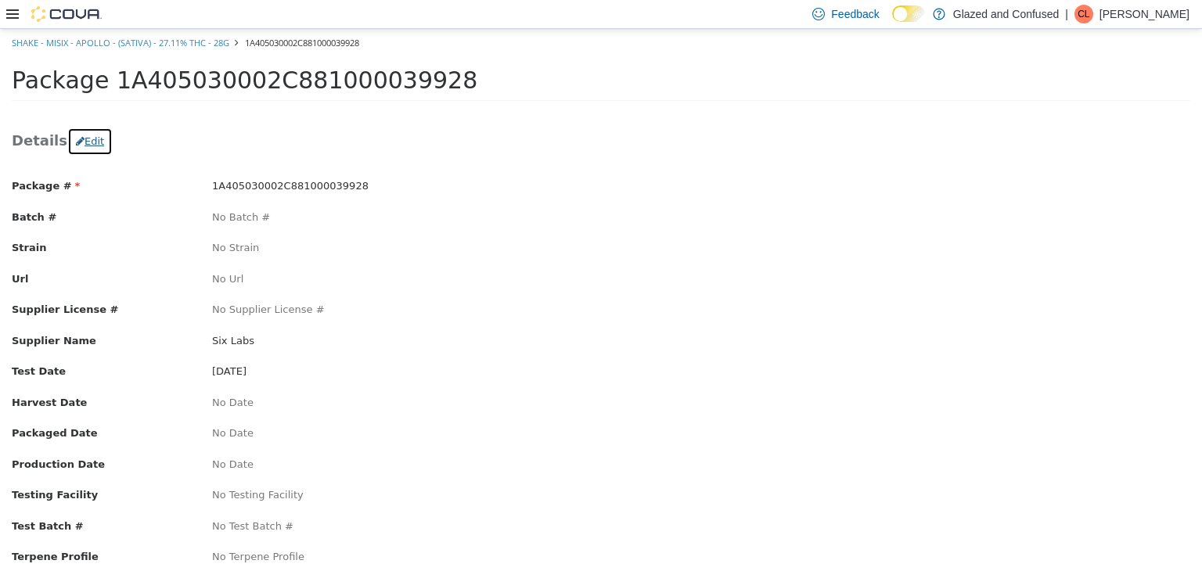
click at [91, 137] on button "Edit" at bounding box center [89, 141] width 45 height 28
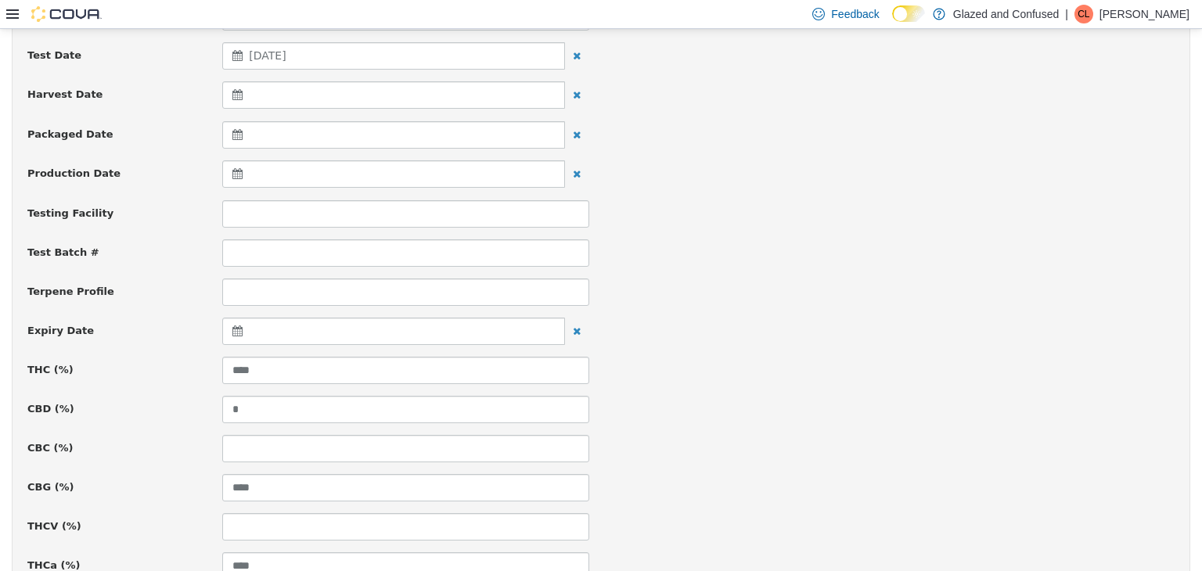
scroll to position [391, 0]
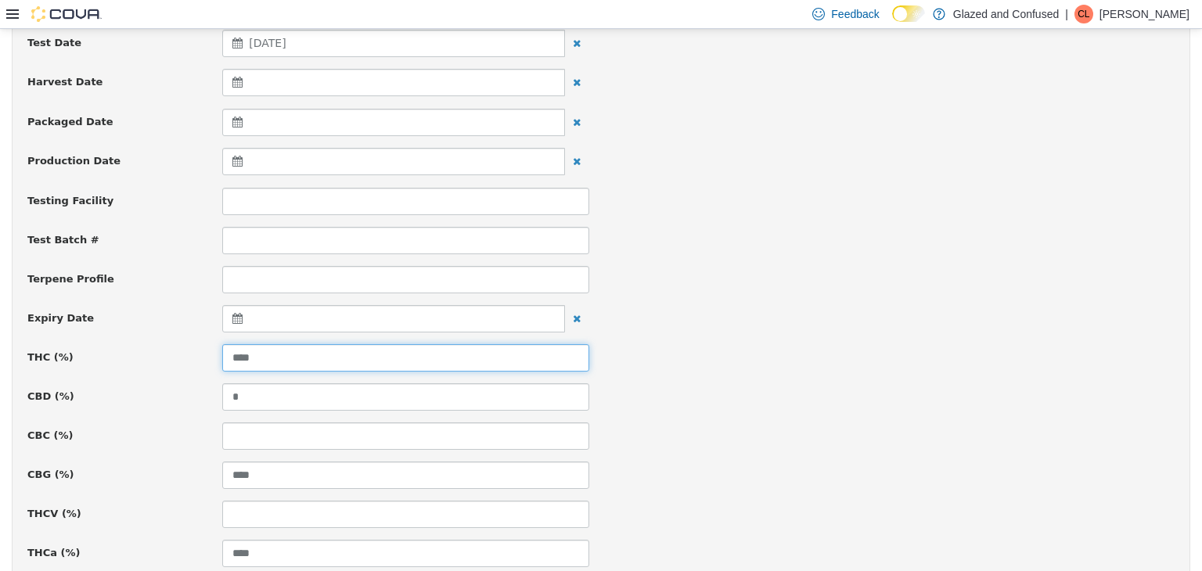
click at [265, 359] on input "****" at bounding box center [405, 356] width 367 height 27
type input "*****"
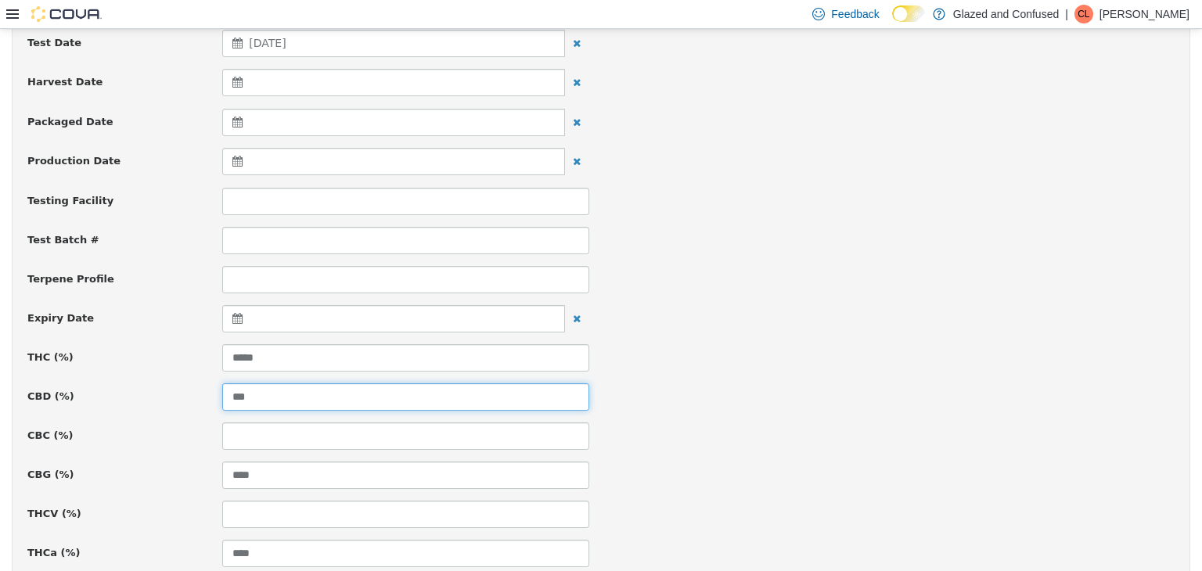
type input "***"
click at [772, 270] on div "Terpene Profile" at bounding box center [601, 278] width 1170 height 27
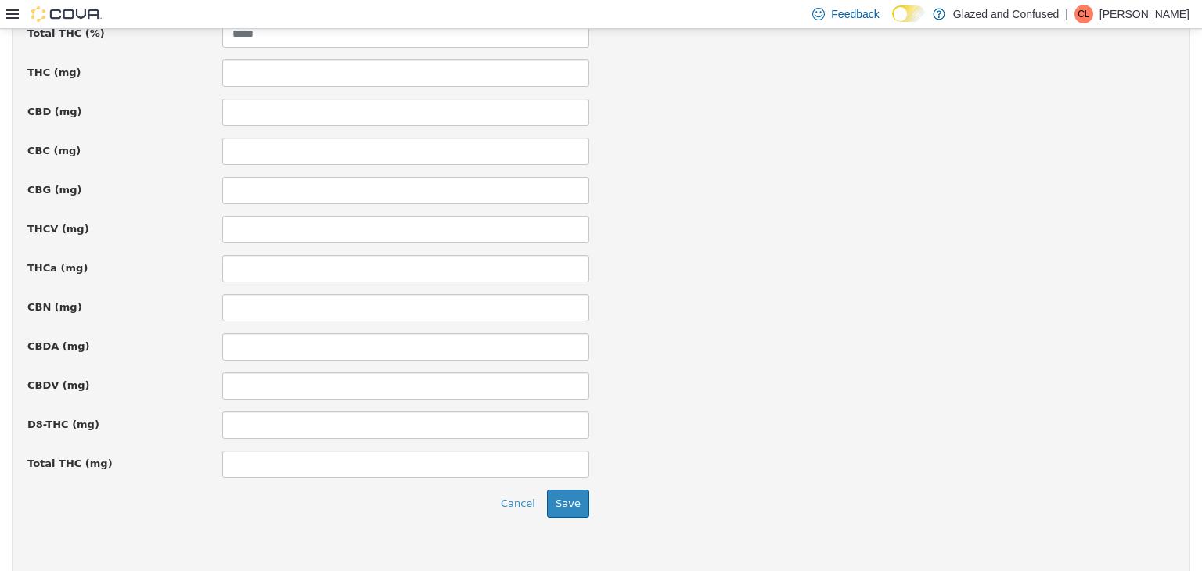
scroll to position [1123, 0]
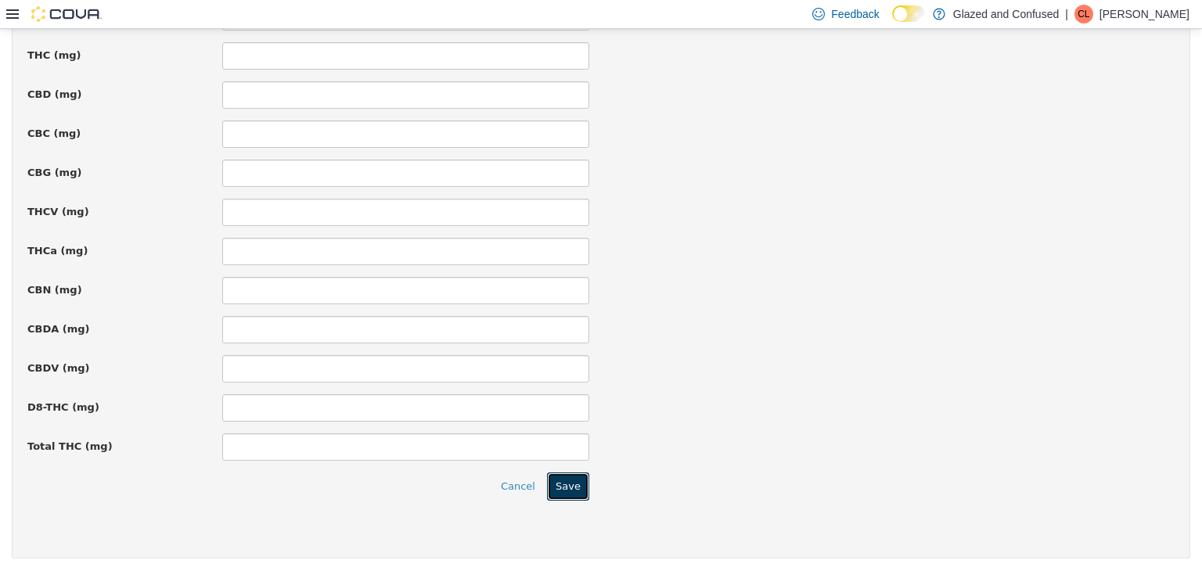
click at [574, 487] on button "Save" at bounding box center [568, 486] width 42 height 28
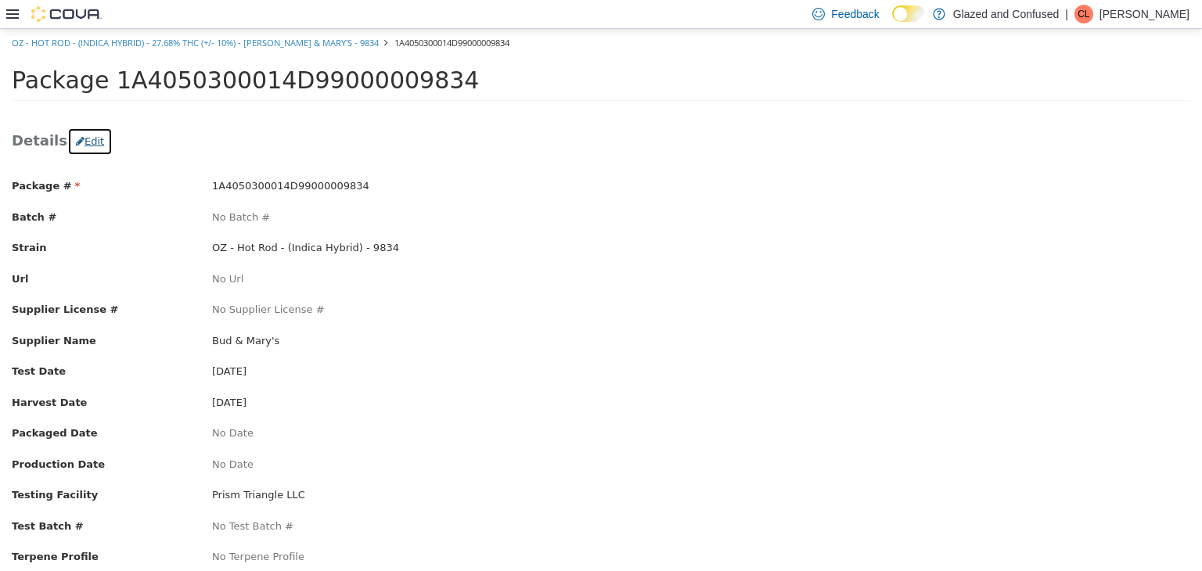
click at [76, 142] on icon "button" at bounding box center [80, 140] width 9 height 10
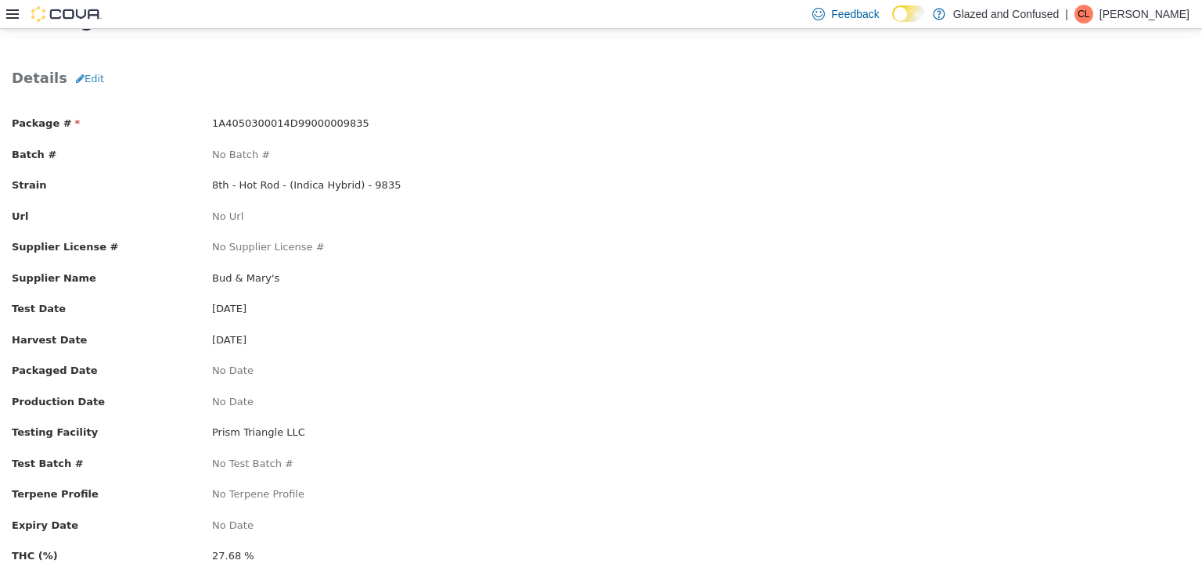
scroll to position [131, 0]
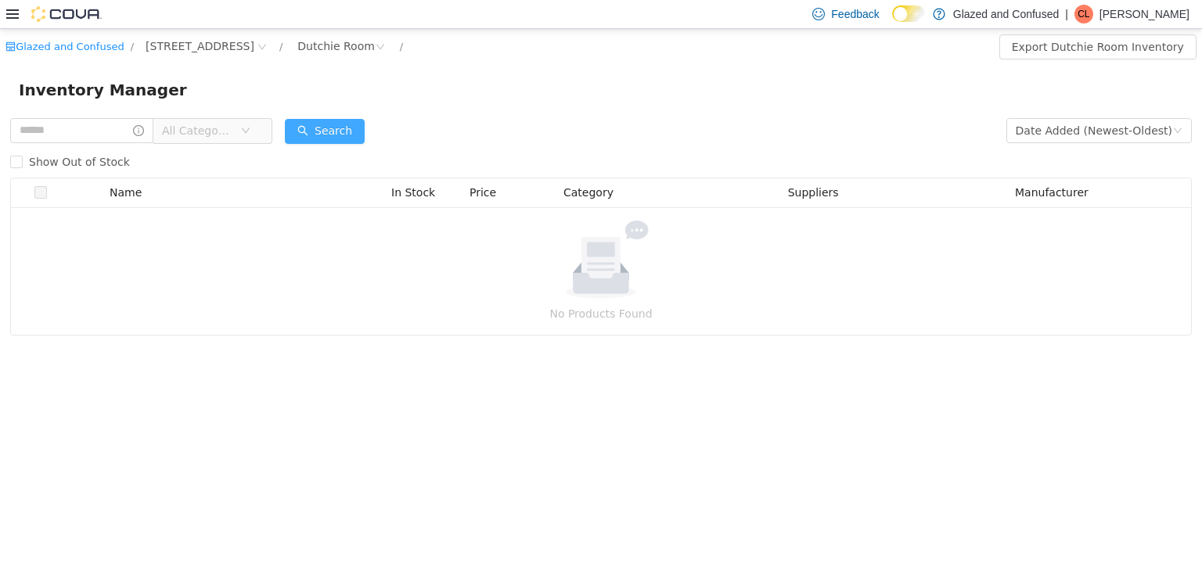
click at [318, 135] on button "Search" at bounding box center [325, 130] width 80 height 25
